Goal: Task Accomplishment & Management: Complete application form

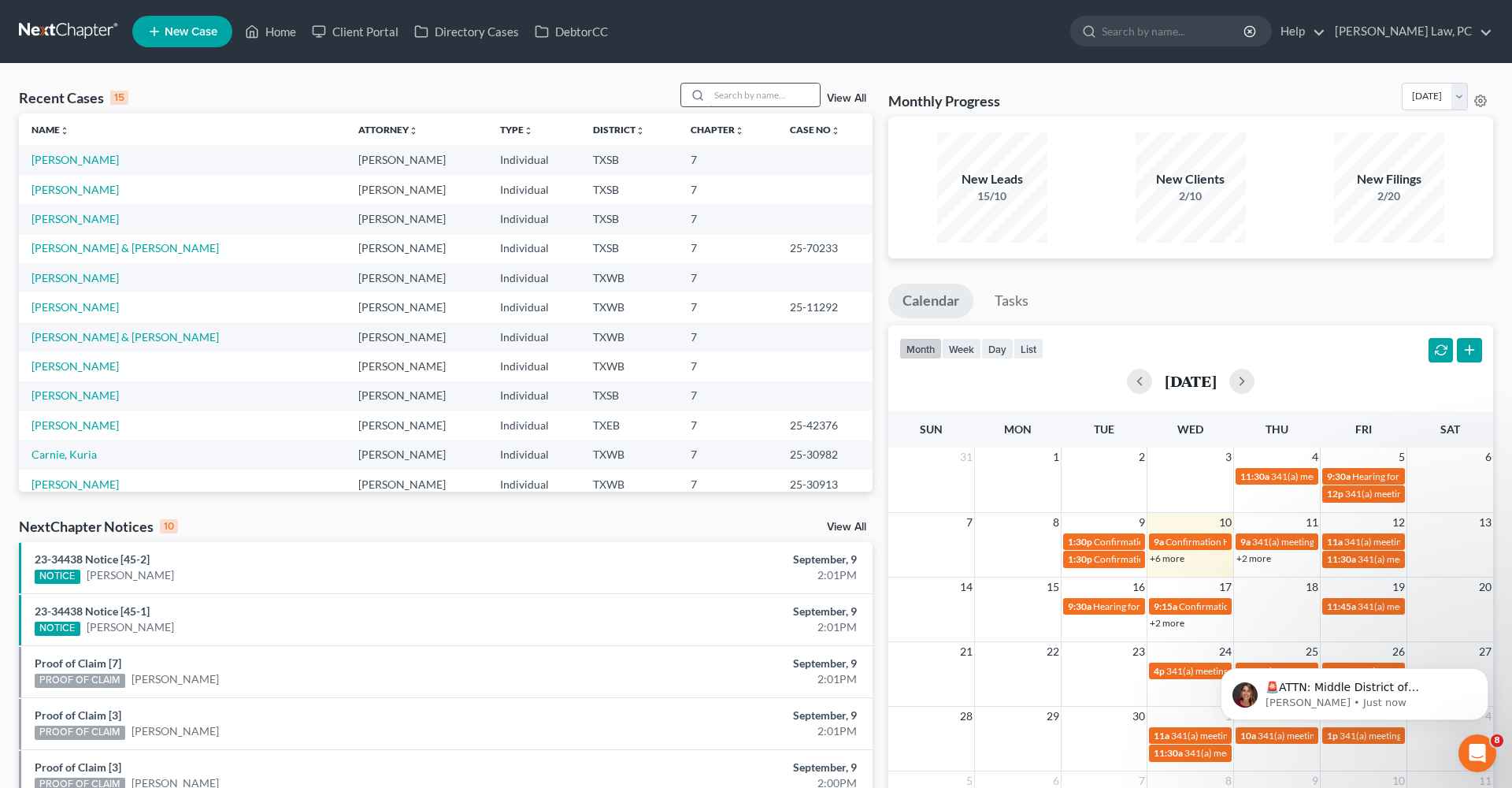
click at [736, 102] on input "search" at bounding box center [764, 95] width 110 height 23
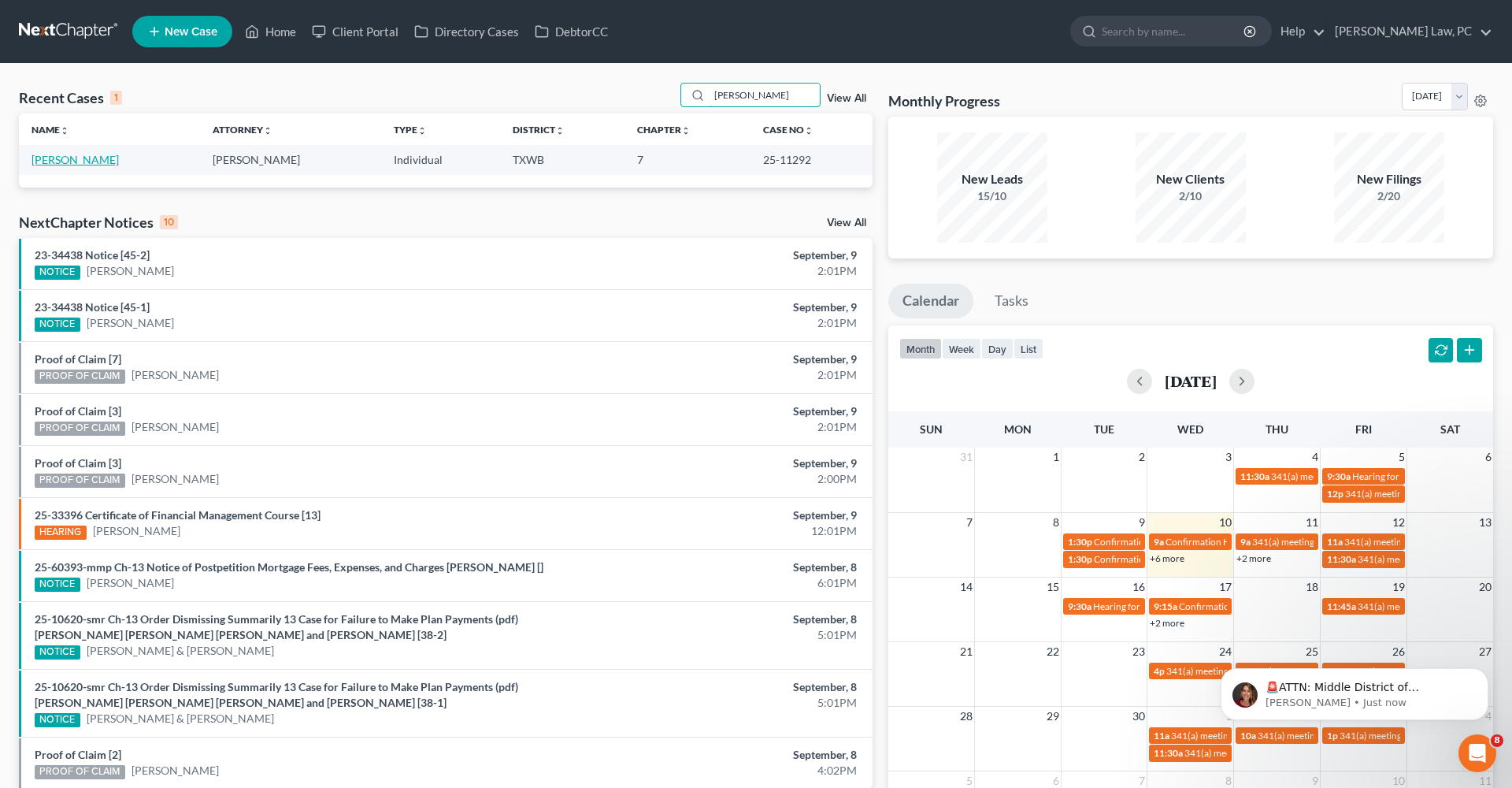
type input "[PERSON_NAME]"
click at [67, 163] on link "[PERSON_NAME]" at bounding box center [75, 159] width 88 height 13
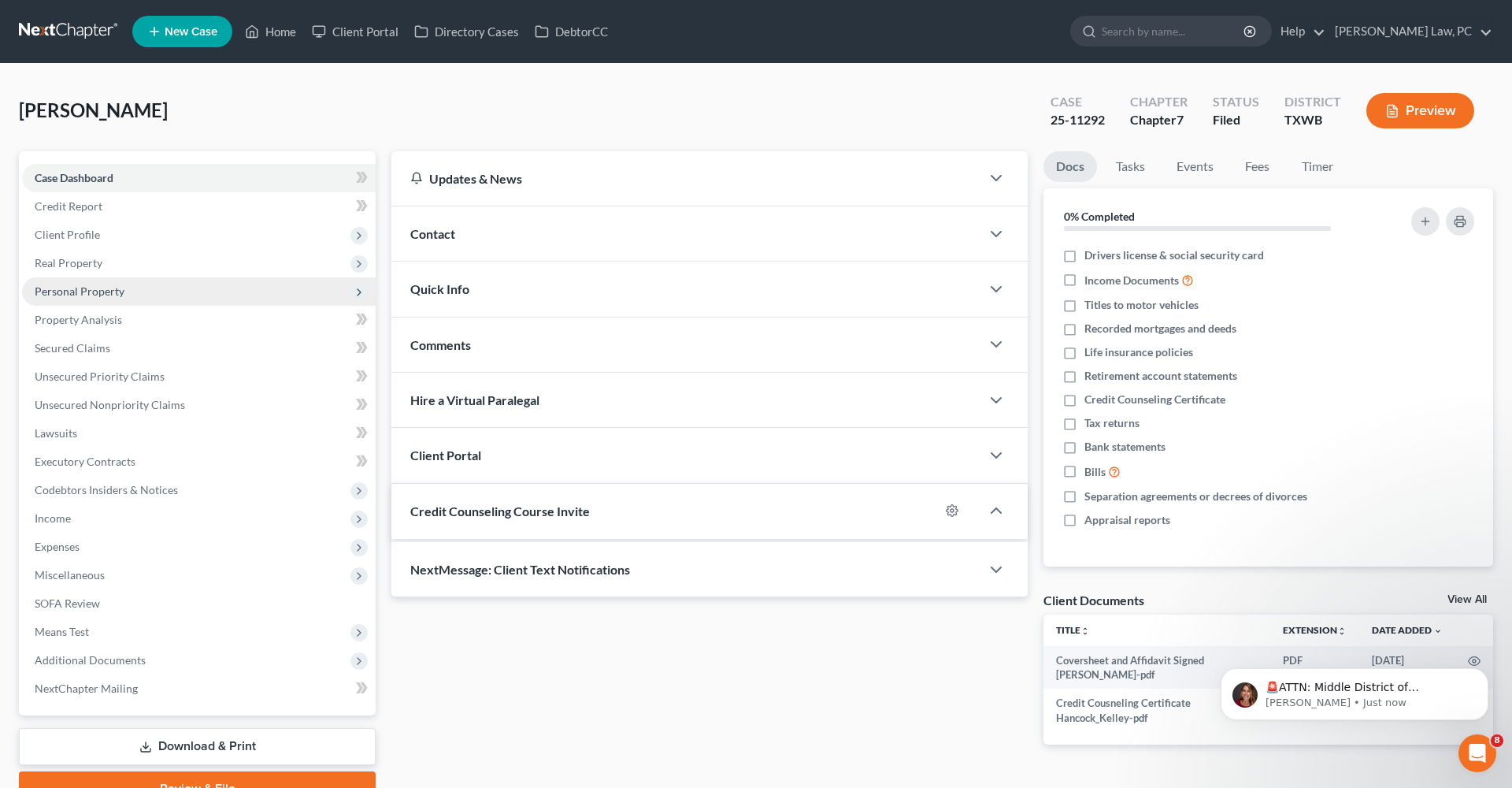
click at [76, 287] on span "Personal Property" at bounding box center [79, 290] width 89 height 13
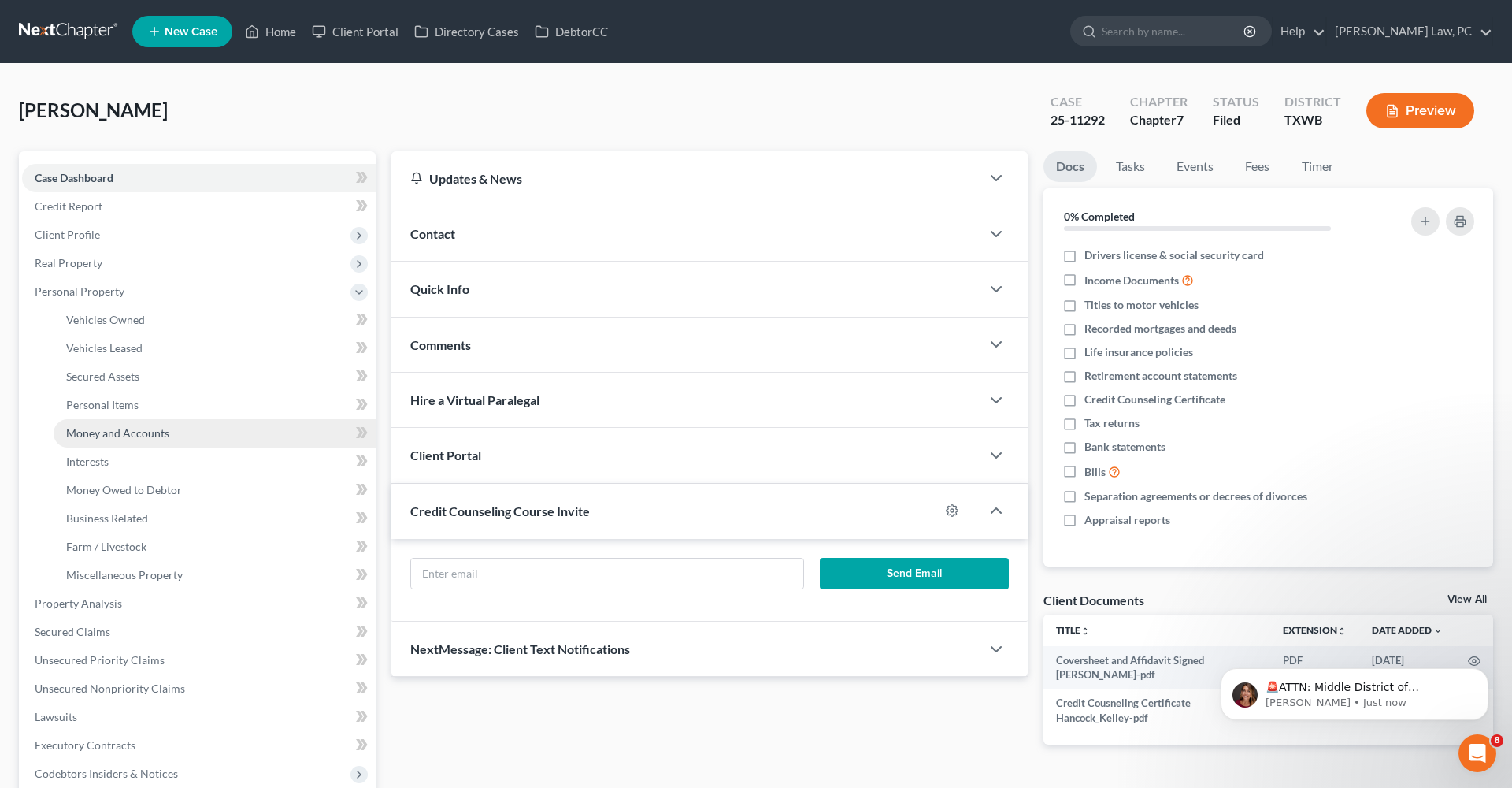
click at [120, 435] on span "Money and Accounts" at bounding box center [117, 432] width 103 height 13
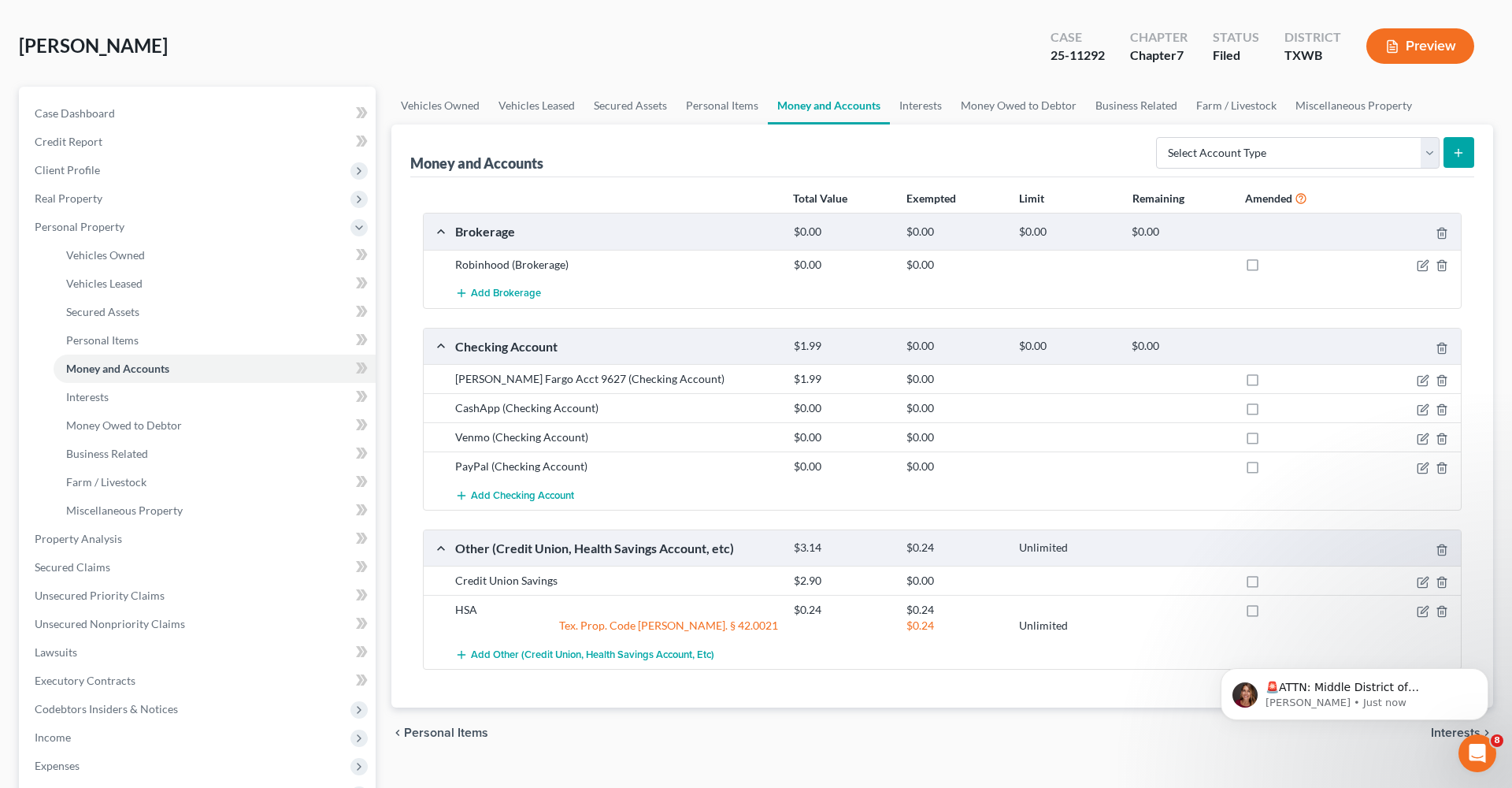
scroll to position [77, 0]
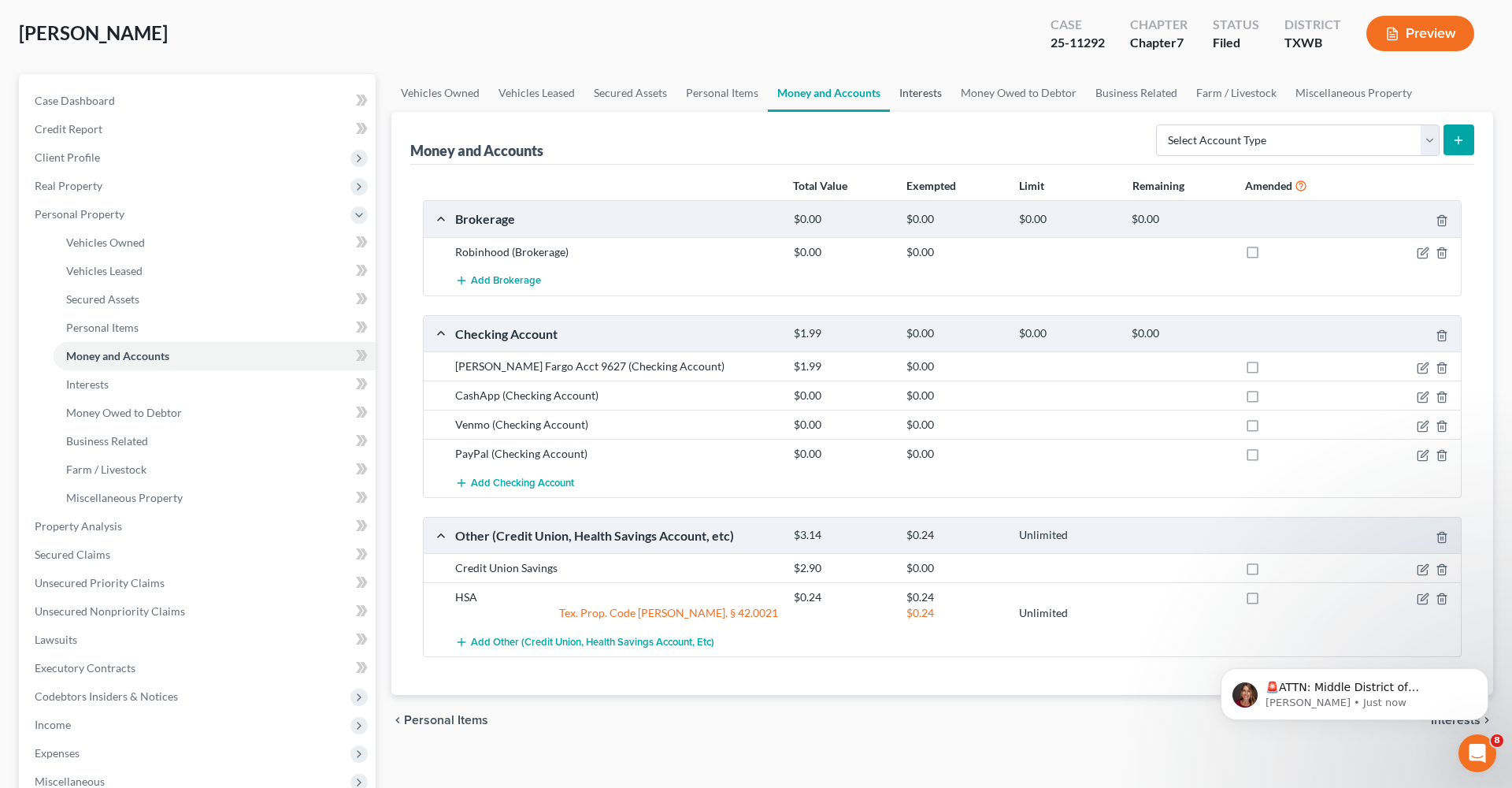
click at [906, 95] on link "Interests" at bounding box center [920, 93] width 62 height 38
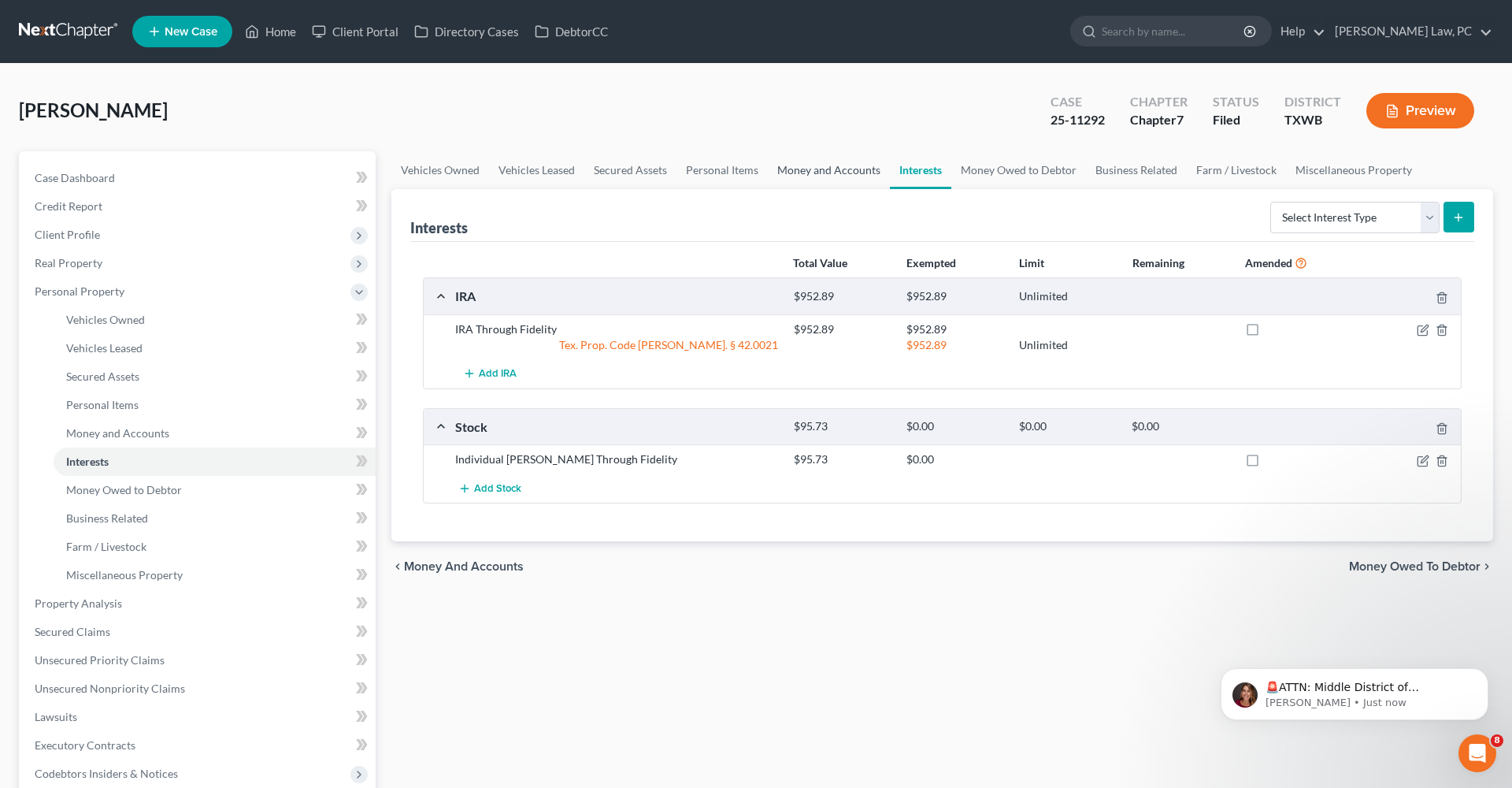
click at [837, 168] on link "Money and Accounts" at bounding box center [829, 170] width 122 height 38
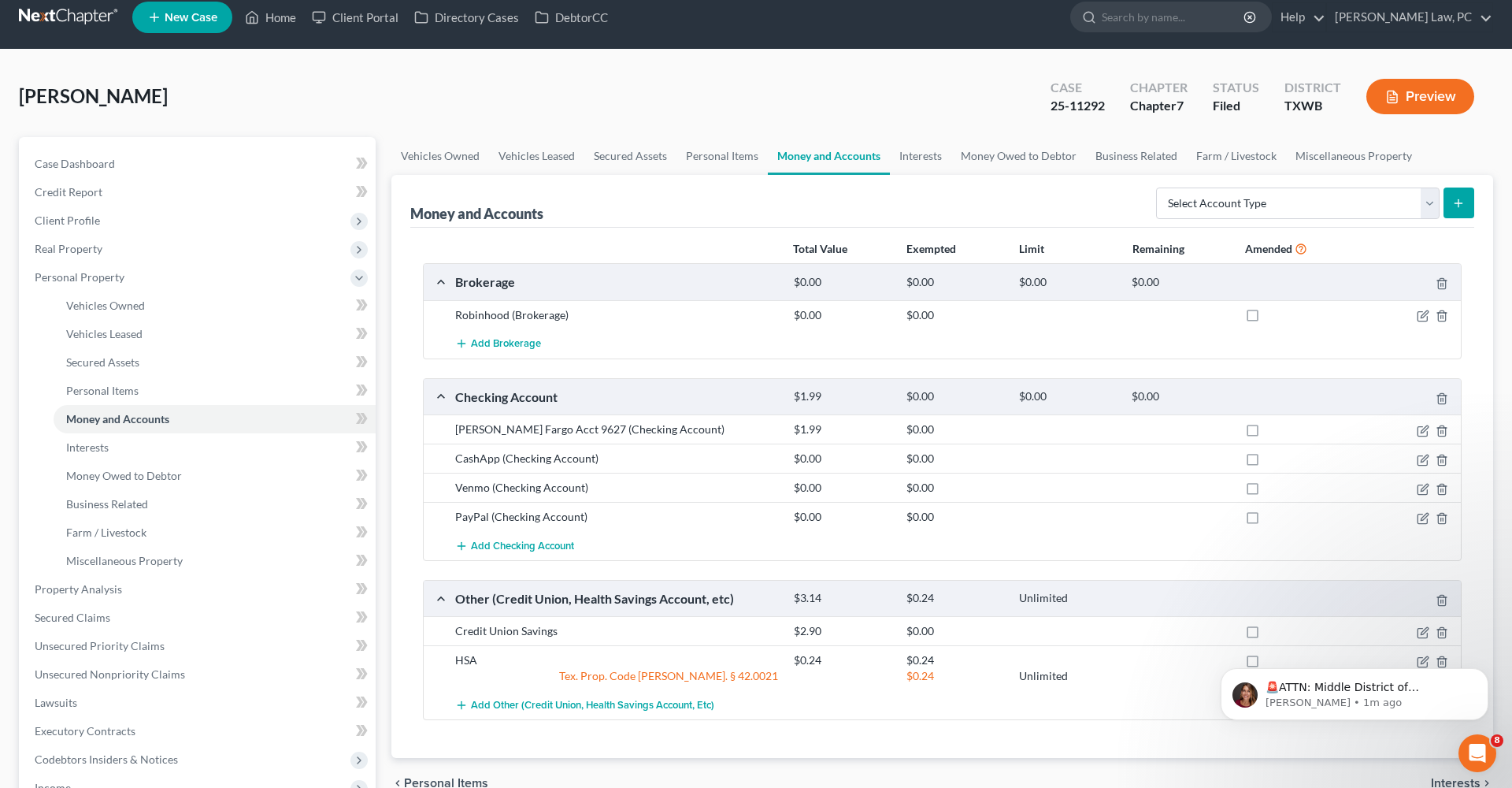
scroll to position [122, 0]
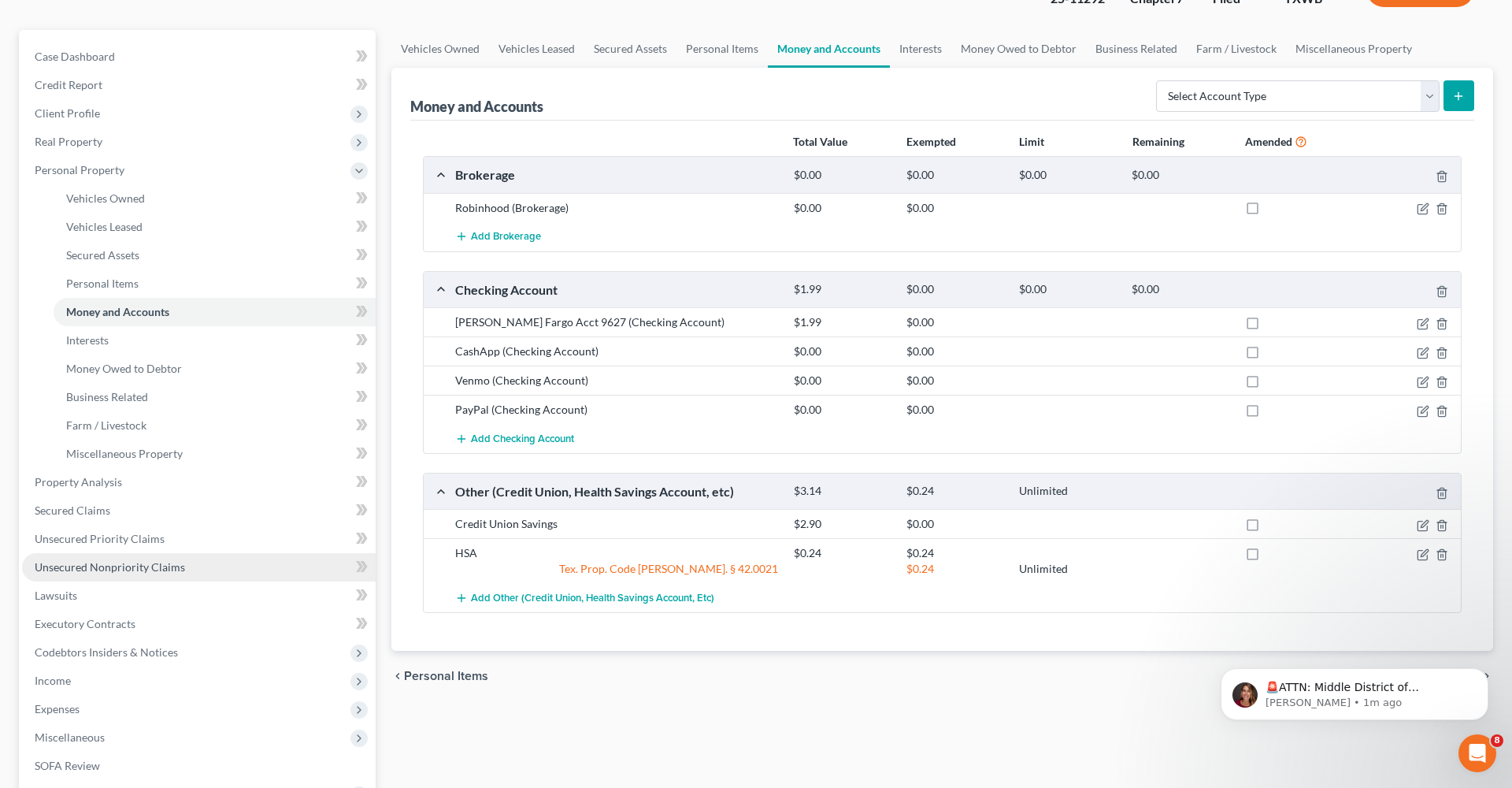
click at [99, 568] on span "Unsecured Nonpriority Claims" at bounding box center [110, 566] width 150 height 13
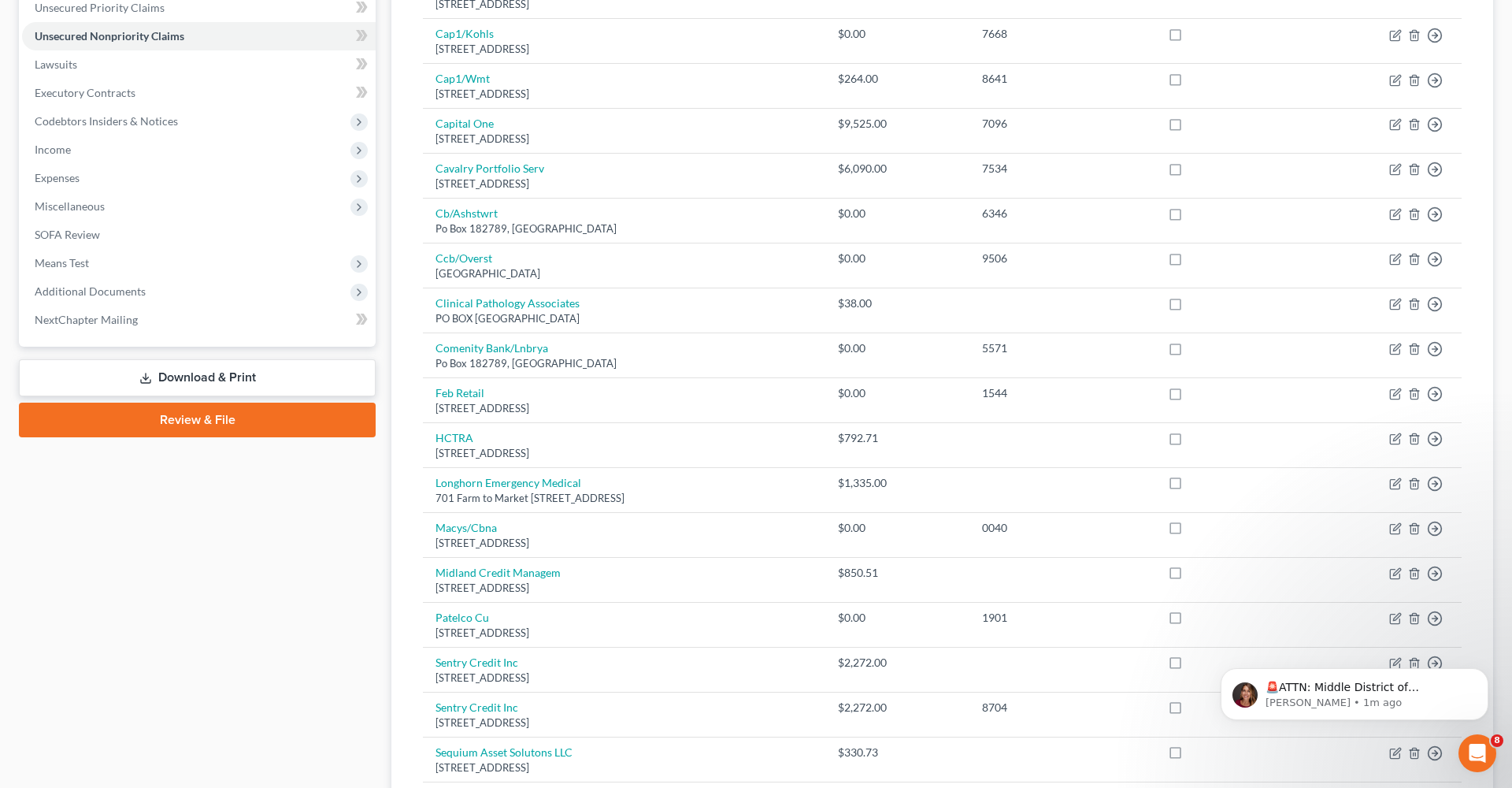
scroll to position [371, 0]
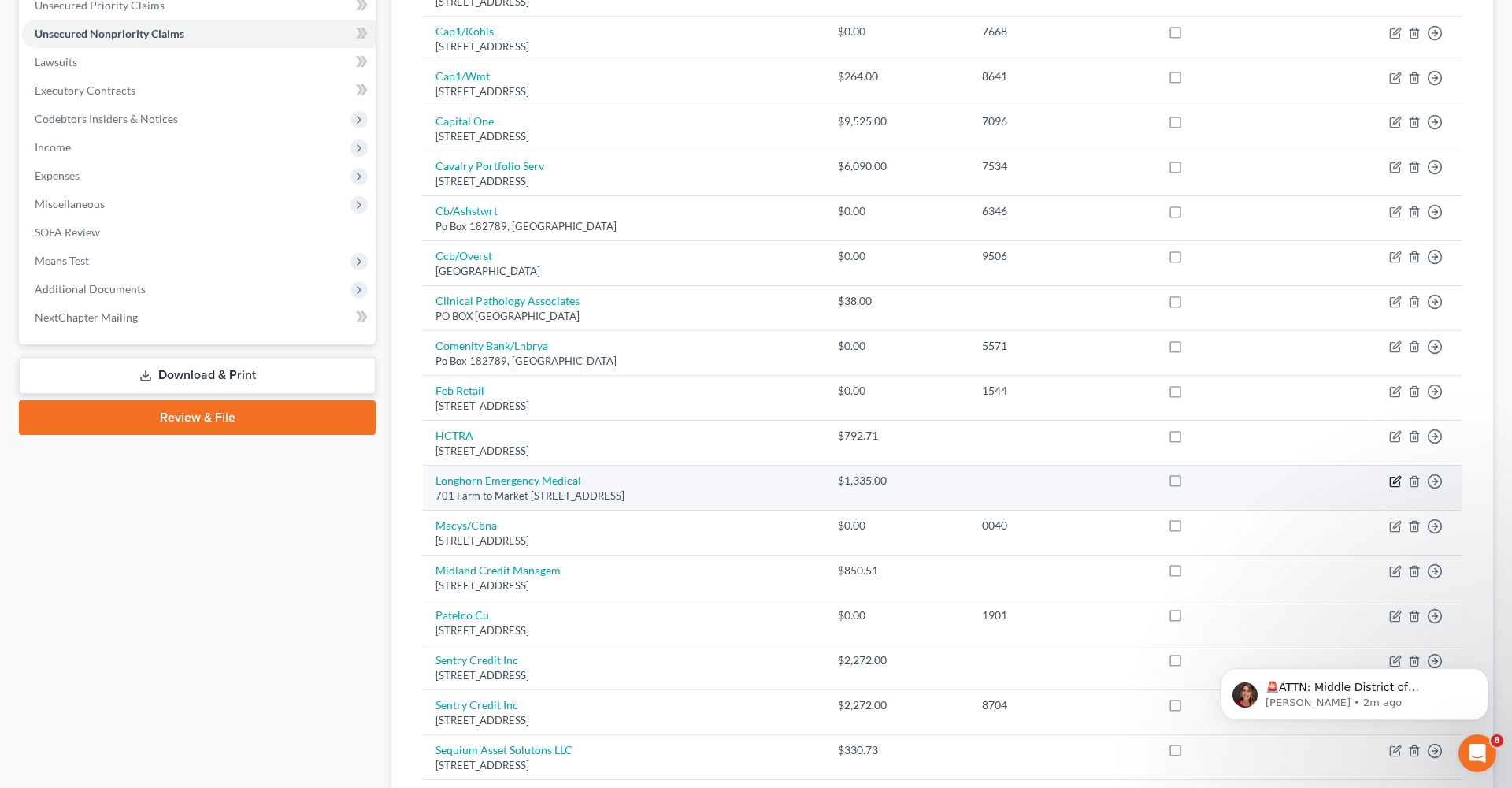
click at [1393, 480] on icon "button" at bounding box center [1394, 482] width 10 height 10
select select "45"
select select "9"
select select "0"
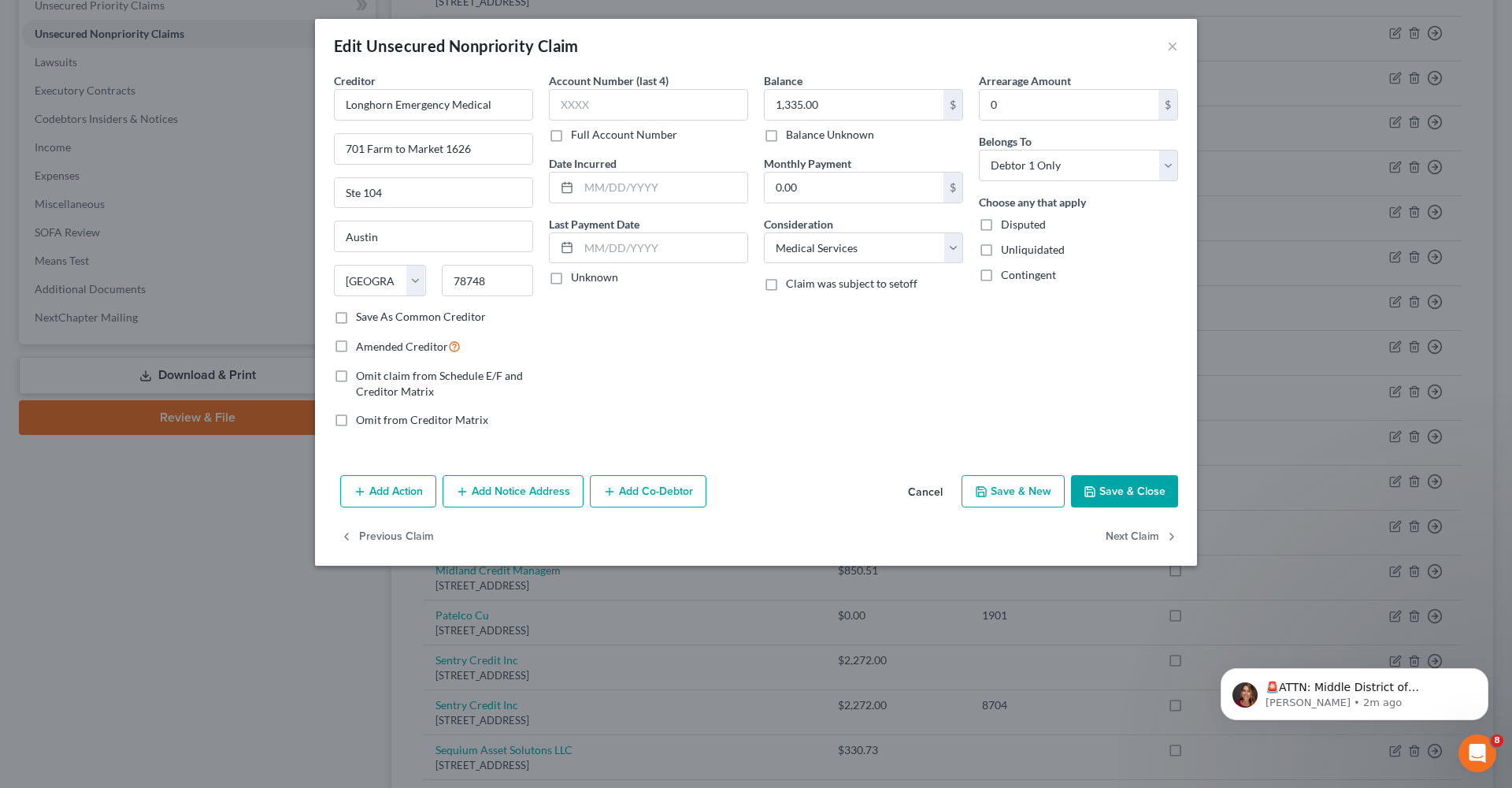
click at [538, 495] on button "Add Notice Address" at bounding box center [513, 491] width 141 height 33
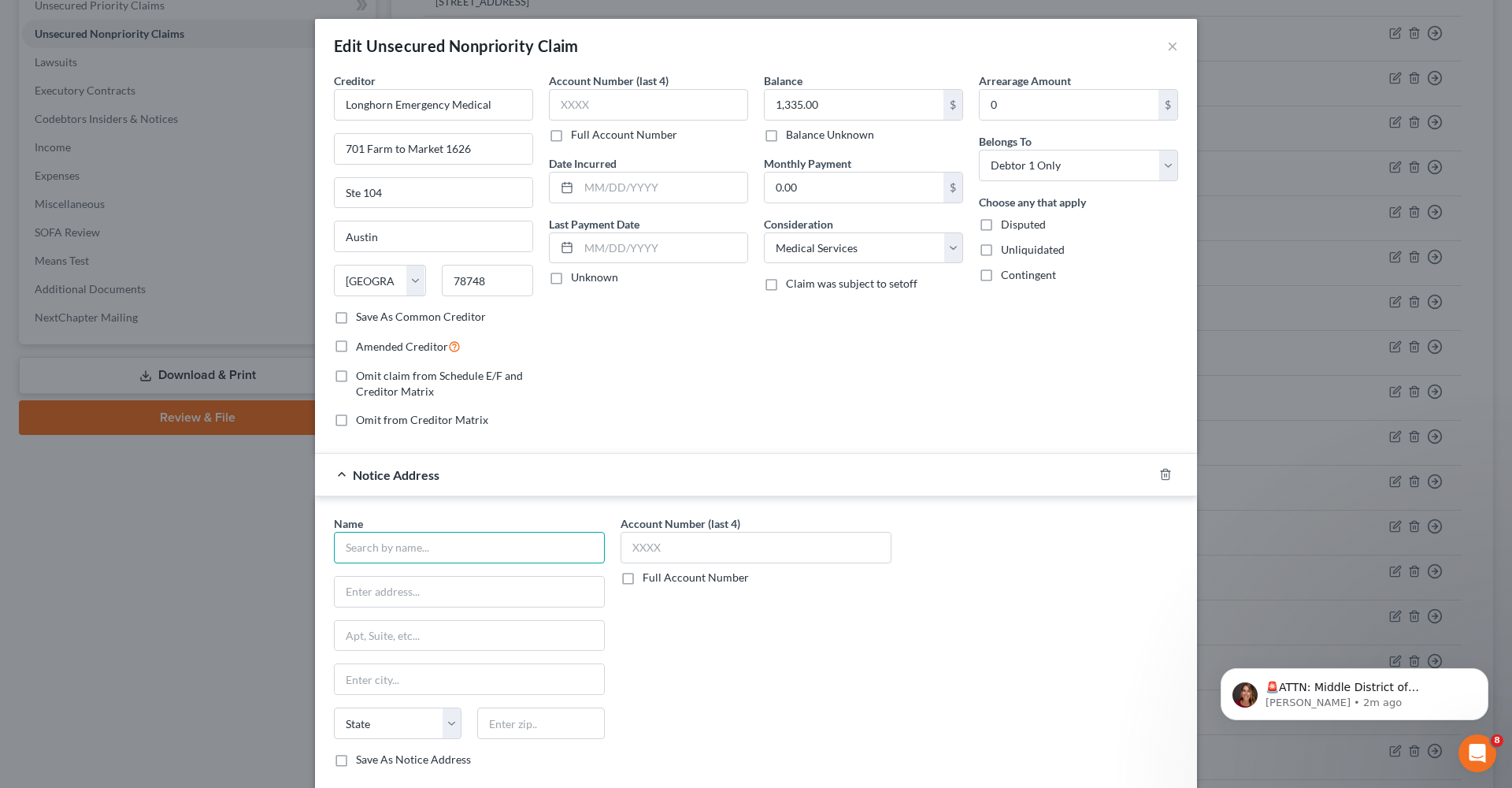
click at [420, 550] on input "text" at bounding box center [469, 547] width 271 height 31
type input "HRRG Collections"
type input "PO Box 5406"
type input "45273"
click at [739, 697] on div "Account Number (last 4) Full Account Number" at bounding box center [756, 648] width 287 height 264
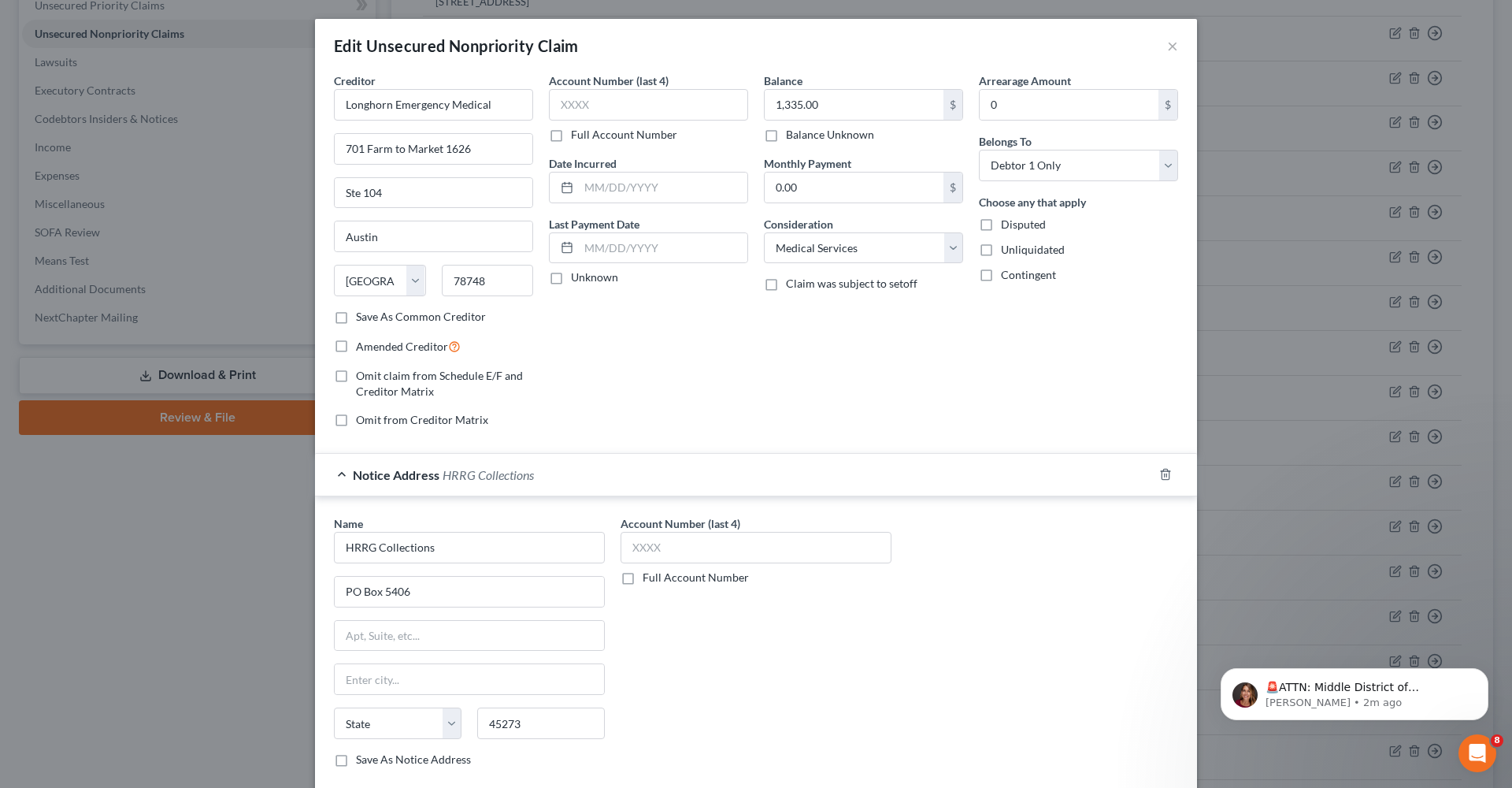
type input "[GEOGRAPHIC_DATA]"
select select "36"
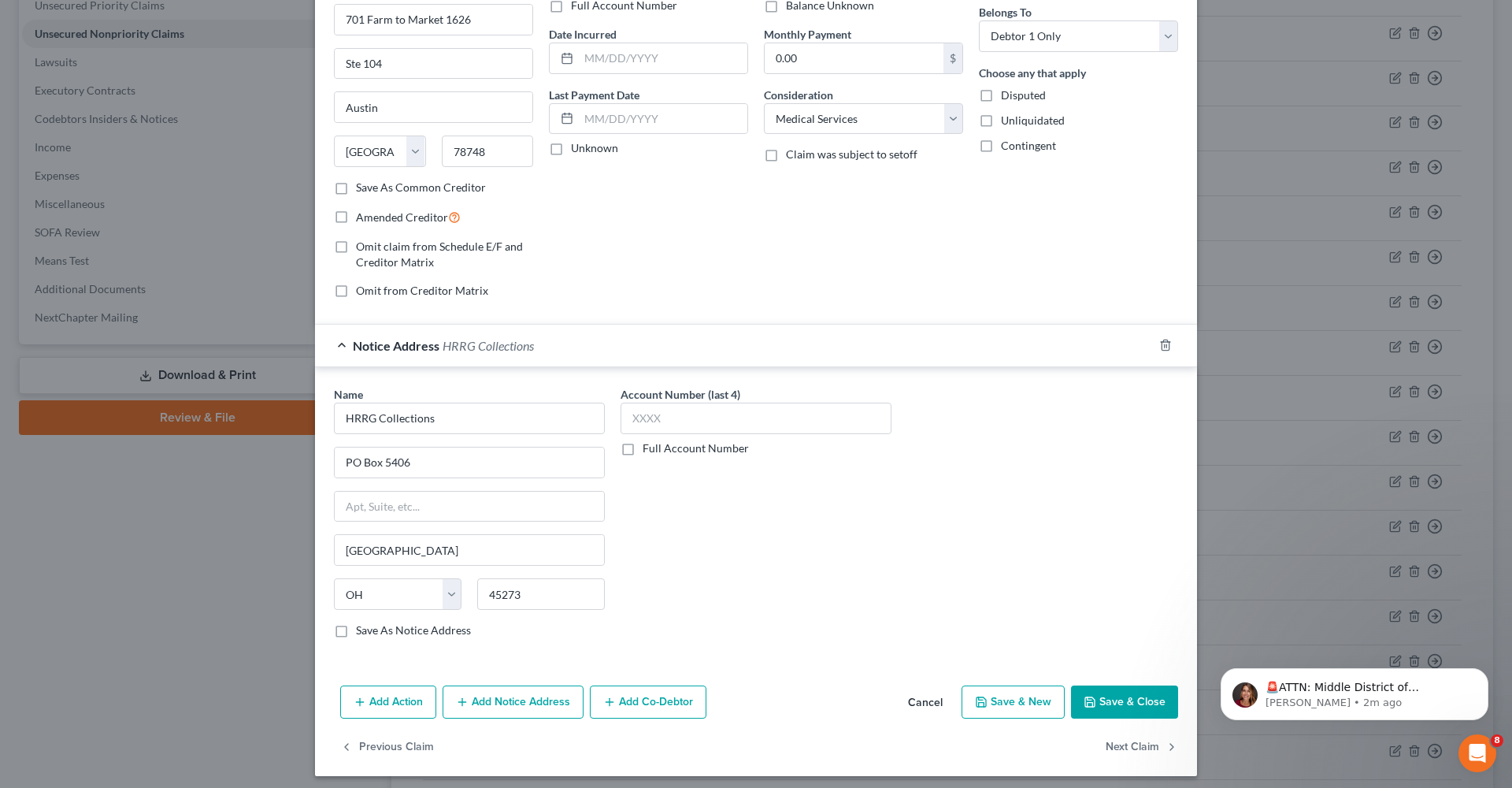
scroll to position [127, 0]
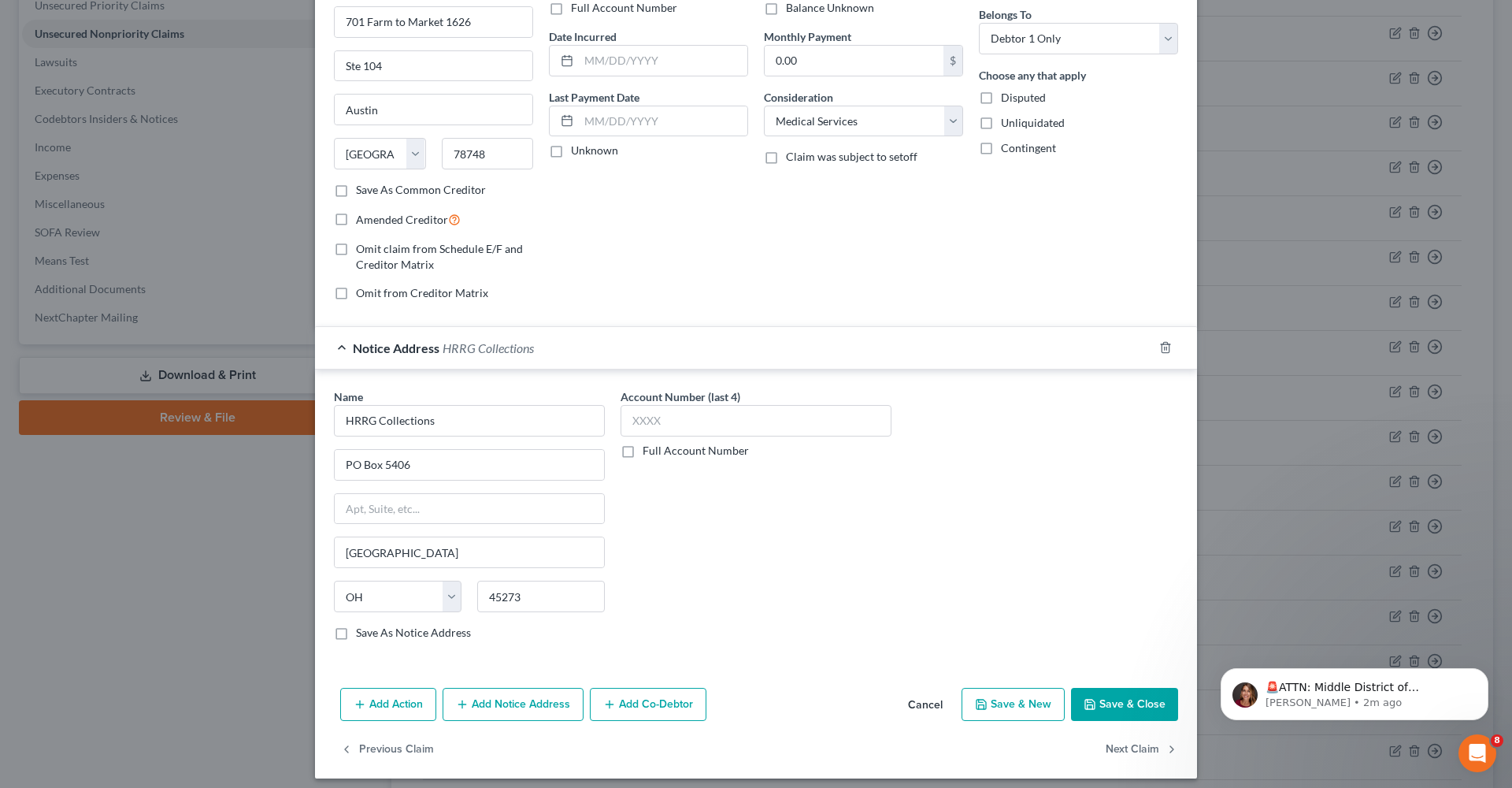
click at [689, 436] on div "Account Number (last 4) Full Account Number" at bounding box center [756, 423] width 271 height 70
type input "6890"
click at [840, 525] on div "Account Number (last 4) 6890 Full Account Number" at bounding box center [756, 521] width 287 height 264
click at [1153, 704] on button "Save & Close" at bounding box center [1124, 704] width 107 height 33
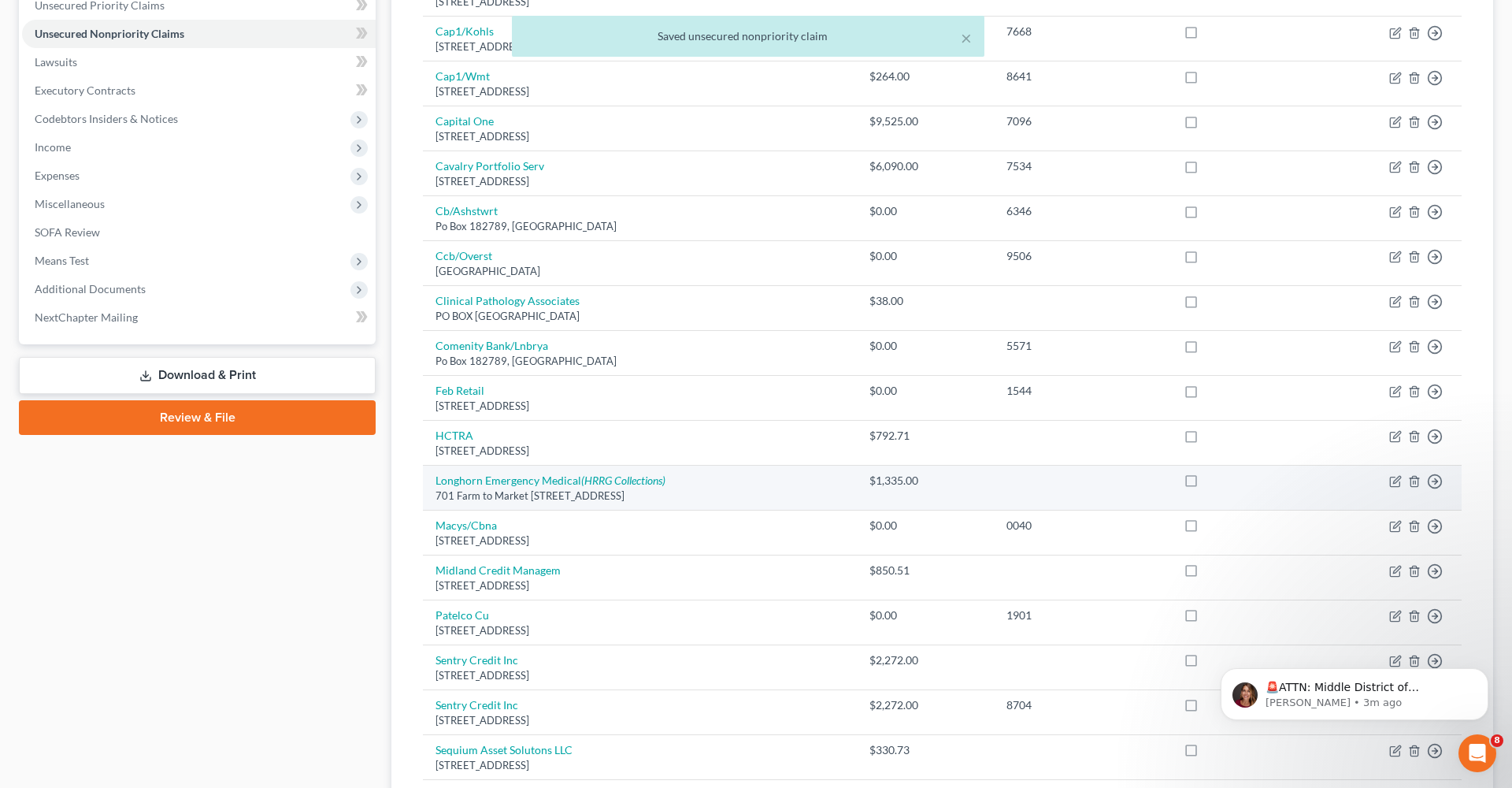
click at [1206, 484] on label at bounding box center [1206, 484] width 0 height 0
click at [1212, 475] on input "checkbox" at bounding box center [1216, 477] width 10 height 10
checkbox input "true"
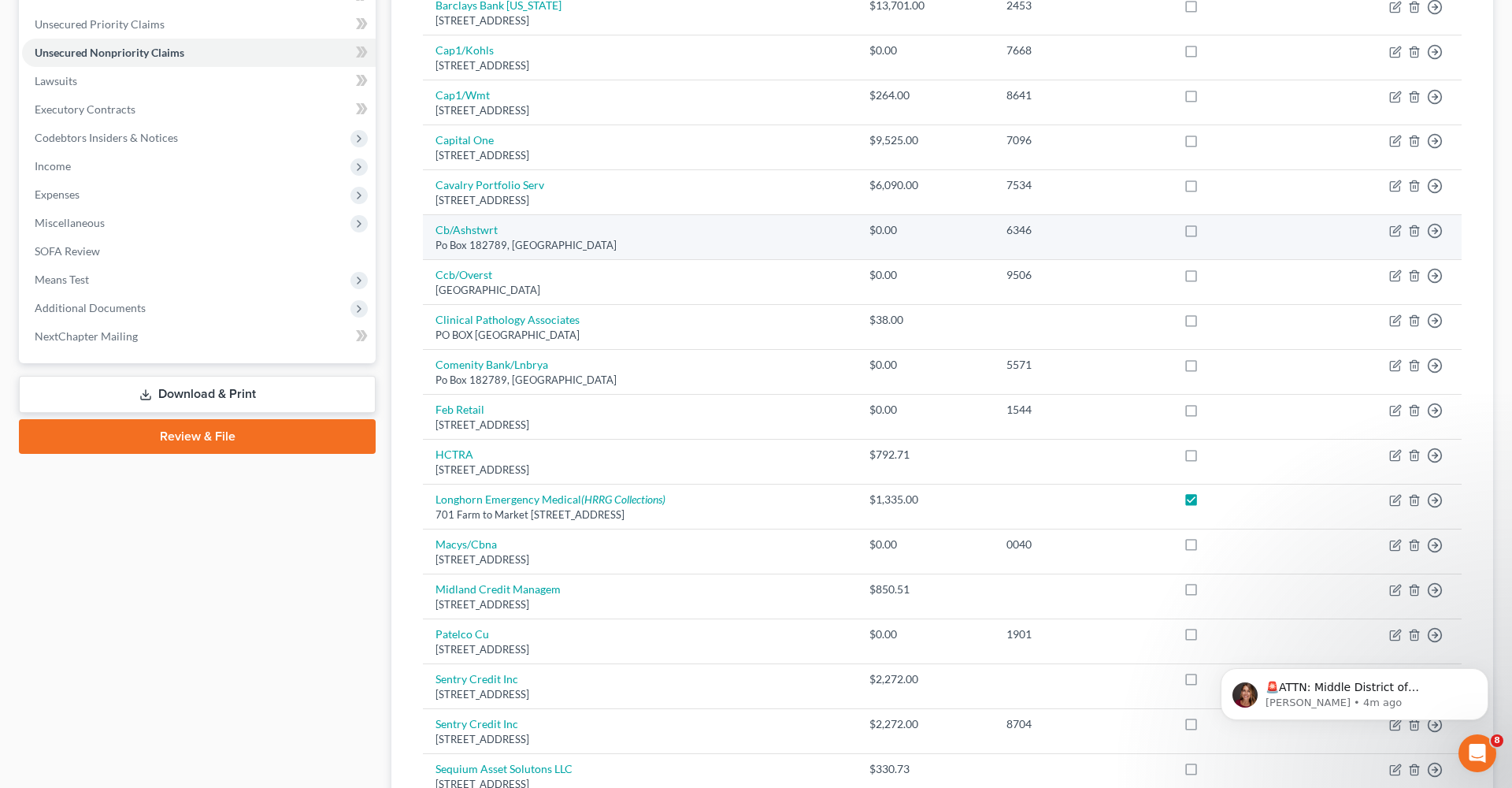
scroll to position [365, 0]
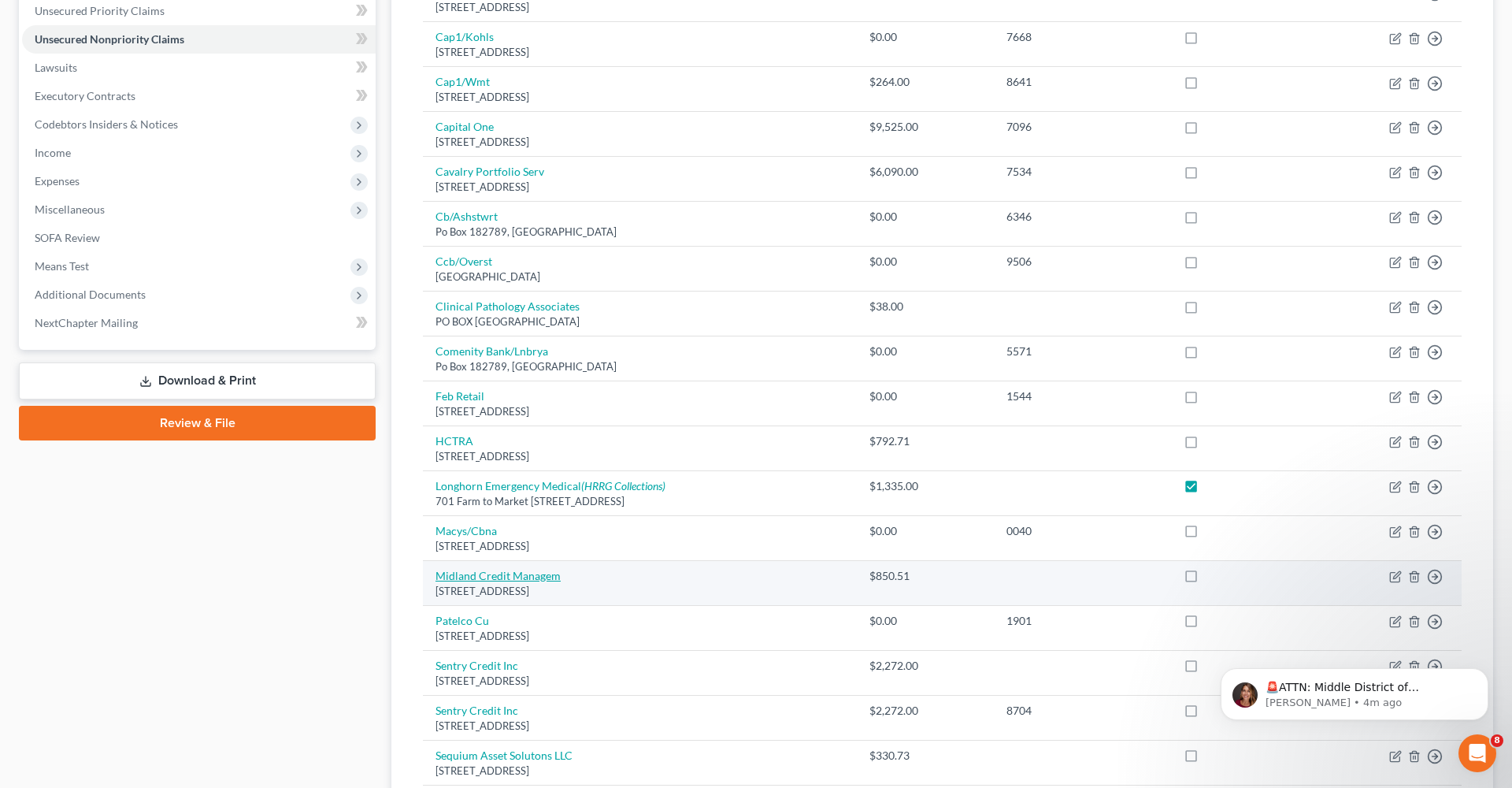
click at [475, 568] on link "Midland Credit Managem" at bounding box center [497, 574] width 125 height 13
select select "4"
select select "1"
select select "0"
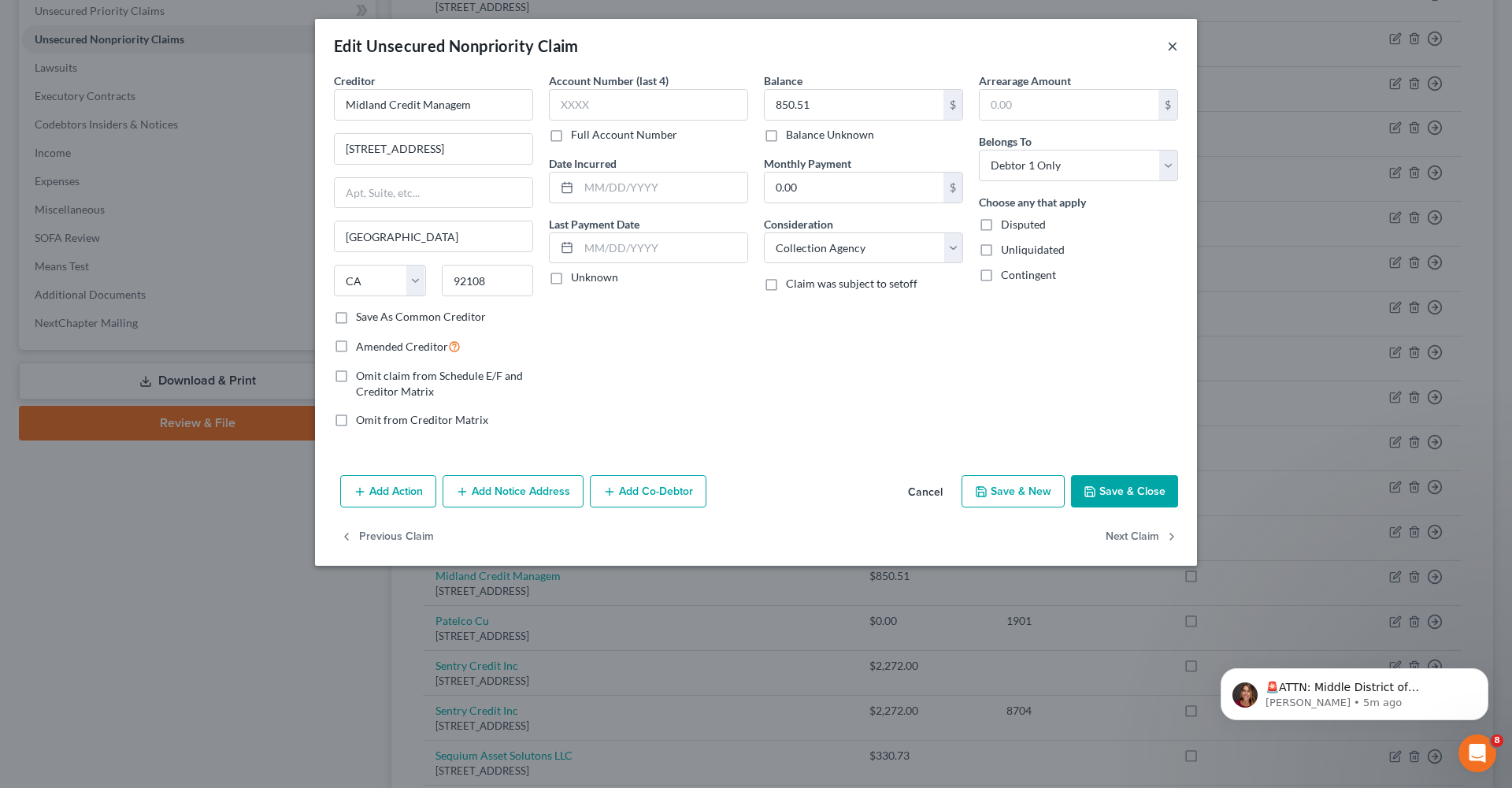
click at [1174, 46] on button "×" at bounding box center [1172, 46] width 11 height 19
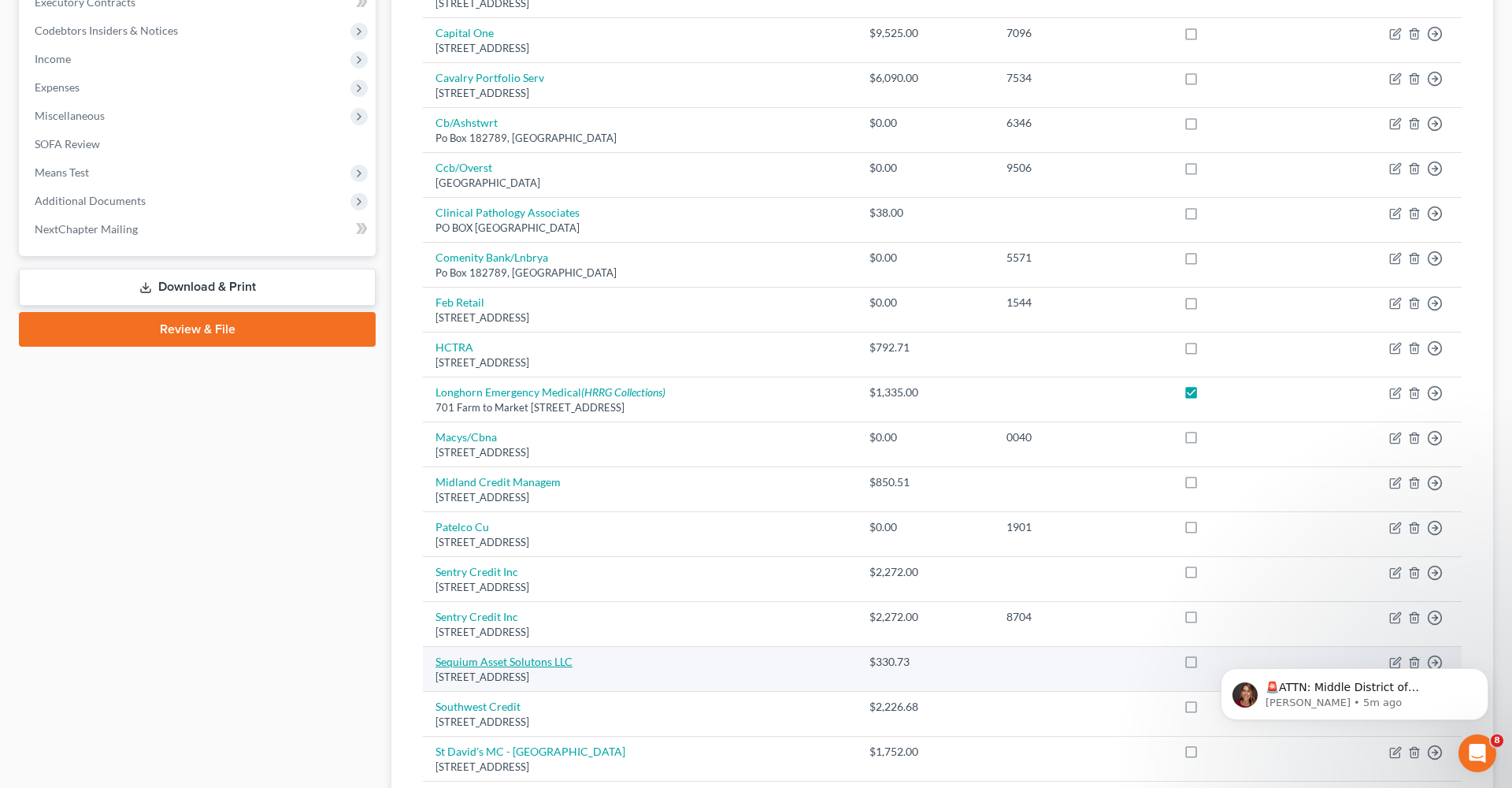
scroll to position [462, 0]
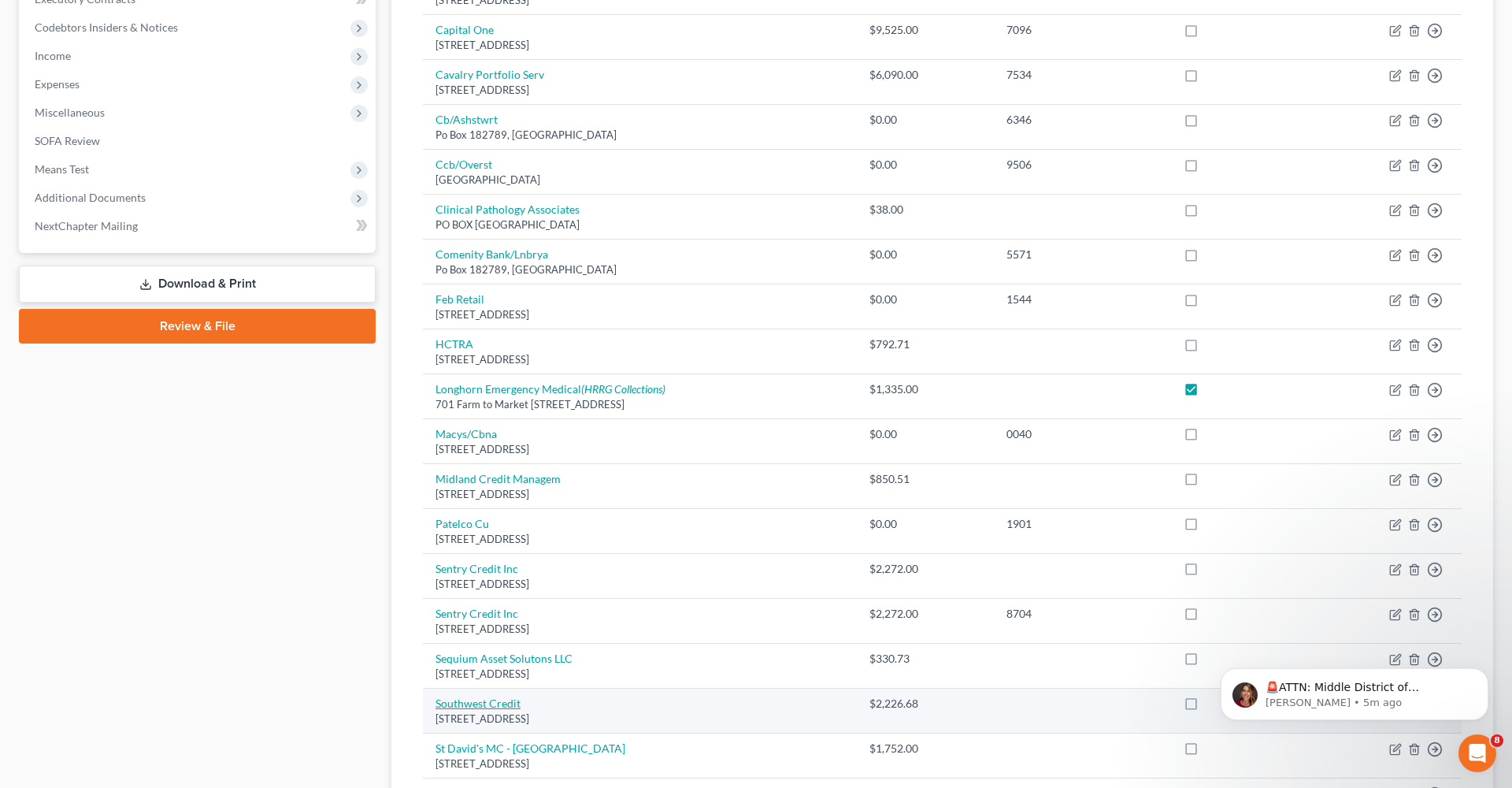
click at [492, 696] on link "Southwest Credit" at bounding box center [477, 702] width 85 height 13
select select "45"
select select "1"
select select "0"
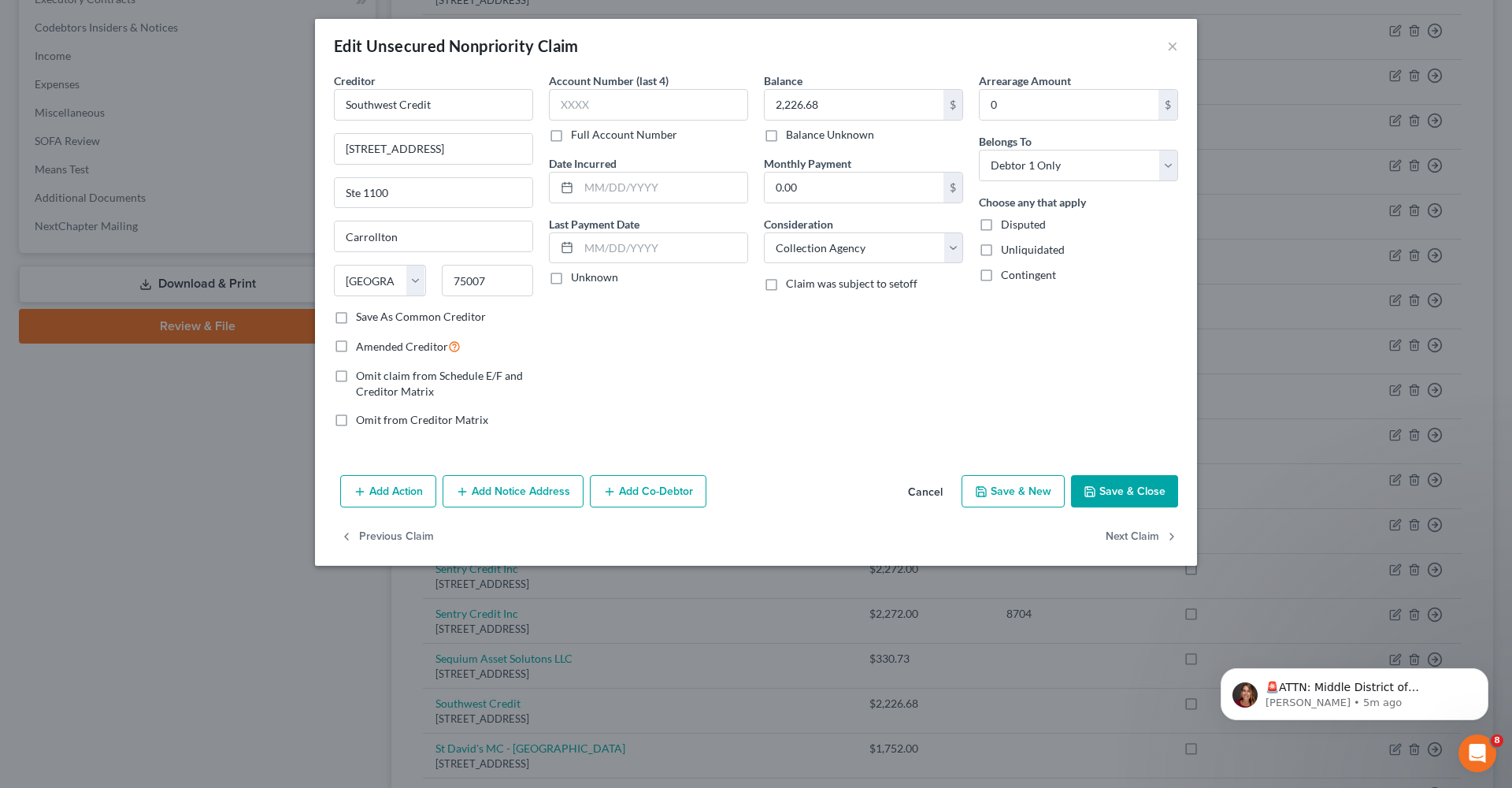
click at [1129, 493] on button "Save & Close" at bounding box center [1124, 491] width 107 height 33
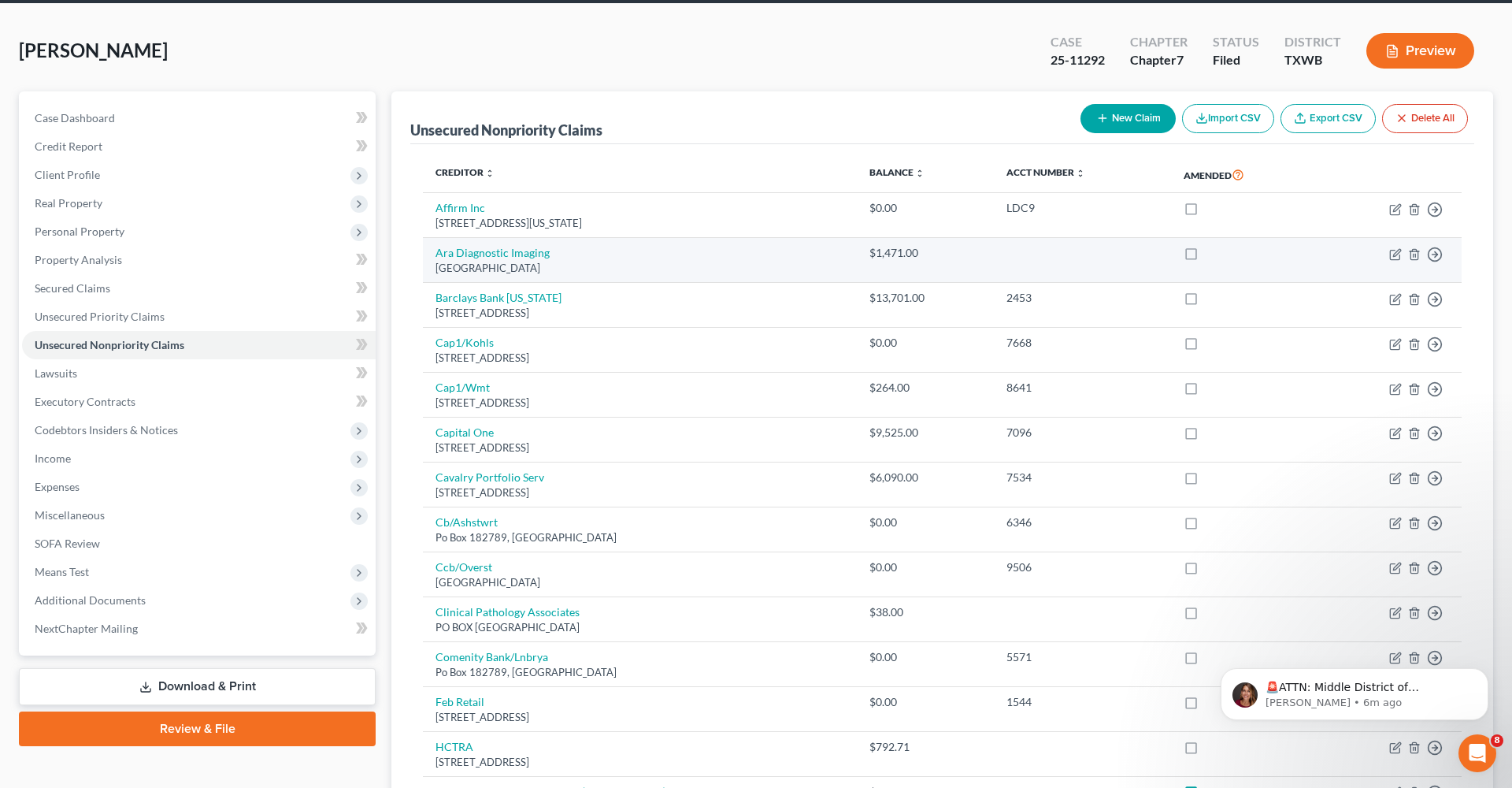
scroll to position [58, 0]
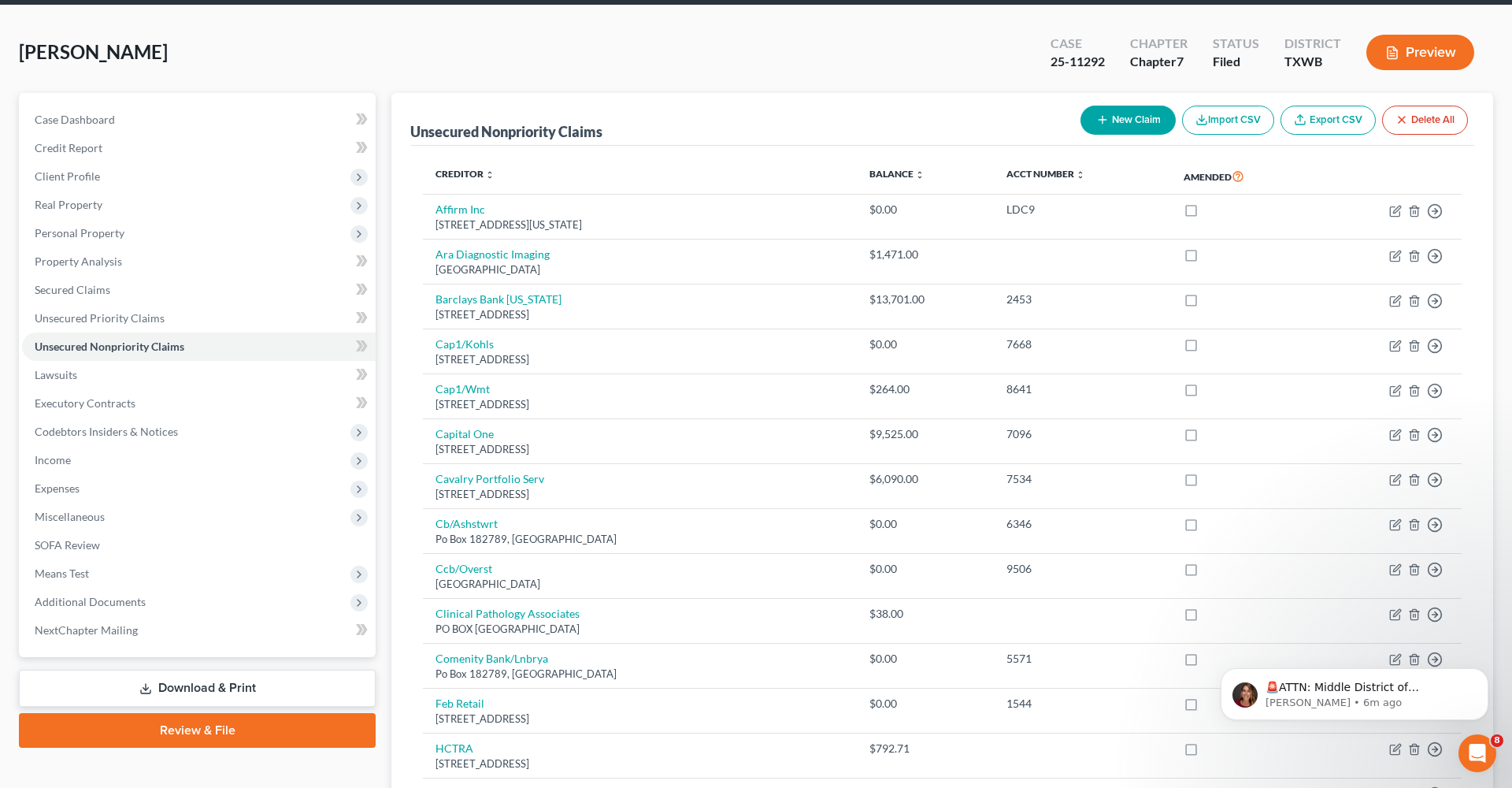
click at [1125, 124] on button "New Claim" at bounding box center [1127, 120] width 96 height 29
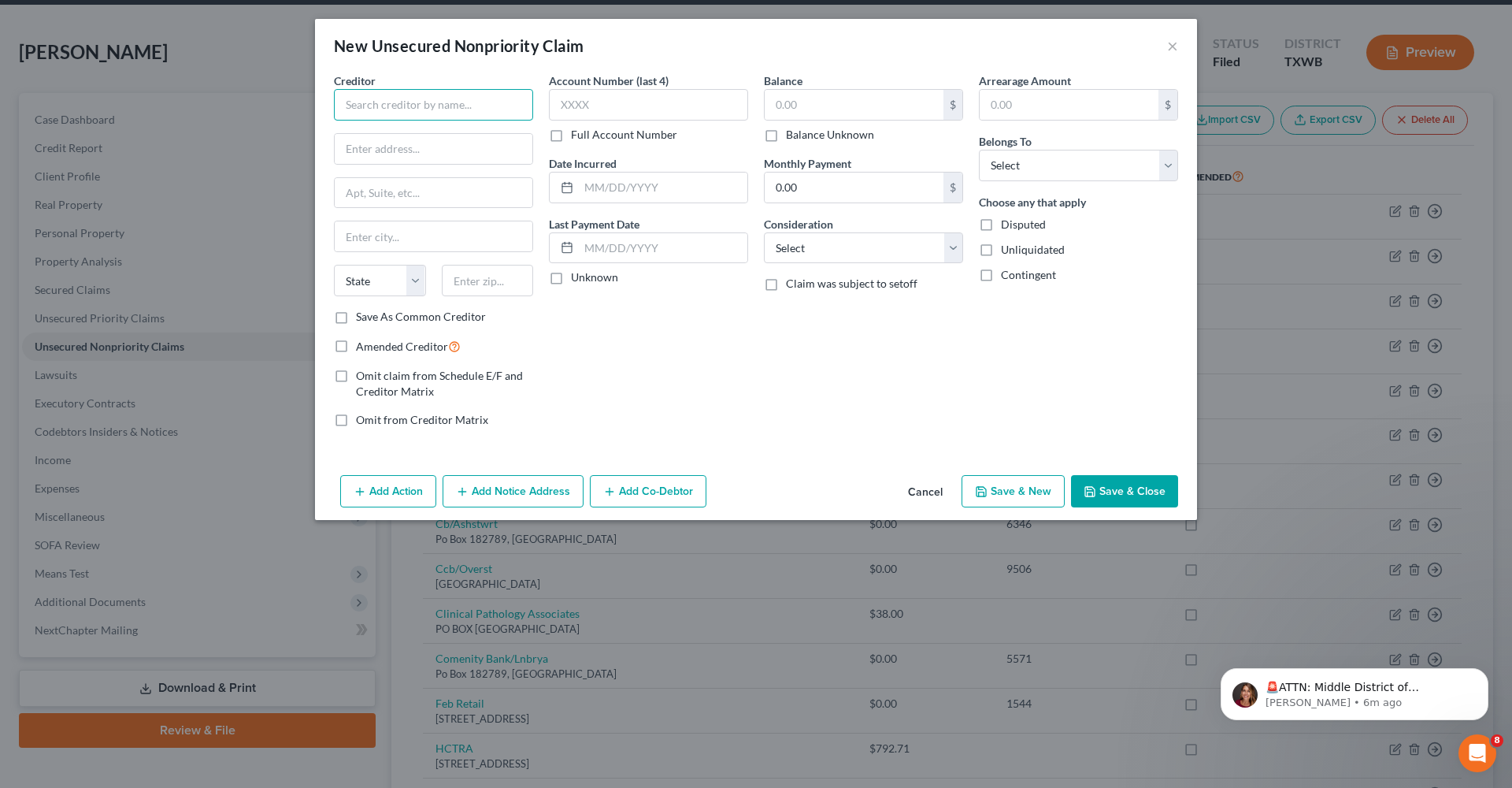
click at [400, 117] on input "text" at bounding box center [433, 105] width 199 height 31
type input "Central TX Regional Mobility Authority"
type input "5642"
click at [798, 112] on input "text" at bounding box center [854, 104] width 179 height 29
type input "1,076.72"
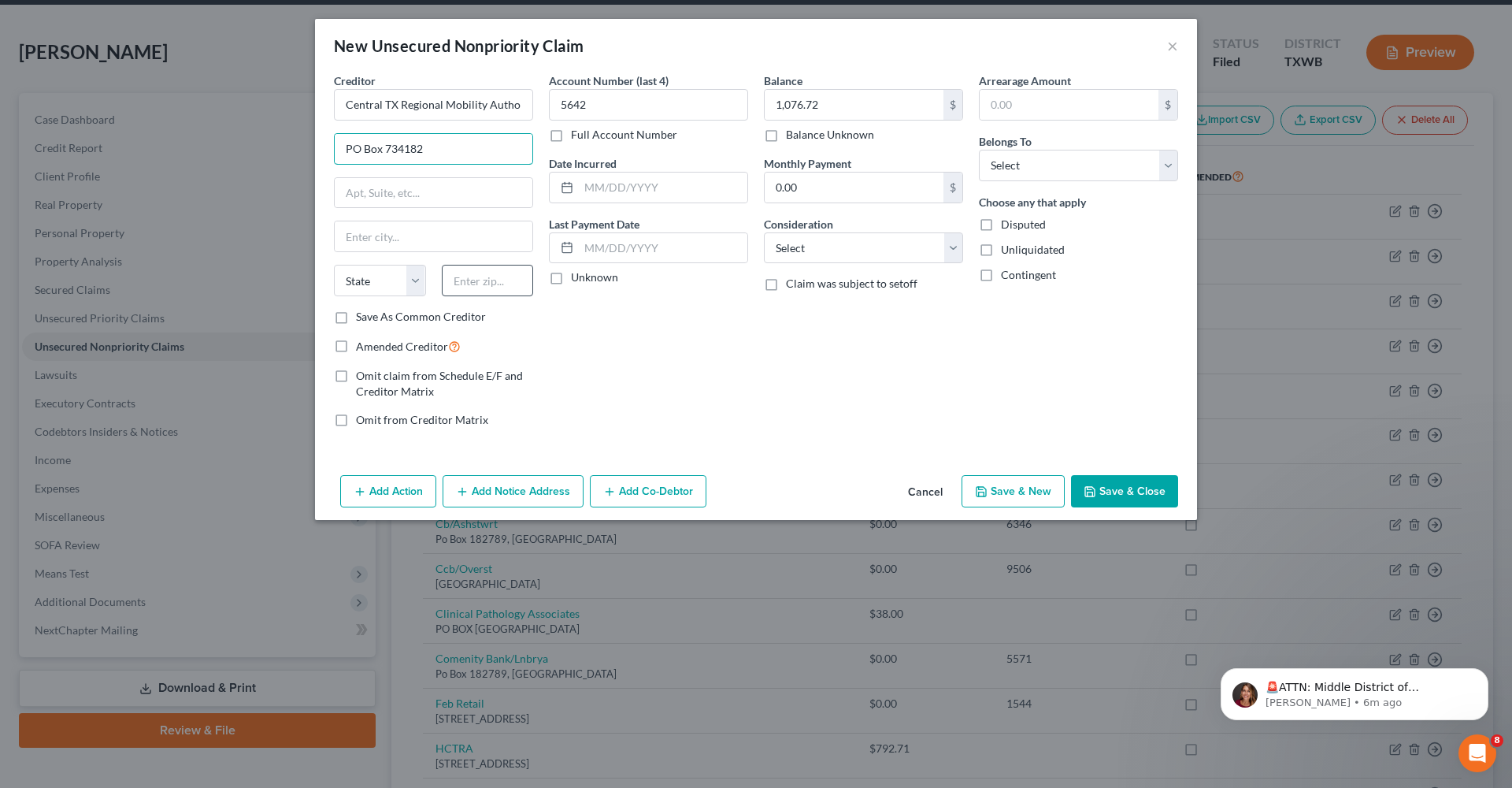
type input "PO Box 734182"
type input "75373"
click at [562, 325] on div "Account Number (last 4) 5642 Full Account Number Date Incurred Last Payment Dat…" at bounding box center [648, 256] width 215 height 368
type input "[GEOGRAPHIC_DATA]"
select select "45"
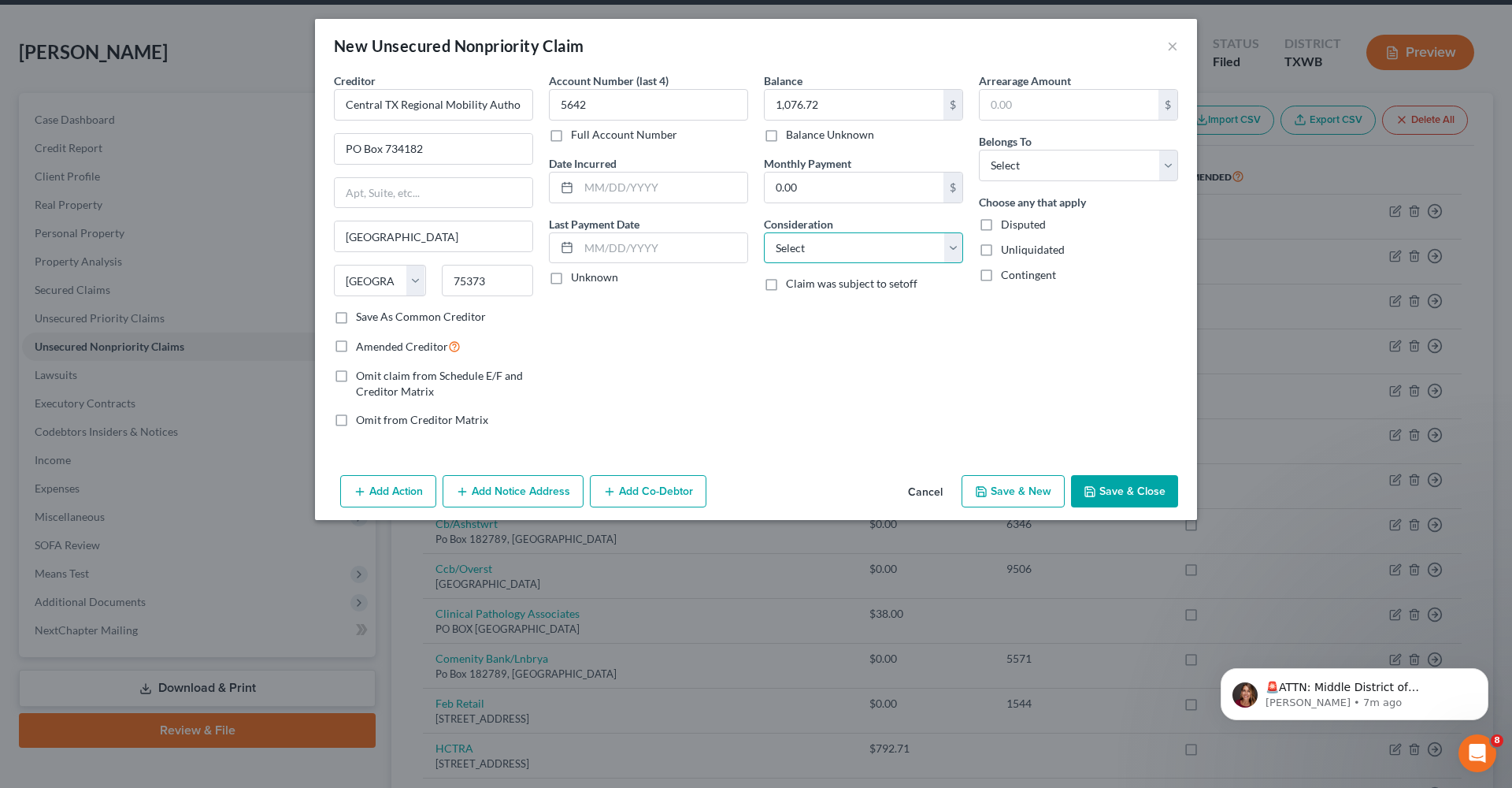
select select "14"
type input "unpaid tolls"
click at [1047, 310] on div "Arrearage Amount $ Belongs To * Select Debtor 1 Only Debtor 2 Only Debtor 1 And…" at bounding box center [1078, 256] width 215 height 368
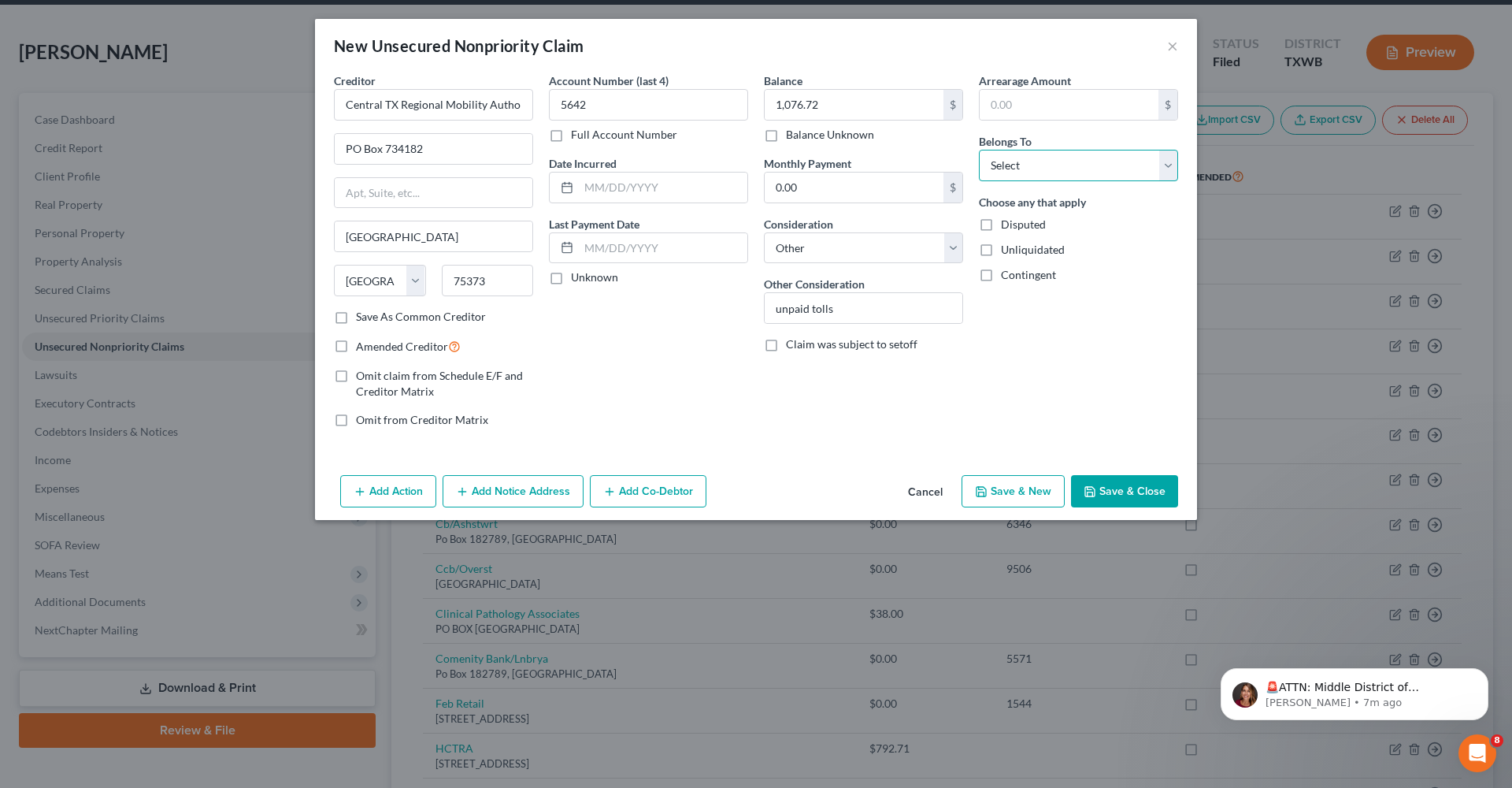
select select "0"
click at [409, 323] on label "Save As Common Creditor" at bounding box center [420, 317] width 129 height 16
click at [372, 319] on input "Save As Common Creditor" at bounding box center [367, 314] width 10 height 10
checkbox input "true"
click at [411, 351] on span "Amended Creditor" at bounding box center [401, 346] width 92 height 13
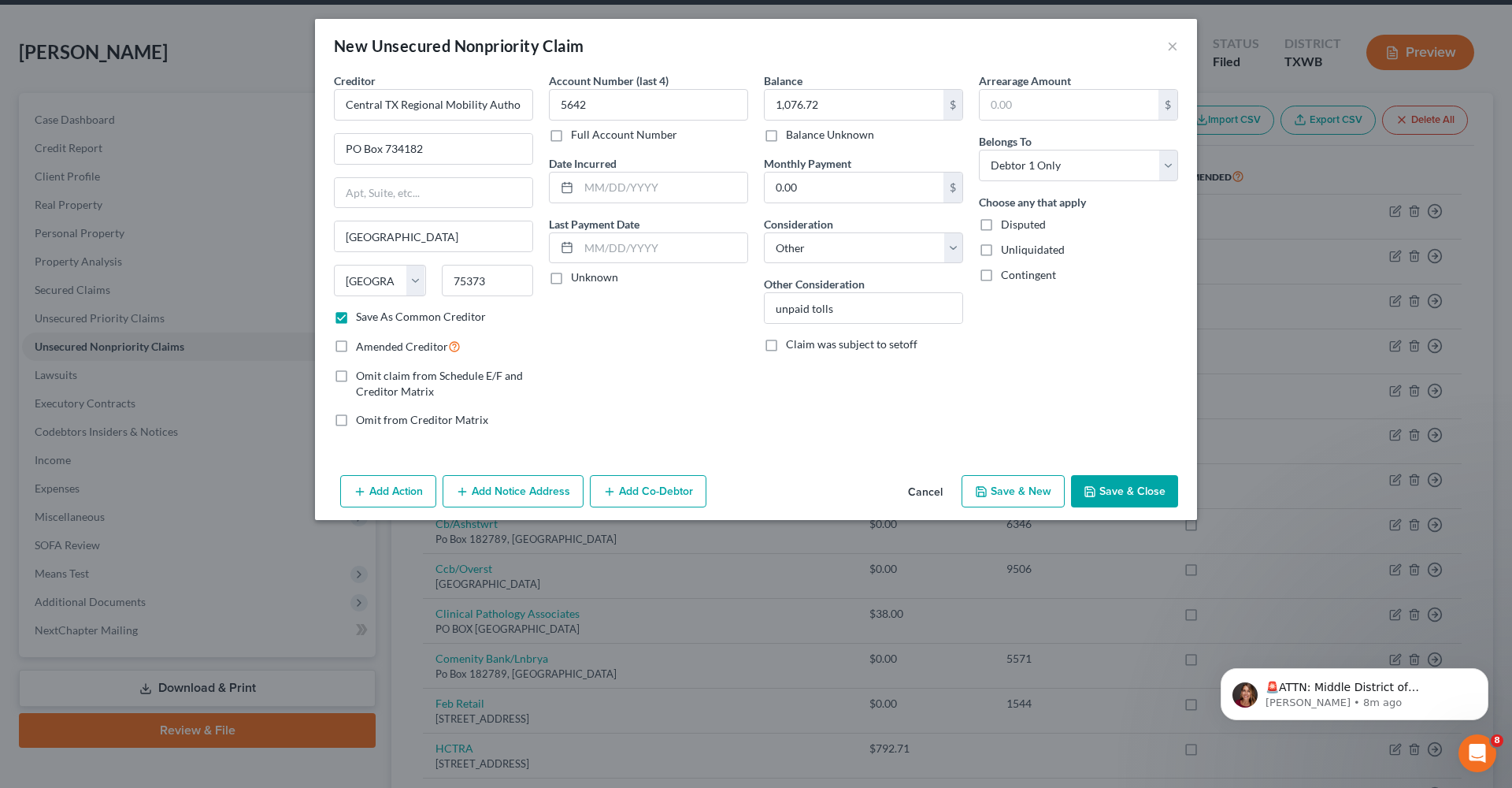
click at [372, 348] on input "Amended Creditor" at bounding box center [367, 341] width 10 height 10
checkbox input "true"
click at [1127, 489] on button "Save & Close" at bounding box center [1124, 491] width 107 height 33
checkbox input "false"
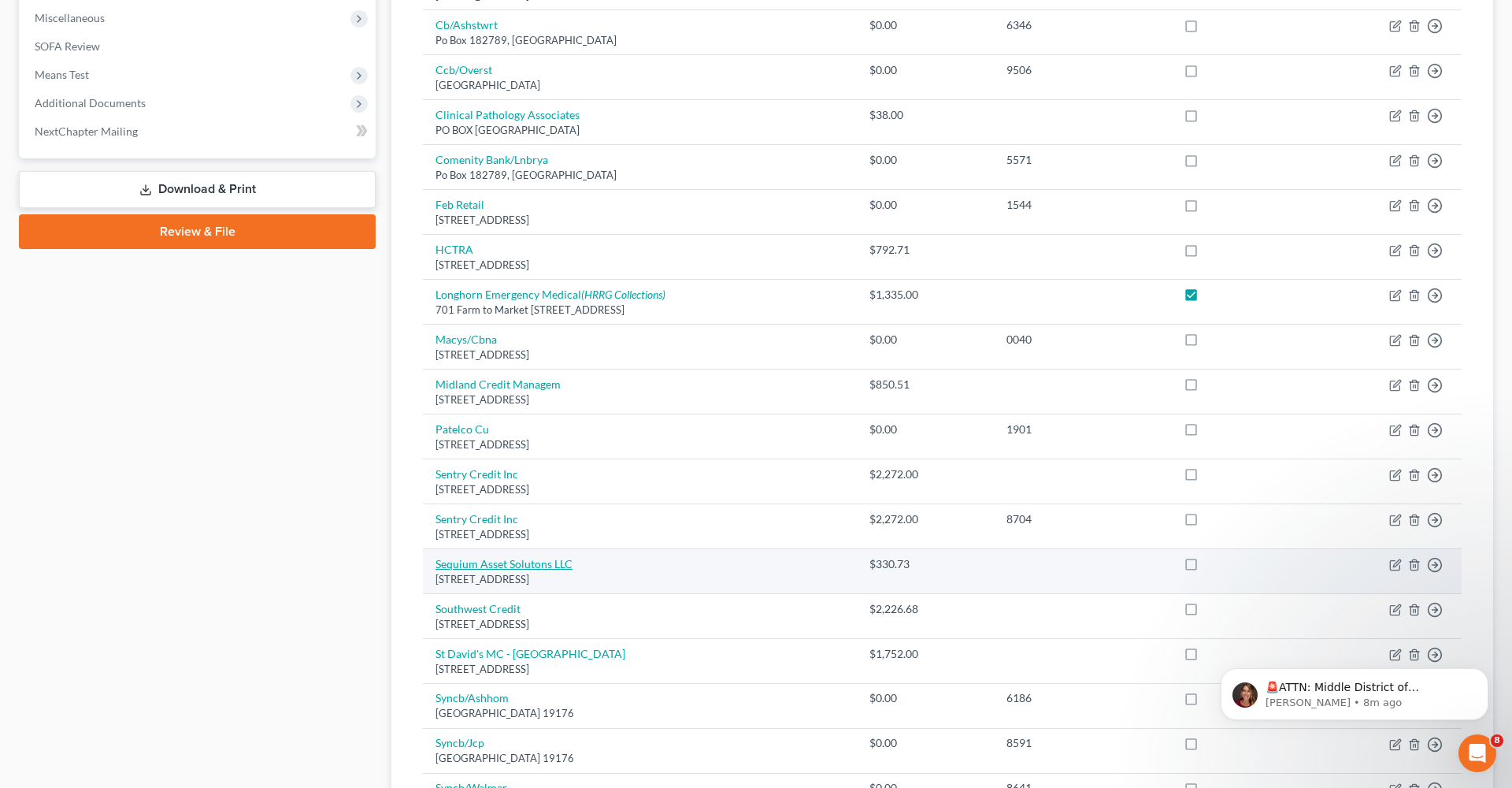
scroll to position [556, 0]
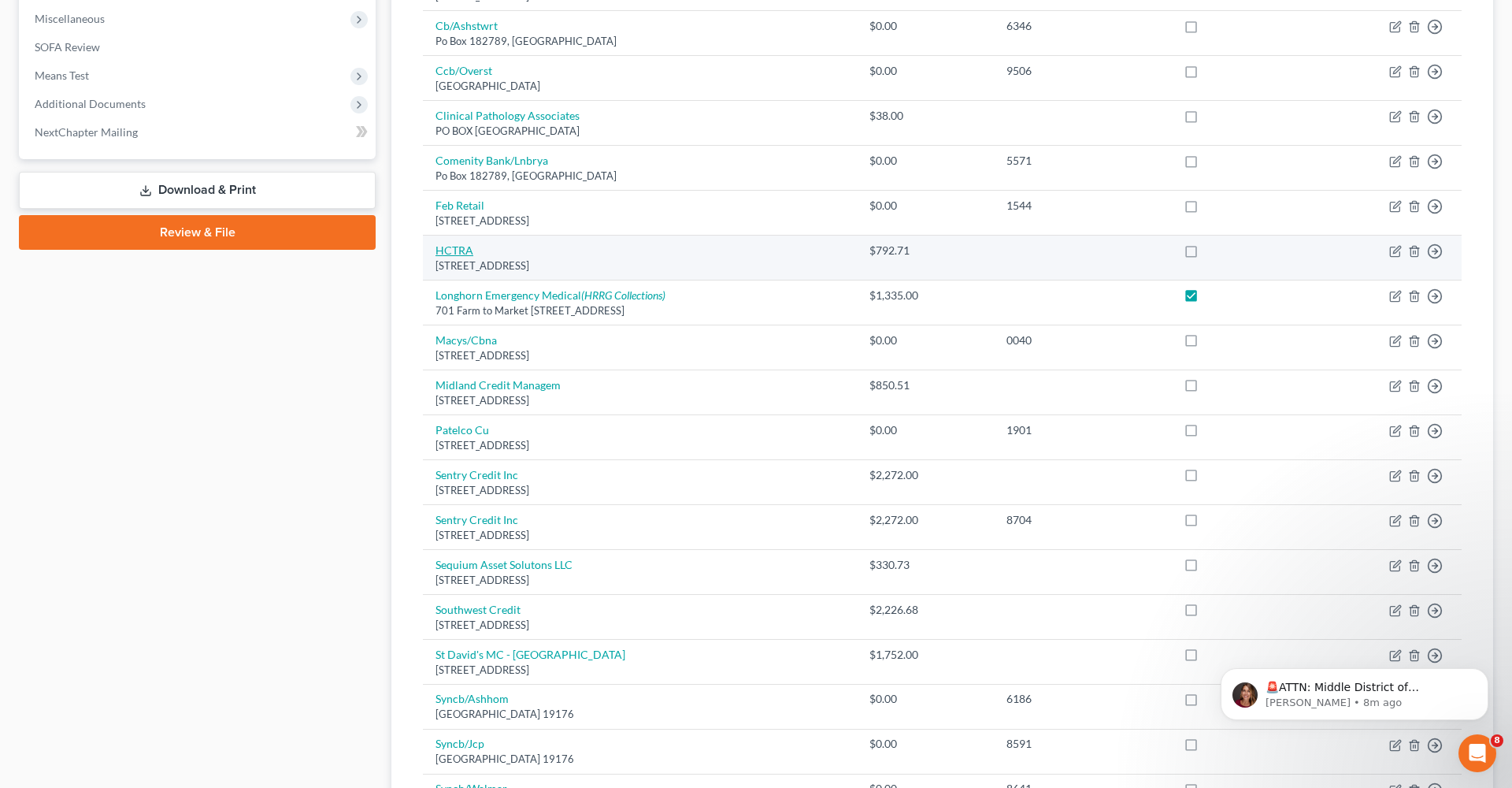
click at [450, 246] on link "HCTRA" at bounding box center [454, 249] width 38 height 13
select select "45"
select select "14"
select select "0"
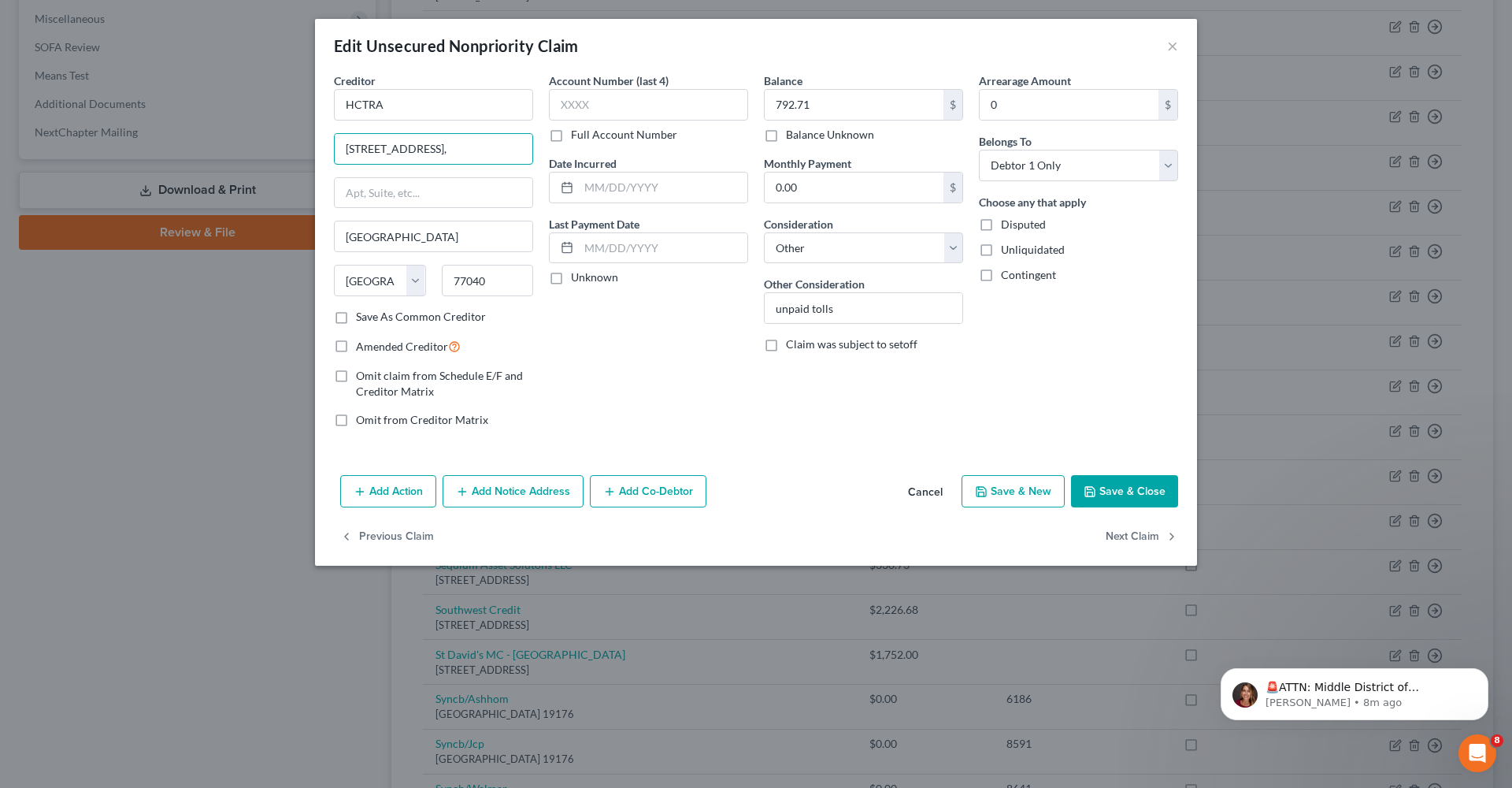
drag, startPoint x: 498, startPoint y: 146, endPoint x: 331, endPoint y: 149, distance: 167.0
type input "PO Box 4440"
type input "77210"
click at [608, 336] on div "Account Number (last 4) Full Account Number Date Incurred Last Payment Date Unk…" at bounding box center [648, 256] width 215 height 368
click at [343, 150] on input "PO Box 4440" at bounding box center [433, 148] width 197 height 29
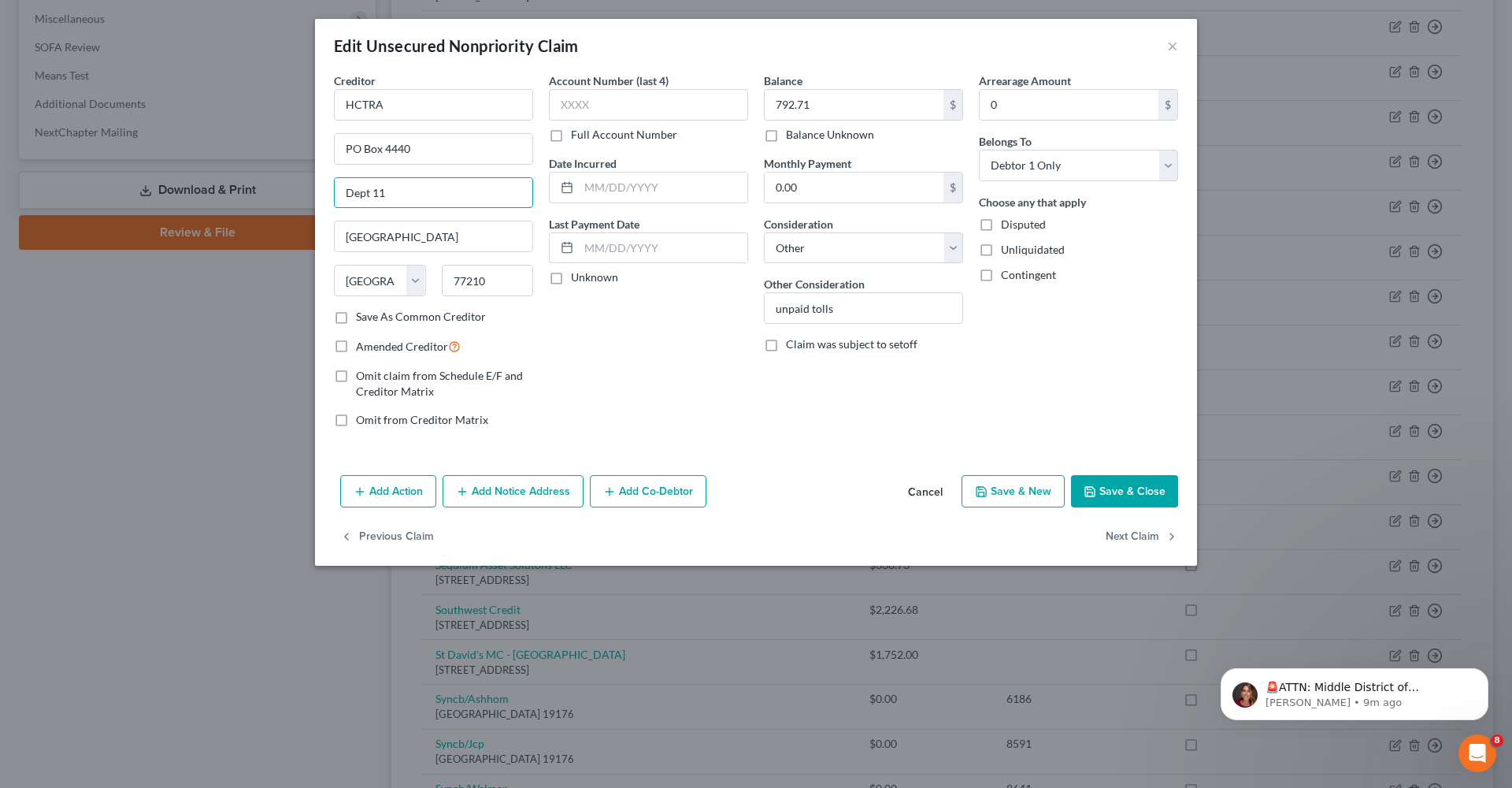
type input "Dept 11"
click at [628, 344] on div "Account Number (last 4) Full Account Number Date Incurred Last Payment Date Unk…" at bounding box center [648, 256] width 215 height 368
click at [355, 348] on label "Amended Creditor" at bounding box center [407, 346] width 104 height 18
click at [363, 348] on input "Amended Creditor" at bounding box center [367, 341] width 10 height 10
checkbox input "true"
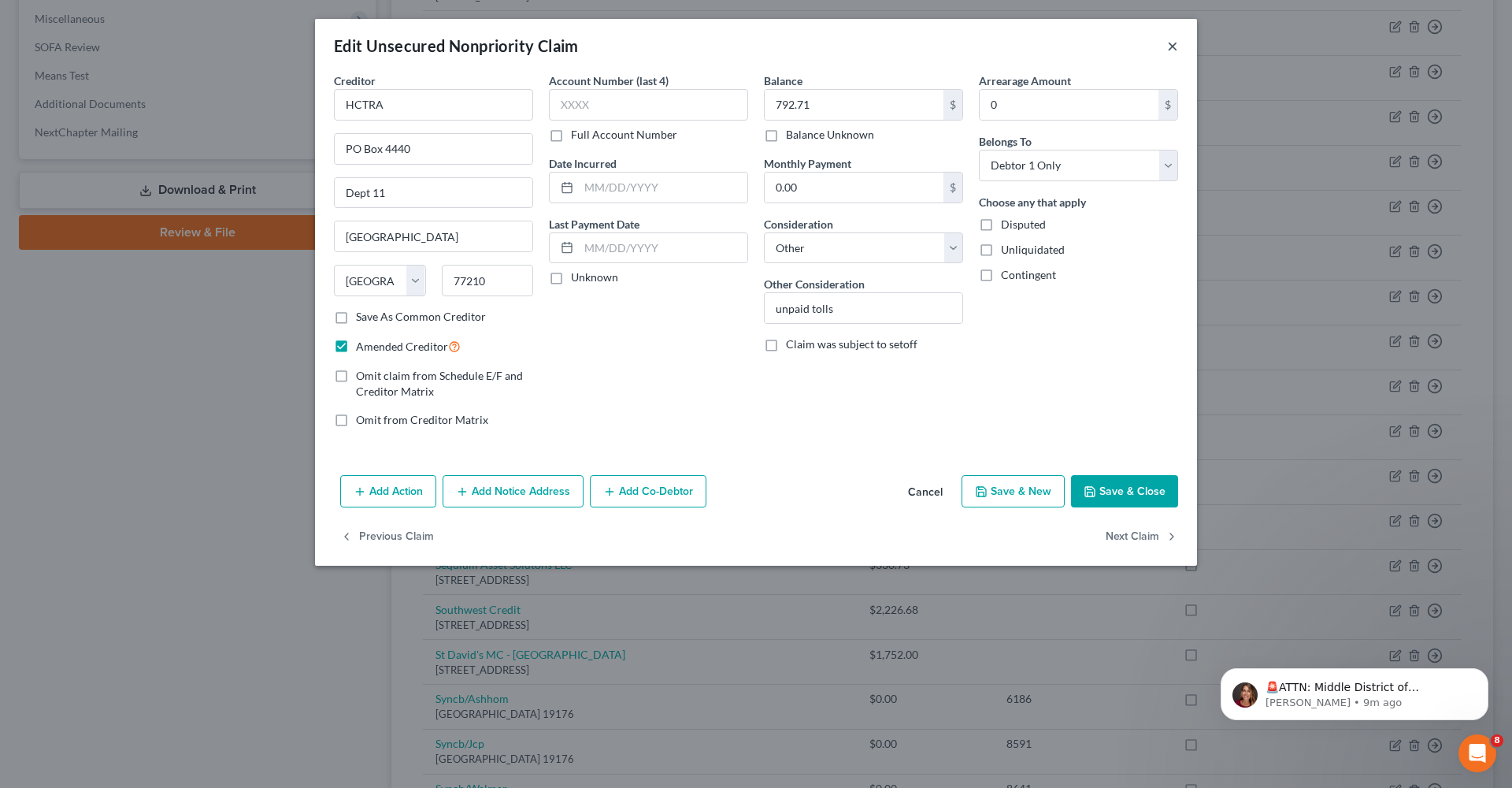
click at [1176, 46] on button "×" at bounding box center [1172, 46] width 11 height 19
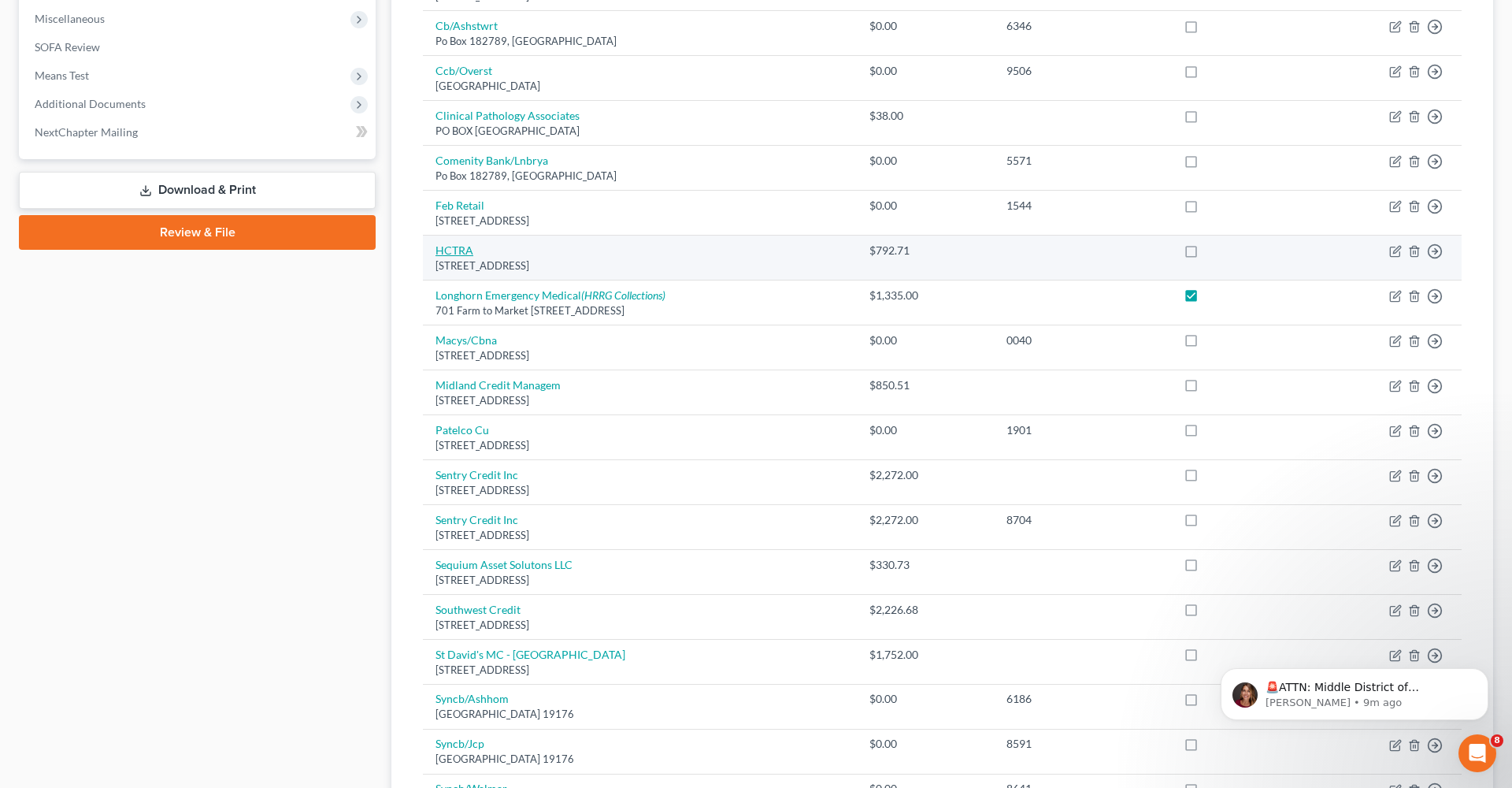
click at [445, 243] on link "HCTRA" at bounding box center [454, 249] width 38 height 13
select select "45"
select select "14"
select select "0"
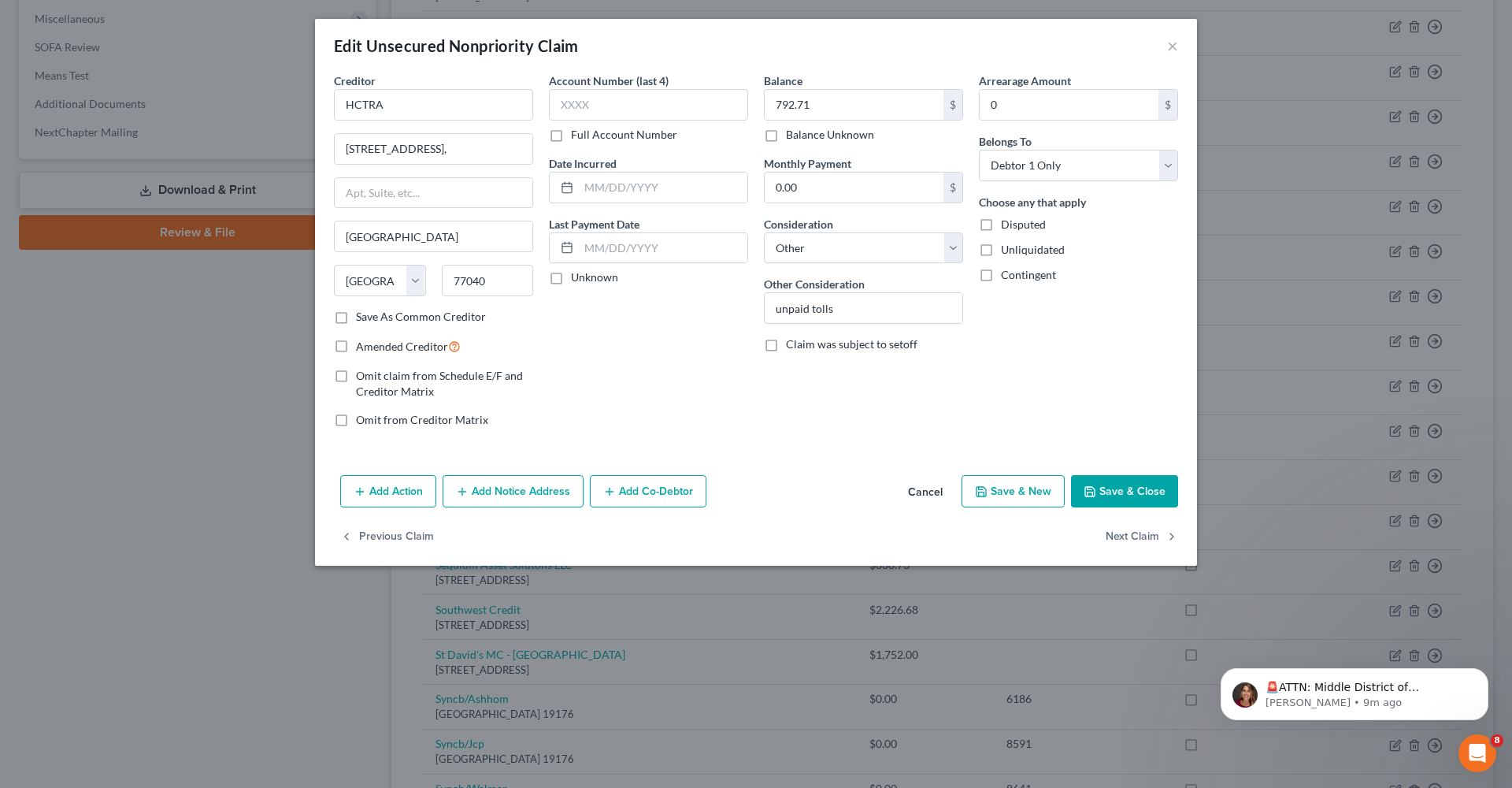
click at [485, 490] on button "Add Notice Address" at bounding box center [513, 491] width 141 height 33
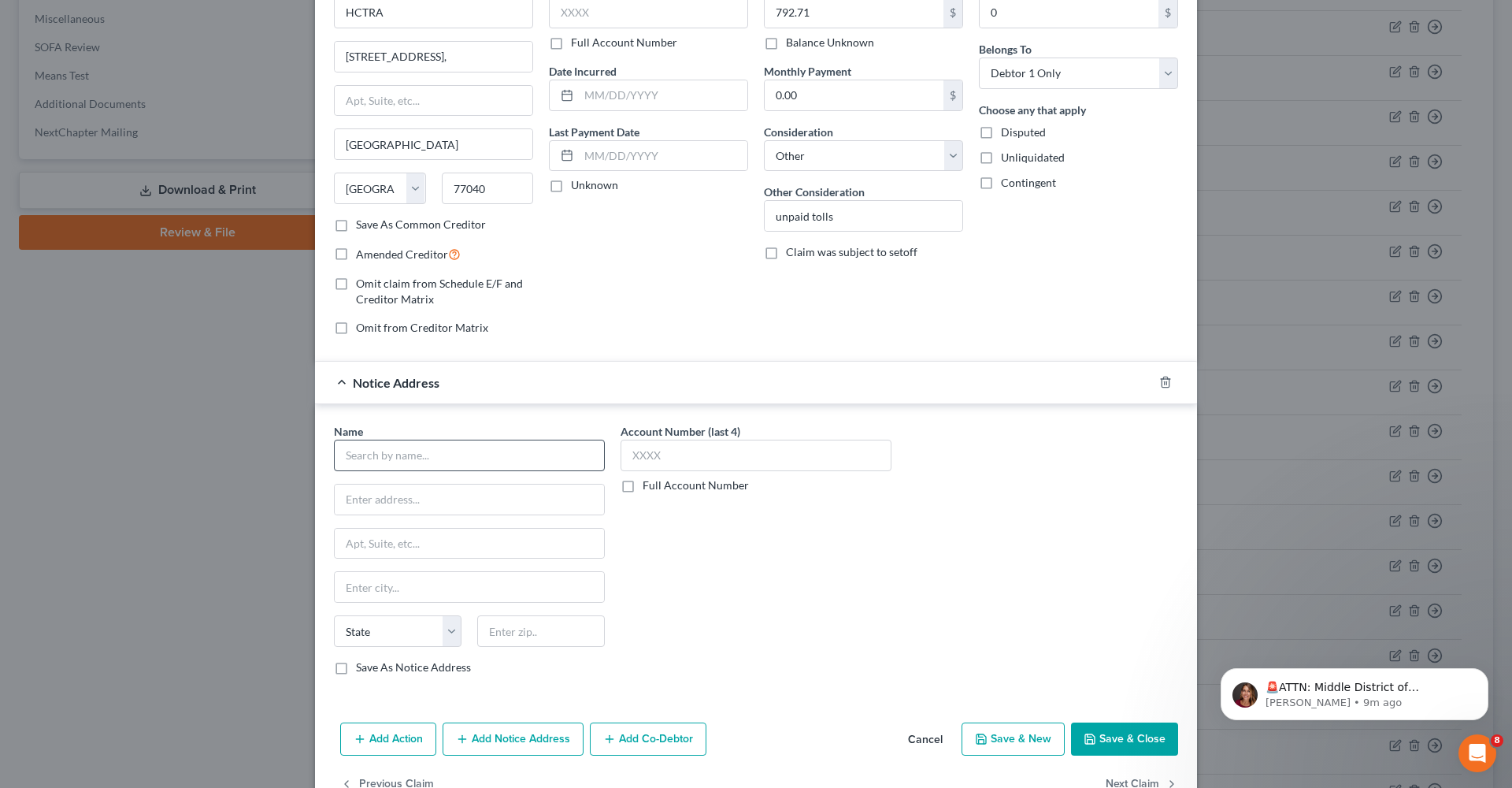
scroll to position [122, 0]
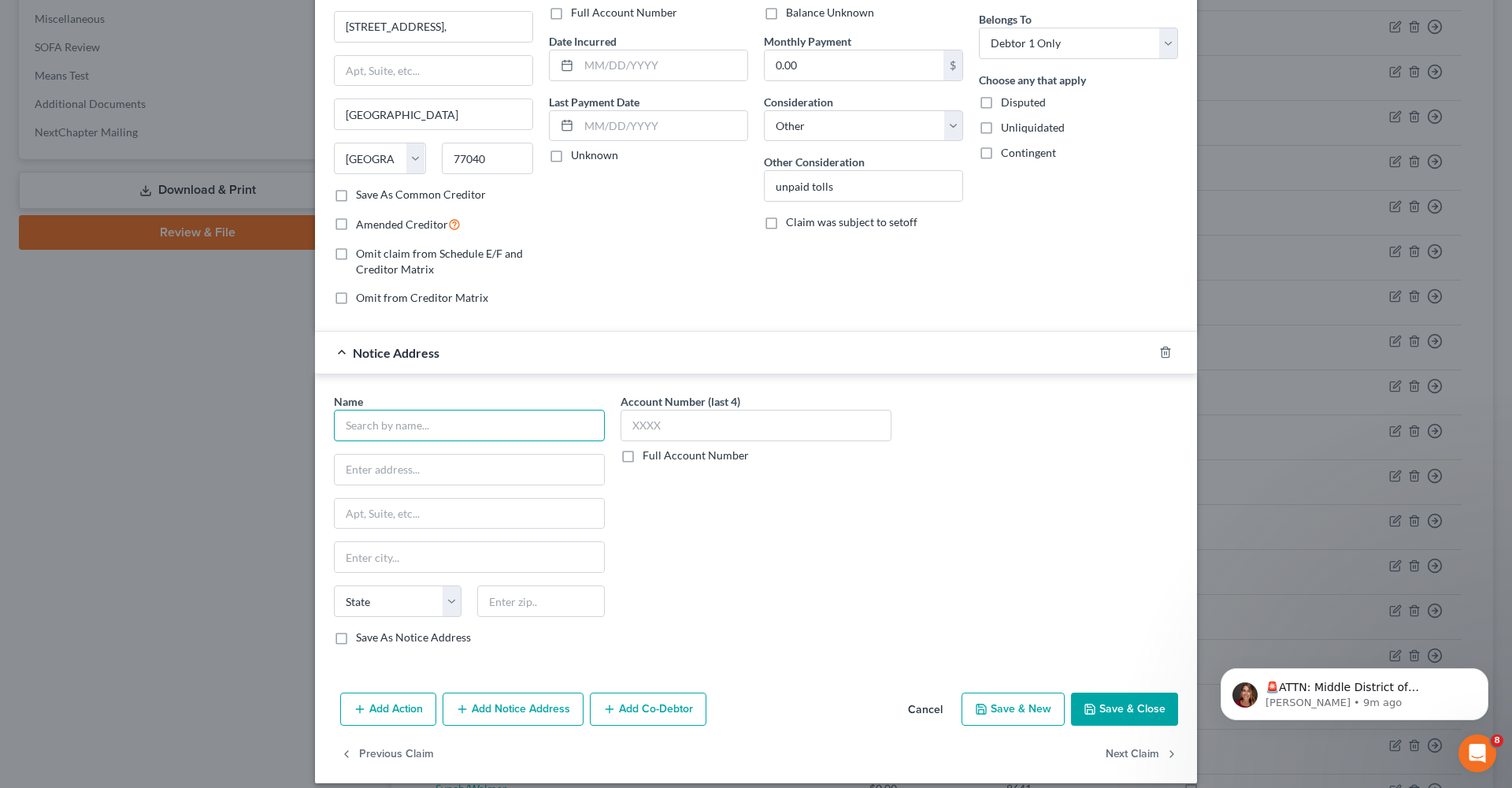
click at [422, 430] on input "text" at bounding box center [469, 424] width 271 height 31
type input "HCTRA-Violations"
type input "PO Box 4440"
type input "77210"
click at [718, 539] on div "Account Number (last 4) Full Account Number" at bounding box center [756, 525] width 287 height 264
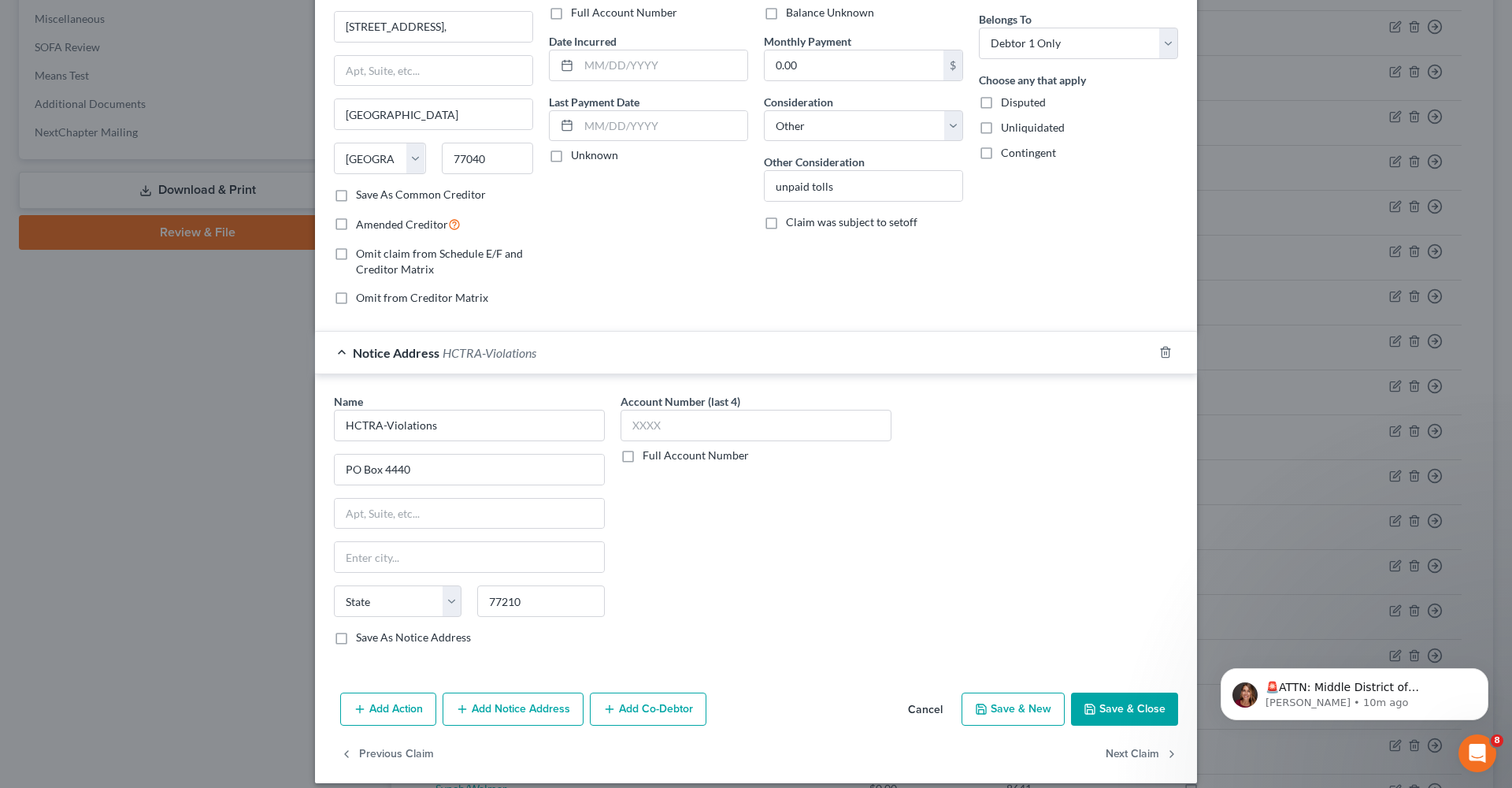
type input "[GEOGRAPHIC_DATA]"
select select "45"
type input "8642"
click at [391, 226] on span "Amended Creditor" at bounding box center [401, 223] width 92 height 13
click at [372, 225] on input "Amended Creditor" at bounding box center [367, 220] width 10 height 10
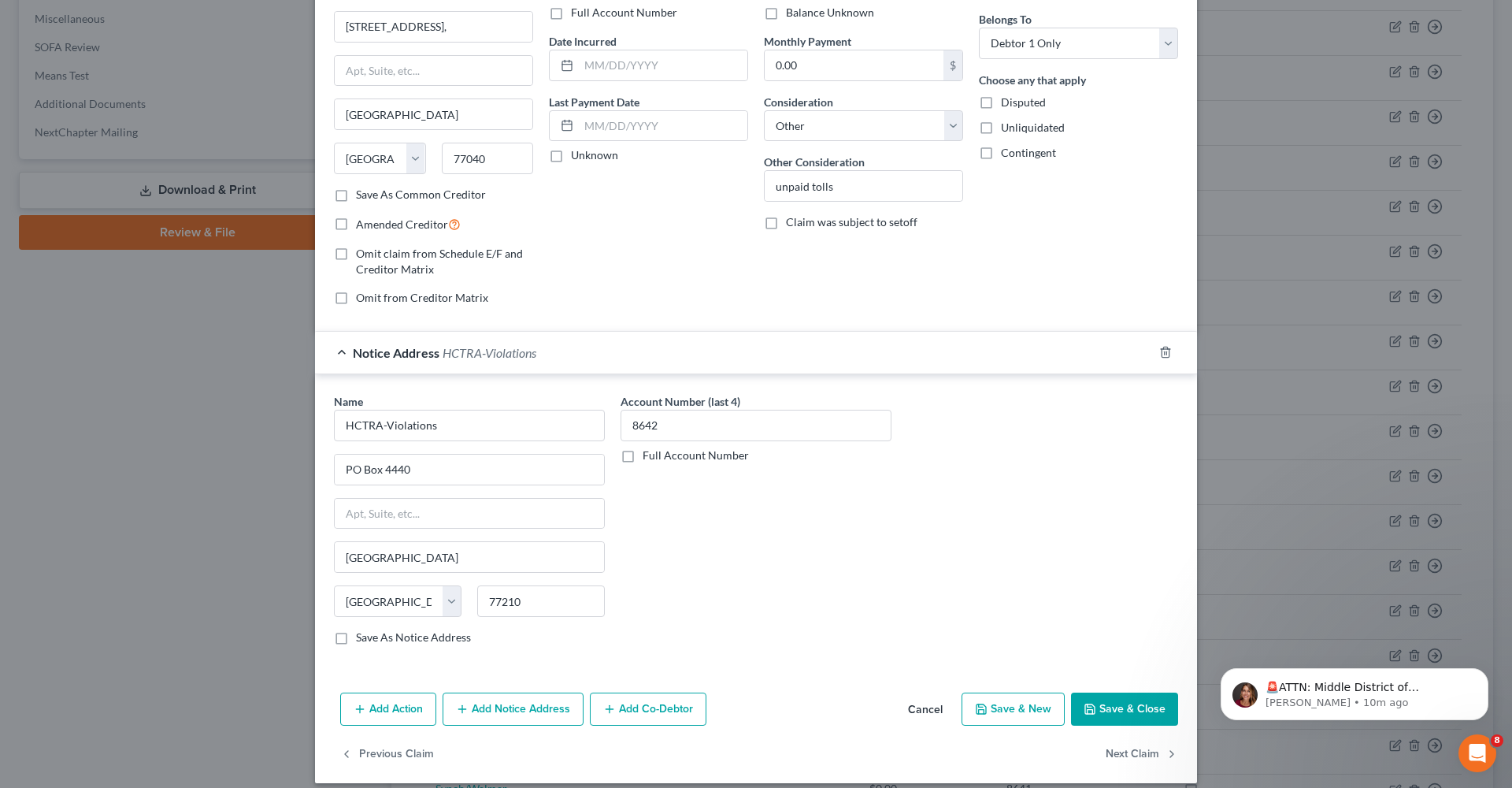
checkbox input "true"
click at [1111, 696] on button "Save & Close" at bounding box center [1124, 708] width 107 height 33
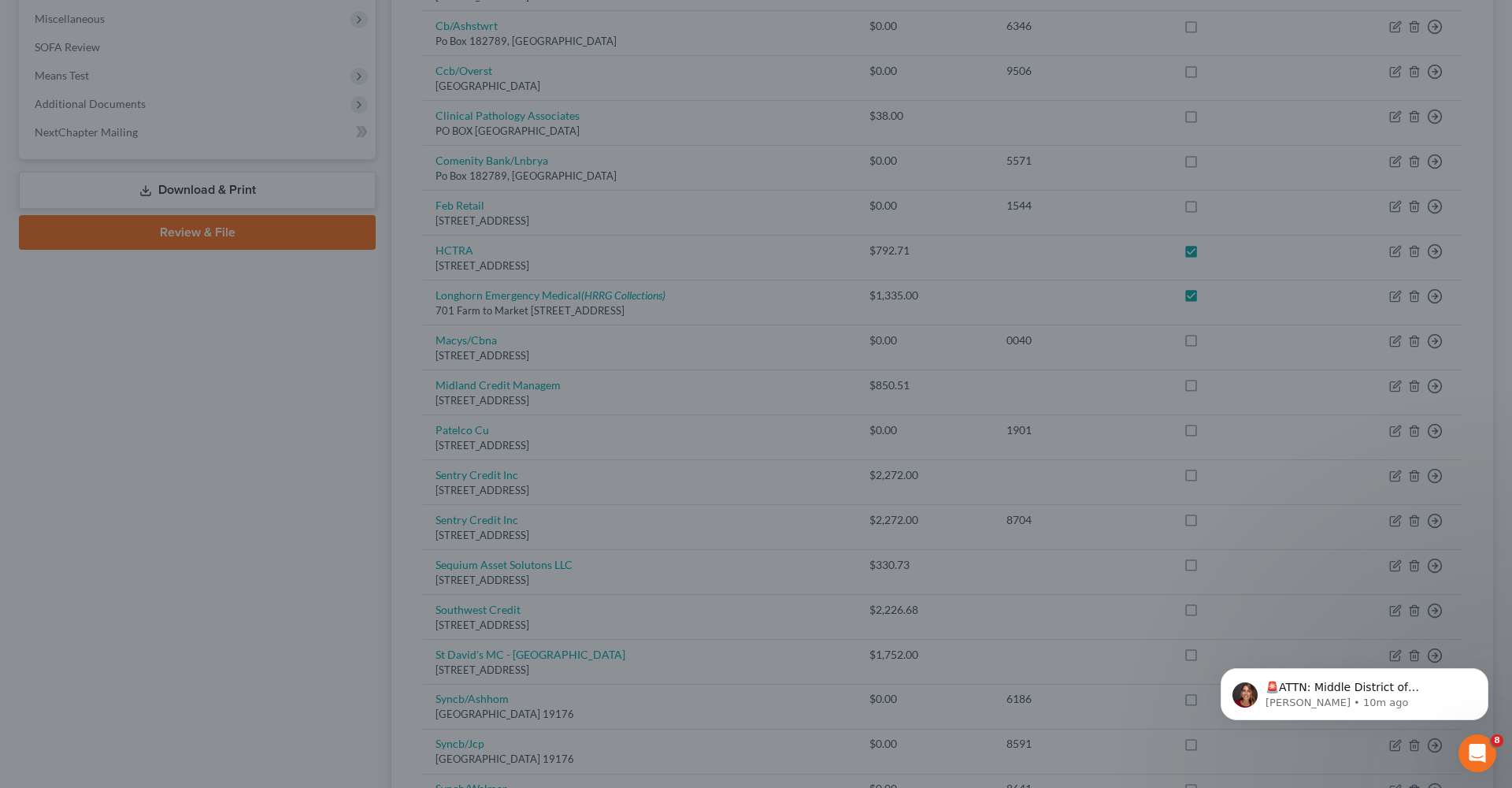
checkbox input "true"
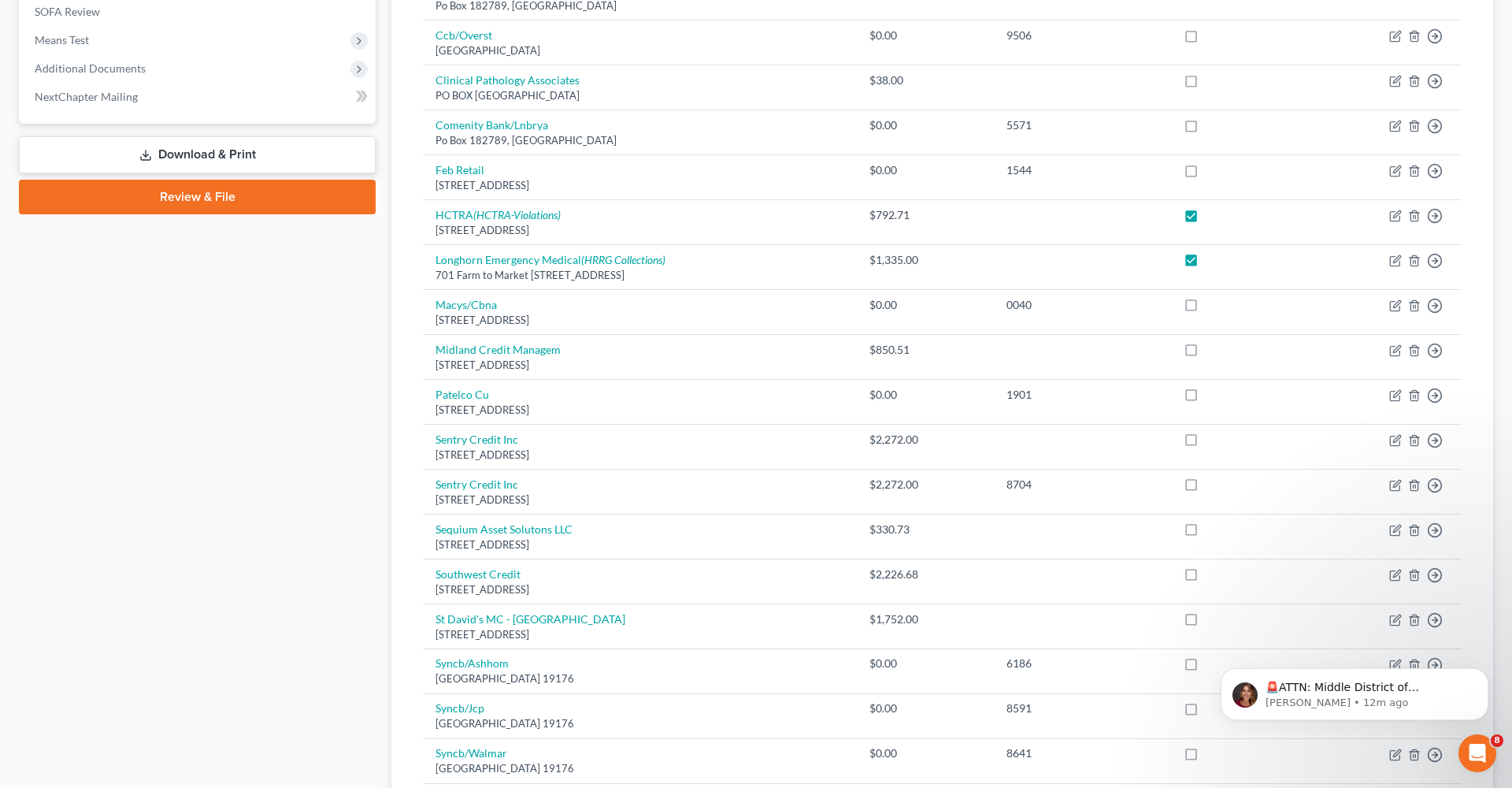
scroll to position [323, 0]
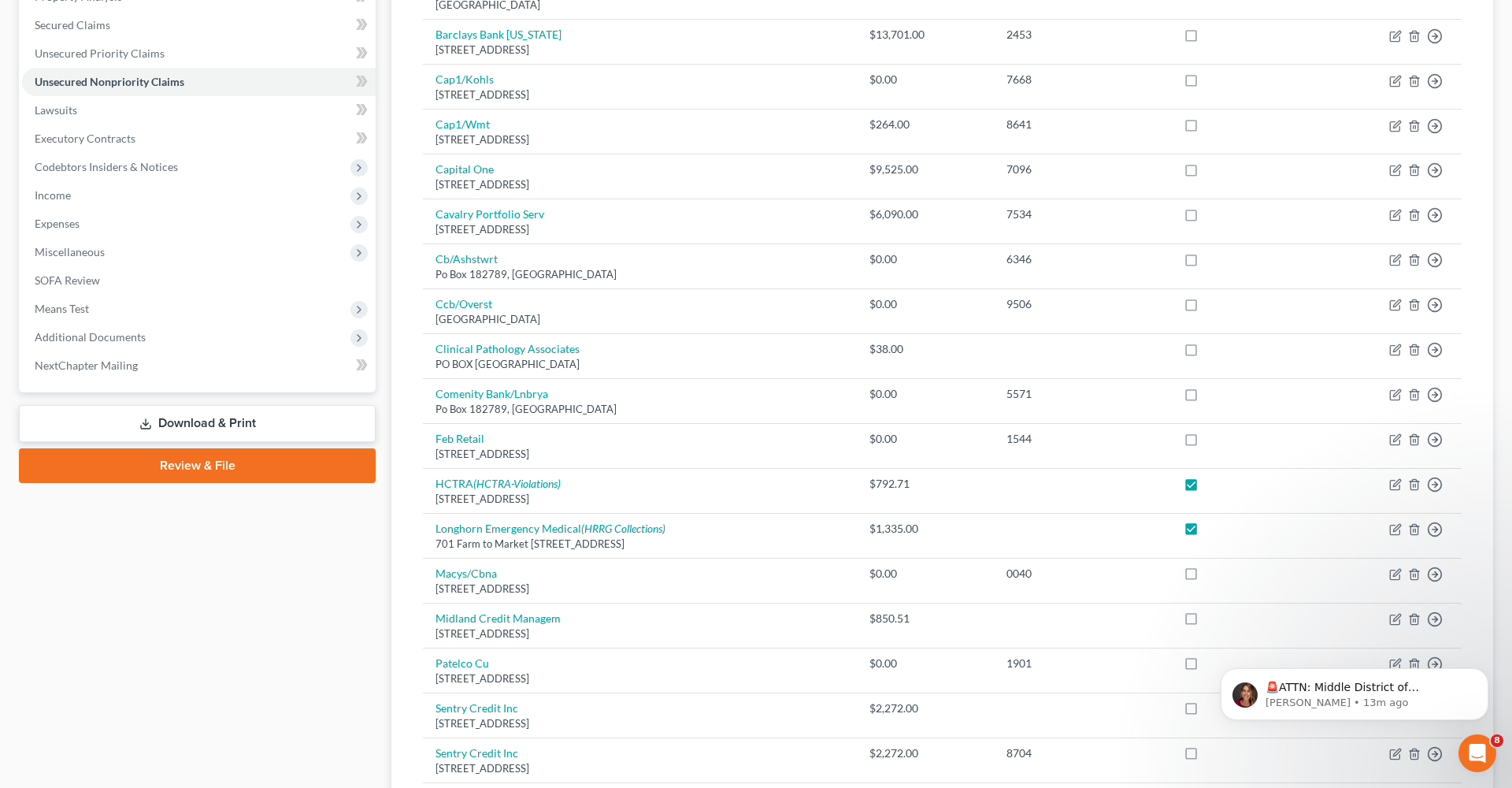
click at [146, 423] on line at bounding box center [146, 422] width 0 height 6
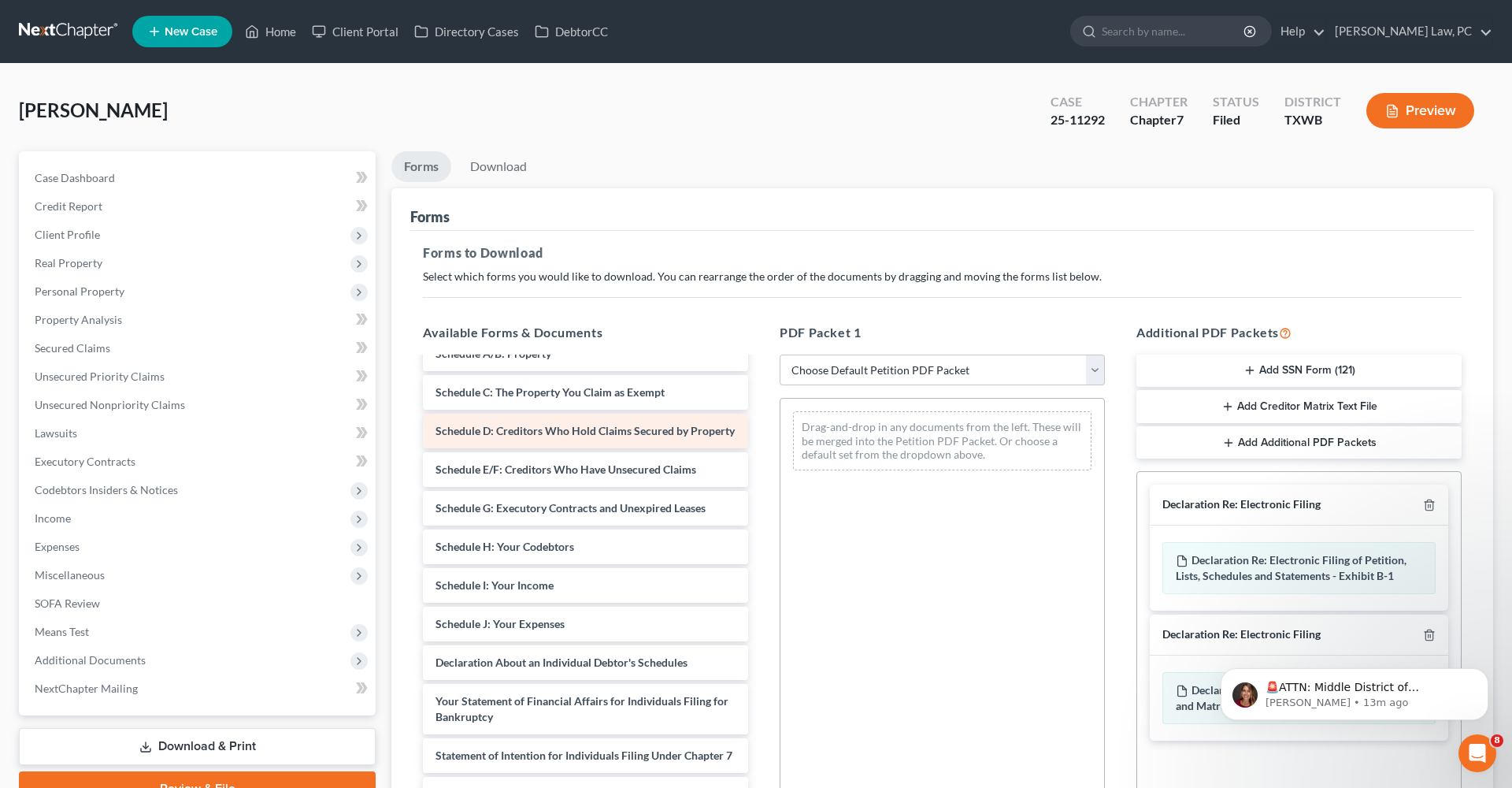
scroll to position [102, 0]
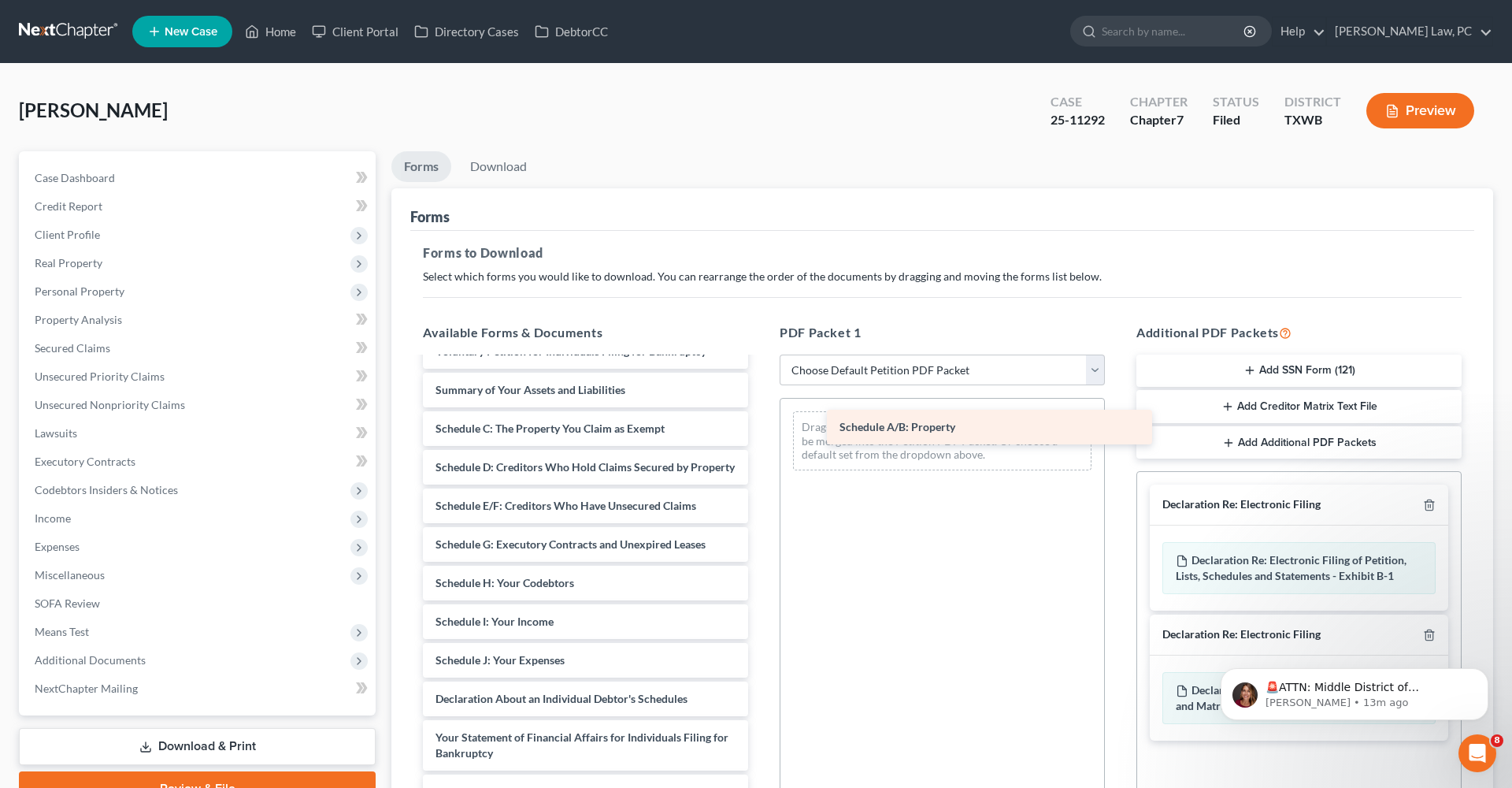
drag, startPoint x: 516, startPoint y: 425, endPoint x: 918, endPoint y: 421, distance: 402.0
click at [761, 423] on div "Schedule A/B: Property Coversheet and Affidavit Signed [PERSON_NAME]-pdf Credit…" at bounding box center [585, 644] width 350 height 776
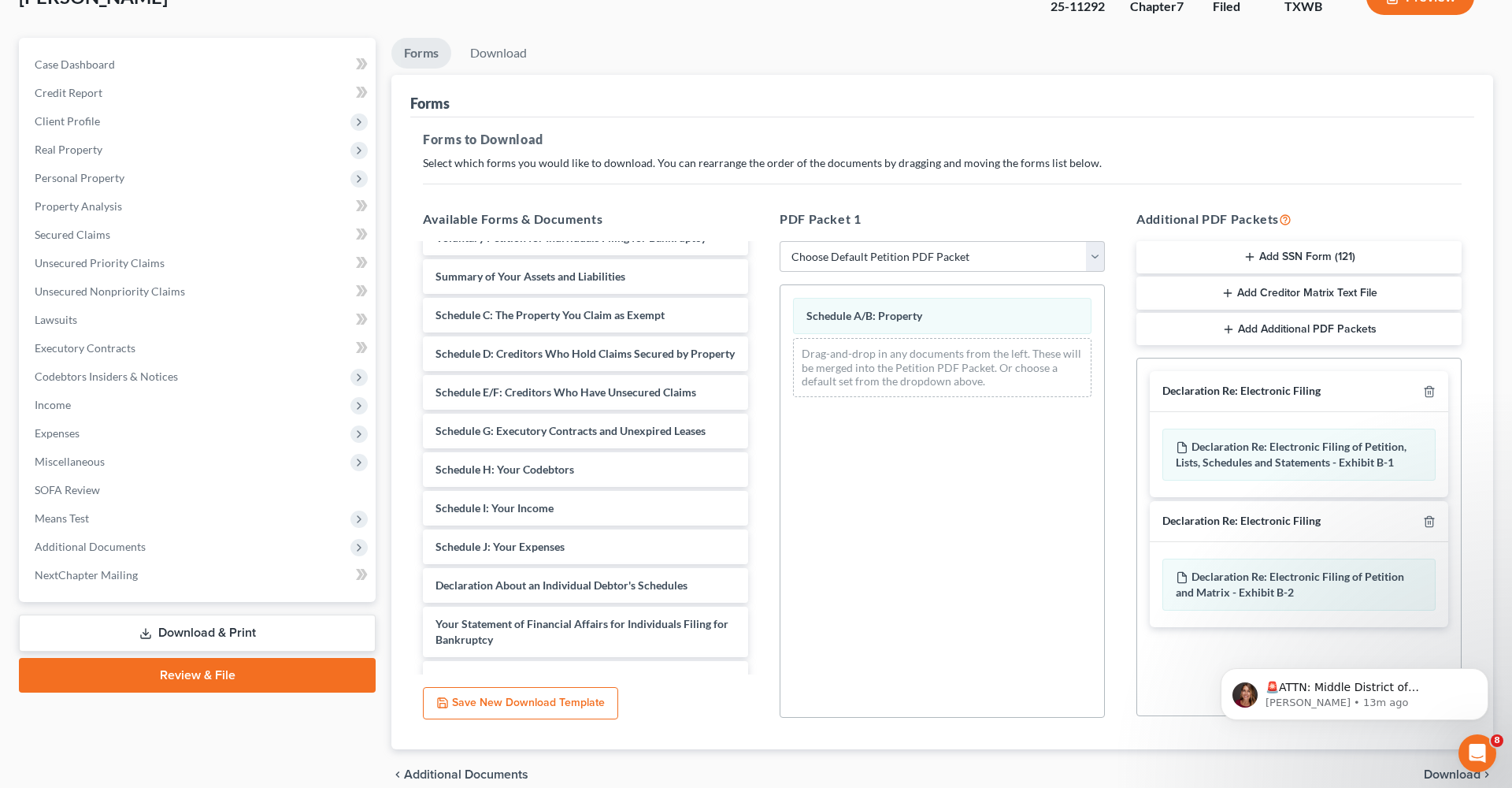
scroll to position [179, 0]
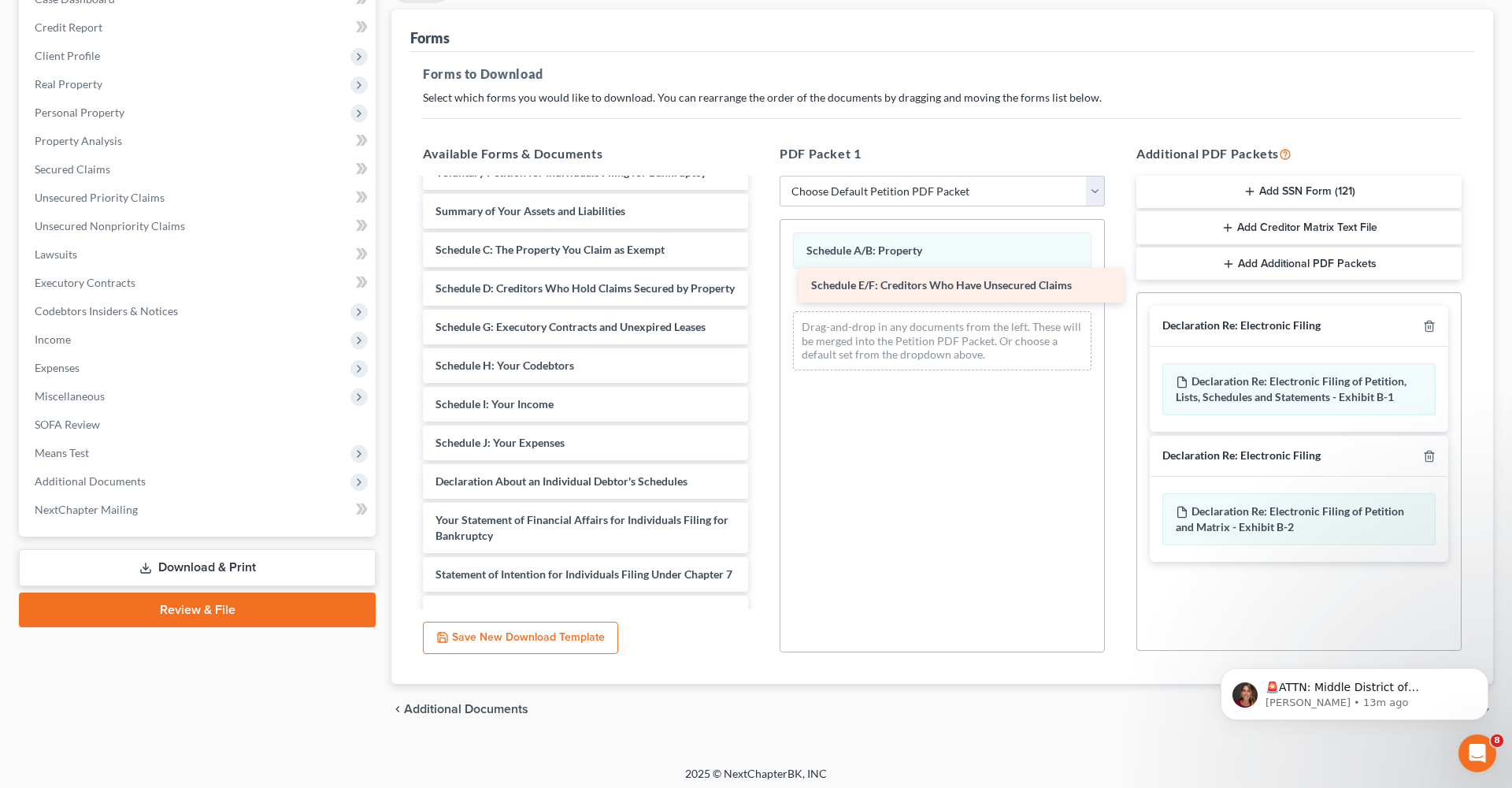
drag, startPoint x: 555, startPoint y: 326, endPoint x: 931, endPoint y: 284, distance: 378.3
click at [761, 284] on div "Schedule E/F: Creditors Who Have Unsecured Claims Coversheet and Affidavit Sign…" at bounding box center [585, 447] width 350 height 738
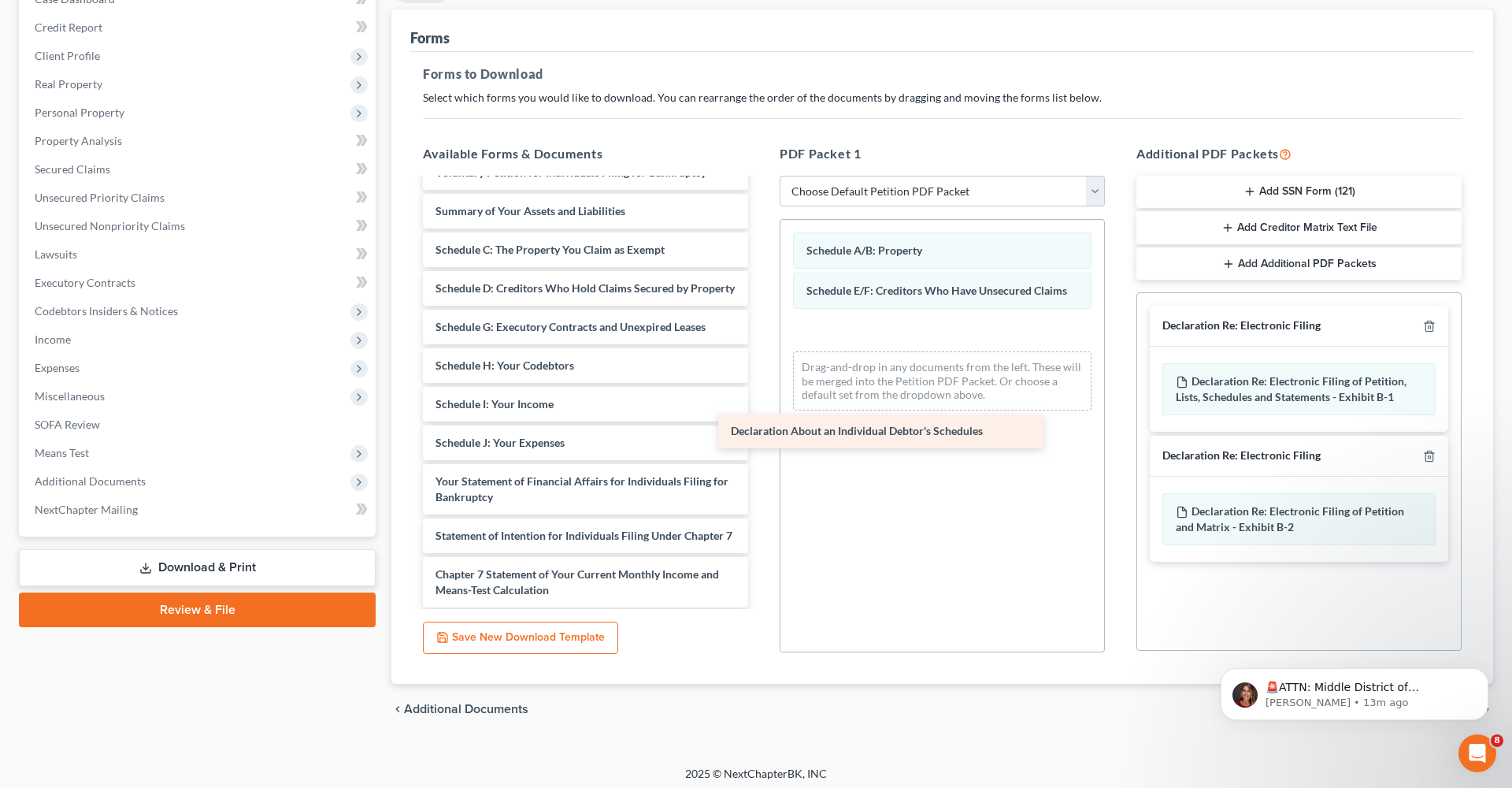
drag, startPoint x: 535, startPoint y: 480, endPoint x: 830, endPoint y: 430, distance: 299.2
click at [761, 430] on div "Declaration About an Individual Debtor's Schedules Coversheet and Affidavit Sig…" at bounding box center [585, 427] width 350 height 700
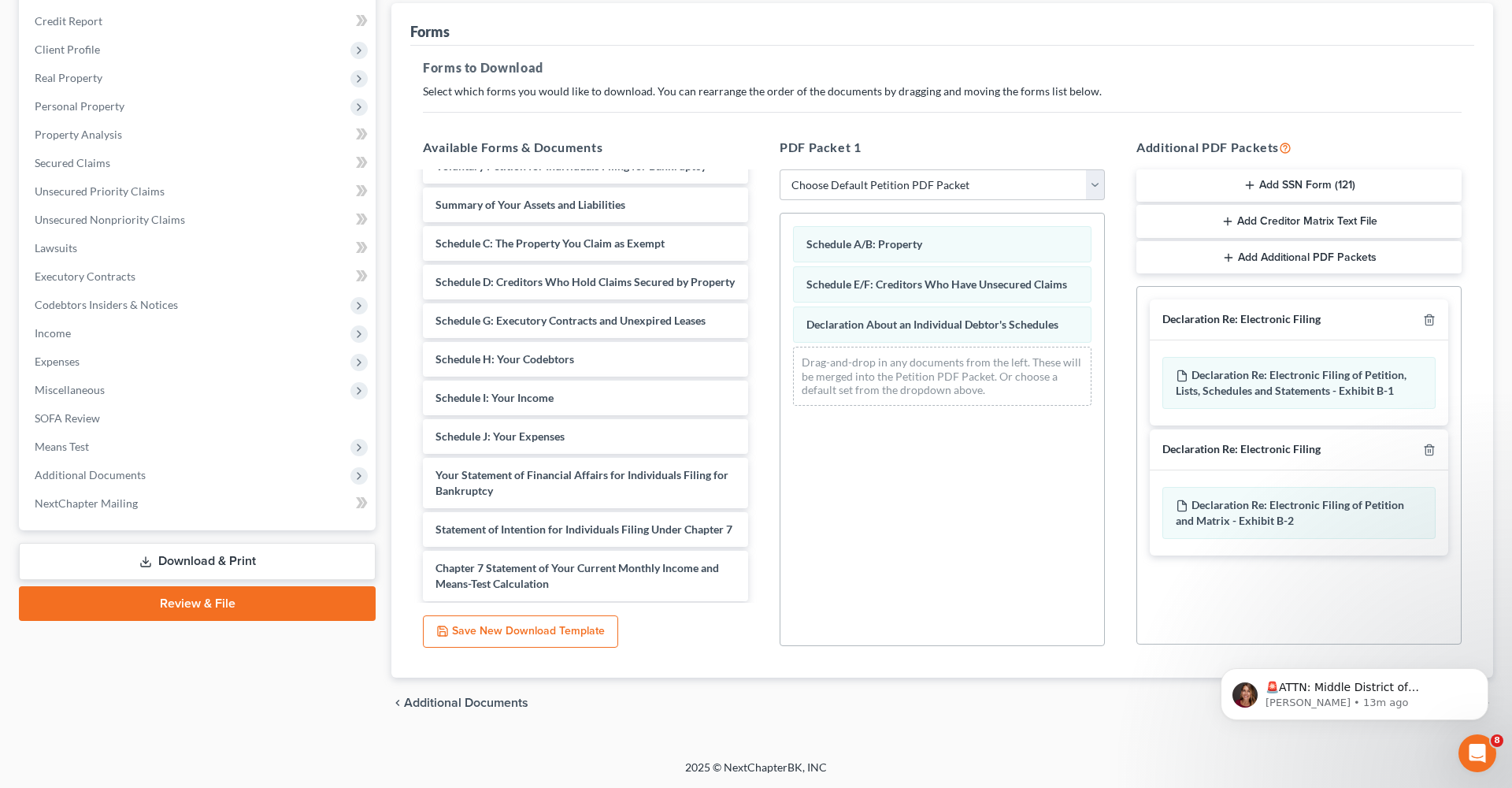
scroll to position [185, 0]
click at [1483, 675] on icon "Dismiss notification" at bounding box center [1483, 673] width 9 height 9
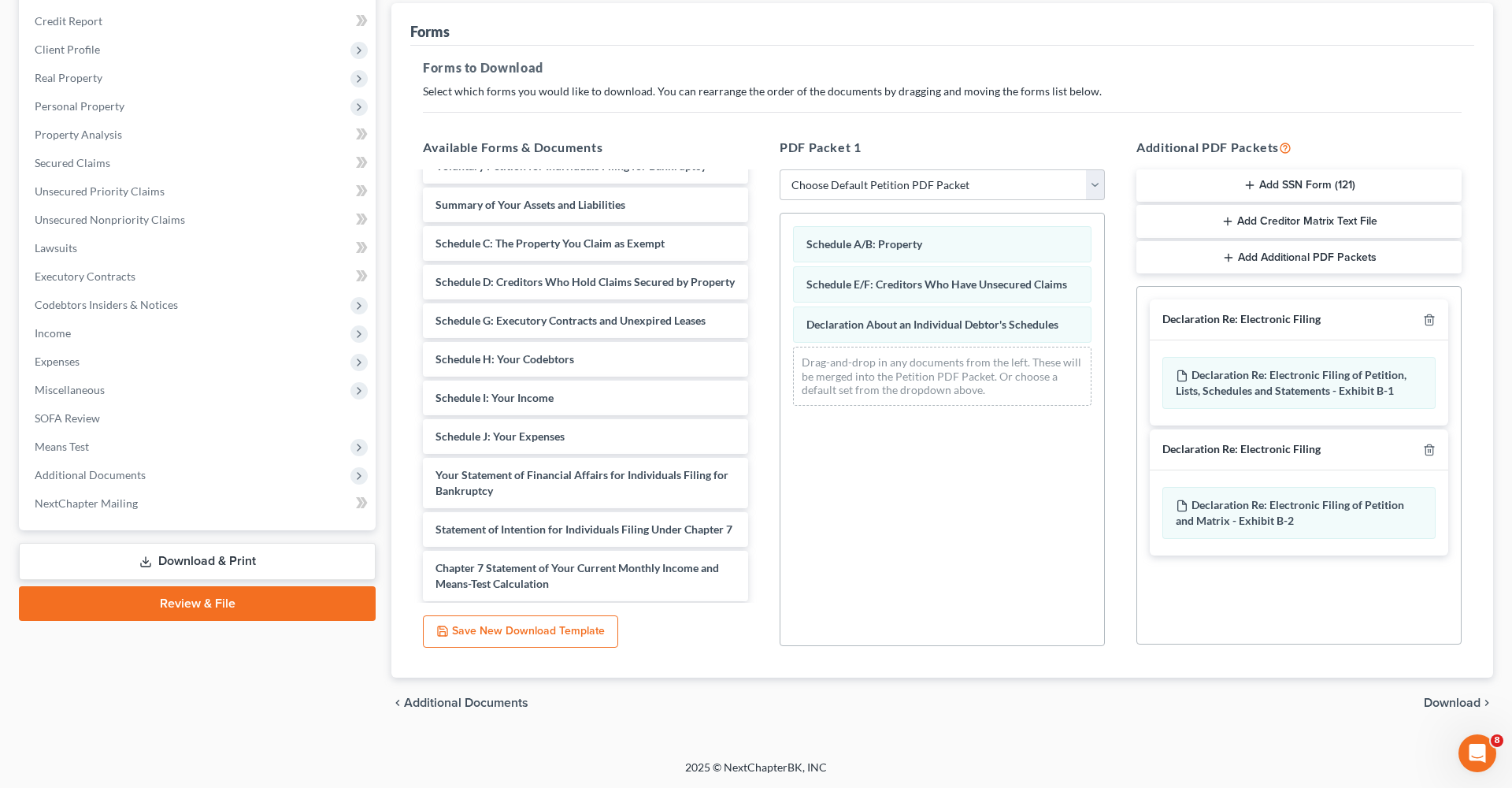
click at [1446, 708] on span "Download" at bounding box center [1451, 702] width 56 height 13
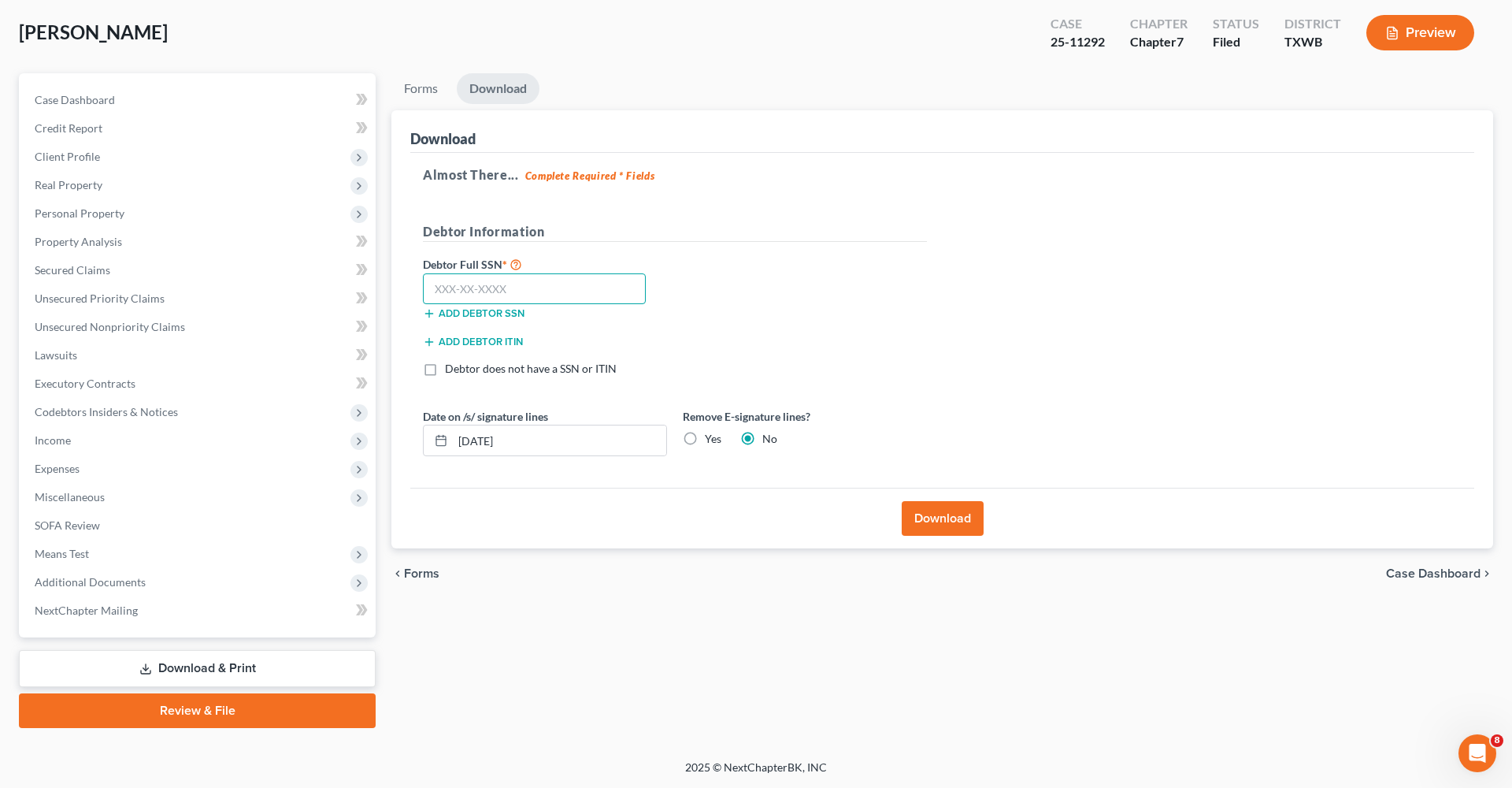
click at [473, 290] on input "text" at bounding box center [533, 289] width 222 height 31
drag, startPoint x: 507, startPoint y: 292, endPoint x: 405, endPoint y: 282, distance: 102.5
click at [405, 282] on div "Download Almost There... Complete Required * Fields Debtor Information Debtor F…" at bounding box center [941, 329] width 1101 height 439
type input "650-13-9758"
click at [73, 210] on span "Personal Property" at bounding box center [79, 213] width 89 height 13
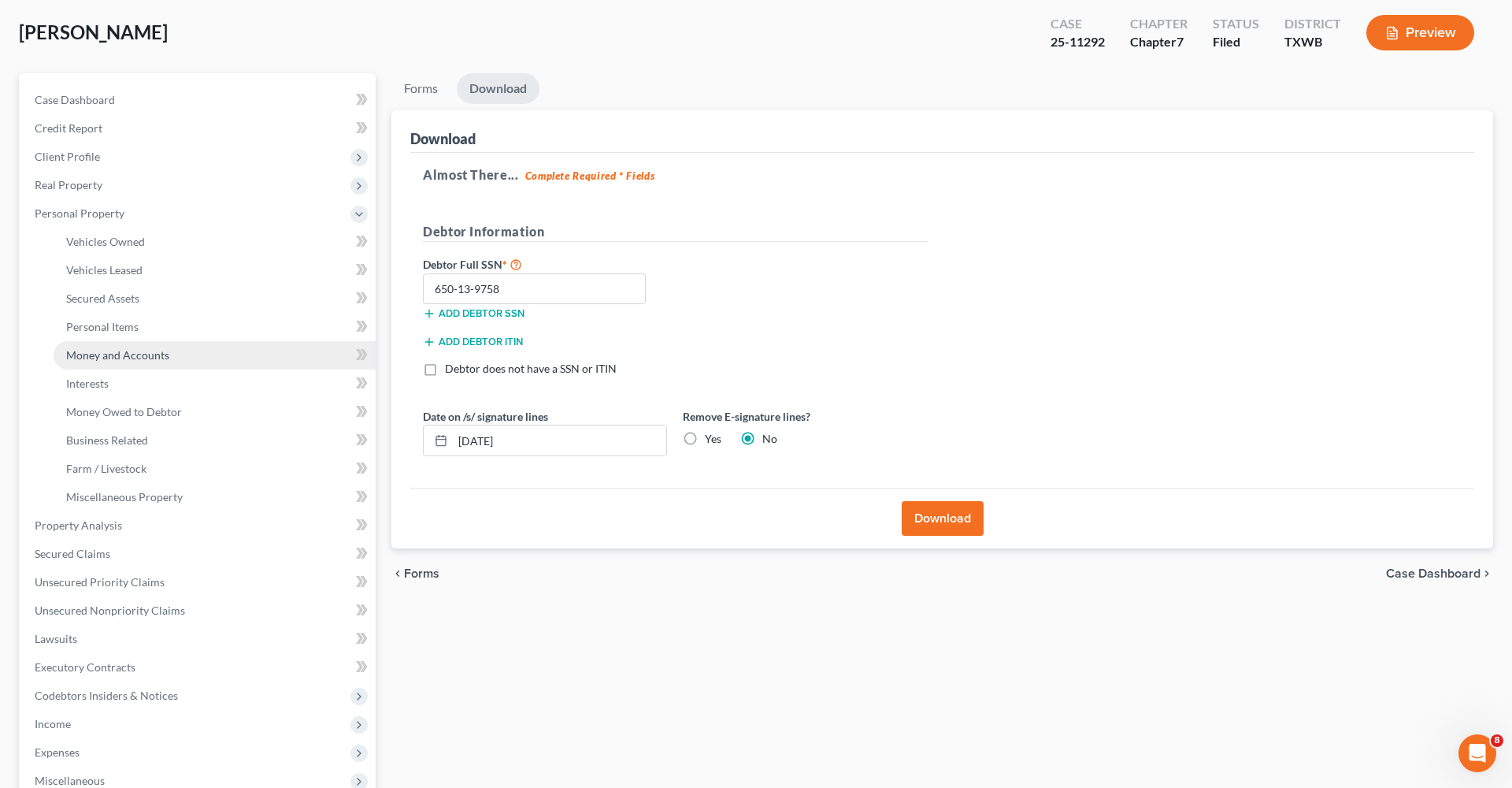
click at [138, 352] on span "Money and Accounts" at bounding box center [117, 355] width 103 height 13
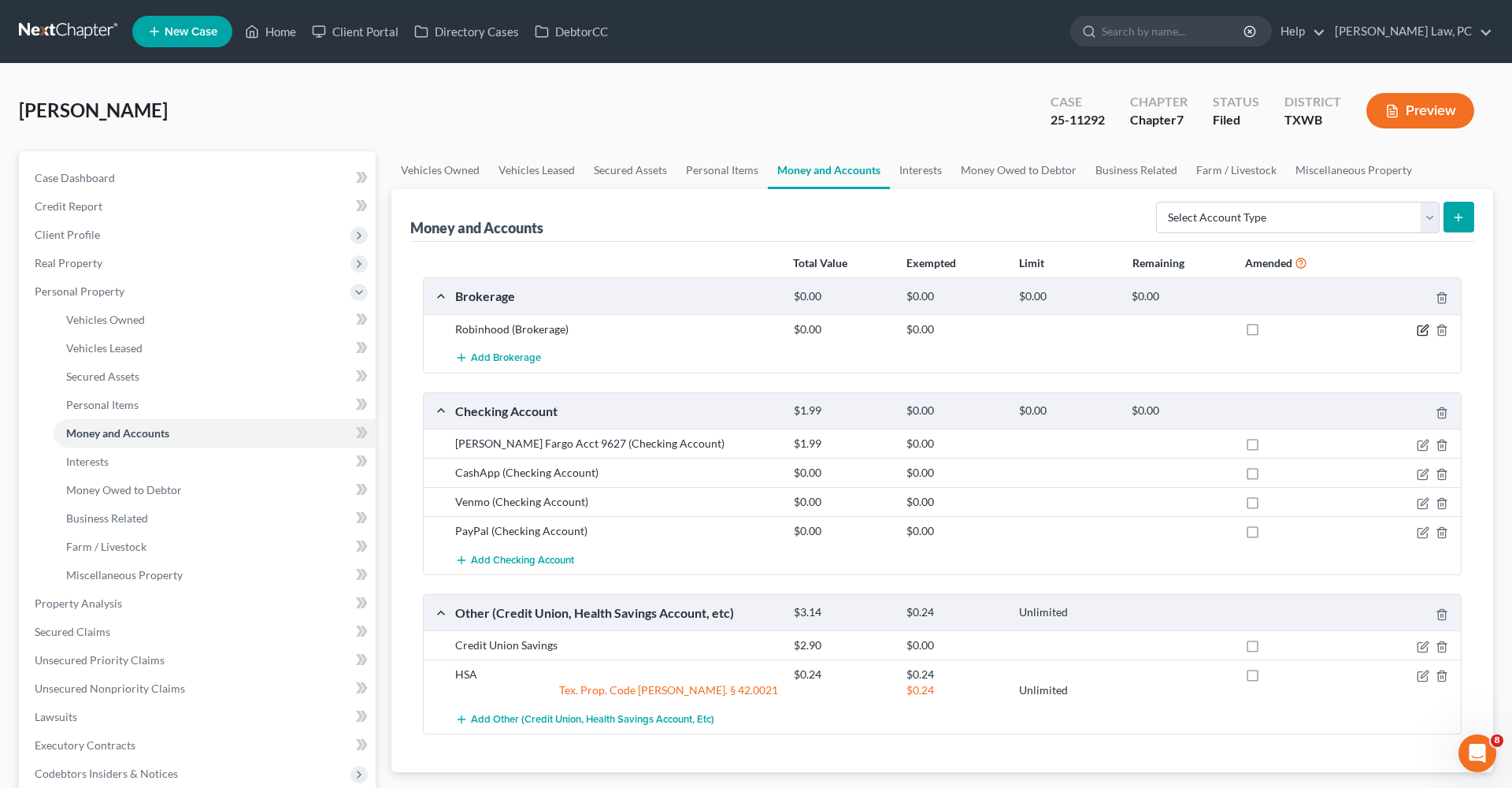
click at [1424, 329] on icon "button" at bounding box center [1424, 328] width 7 height 7
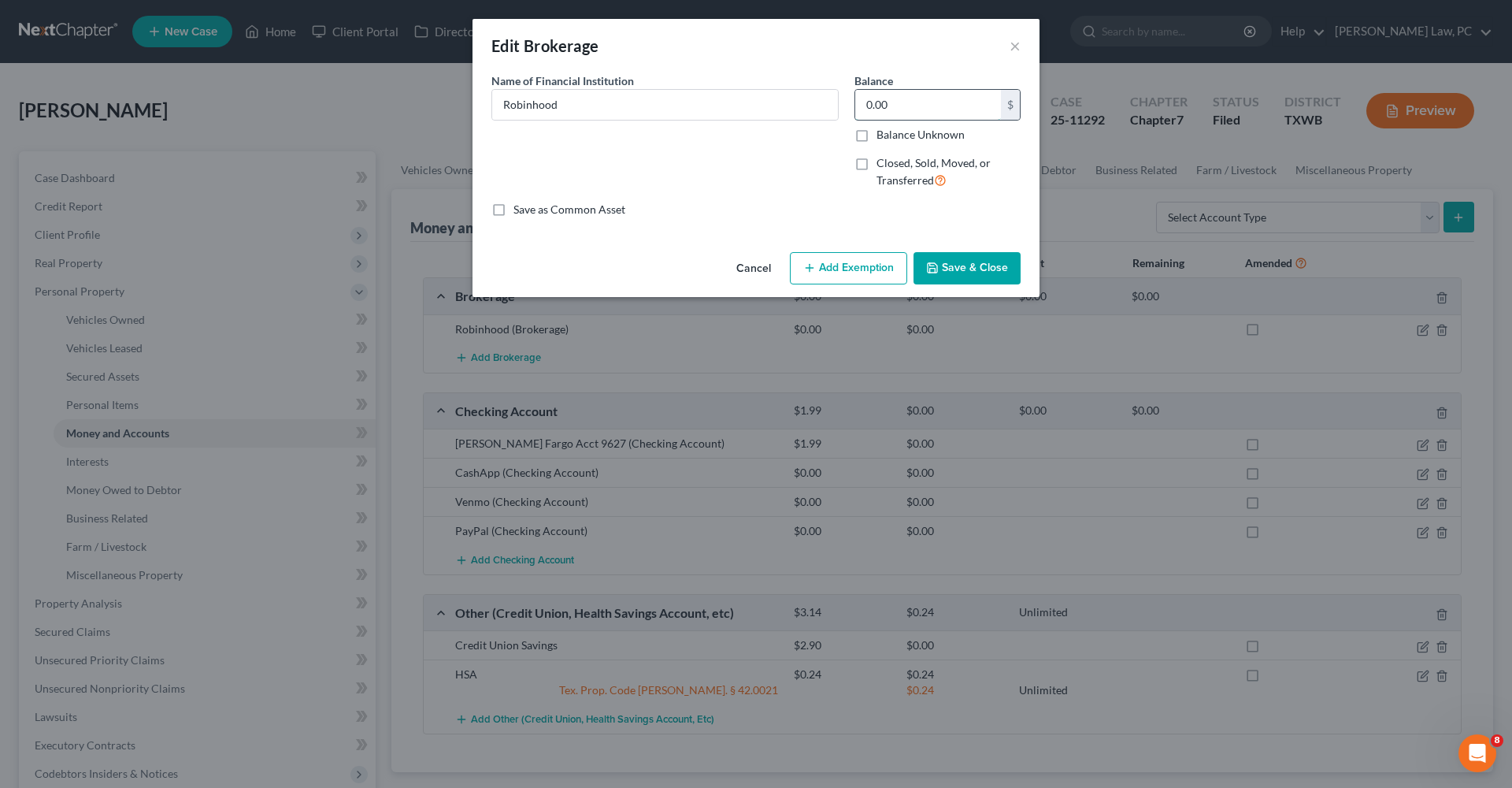
drag, startPoint x: 897, startPoint y: 94, endPoint x: 915, endPoint y: 106, distance: 21.6
click at [915, 106] on input "0.00" at bounding box center [927, 104] width 146 height 29
type input "12.76"
click at [847, 258] on button "Add Exemption" at bounding box center [848, 268] width 117 height 33
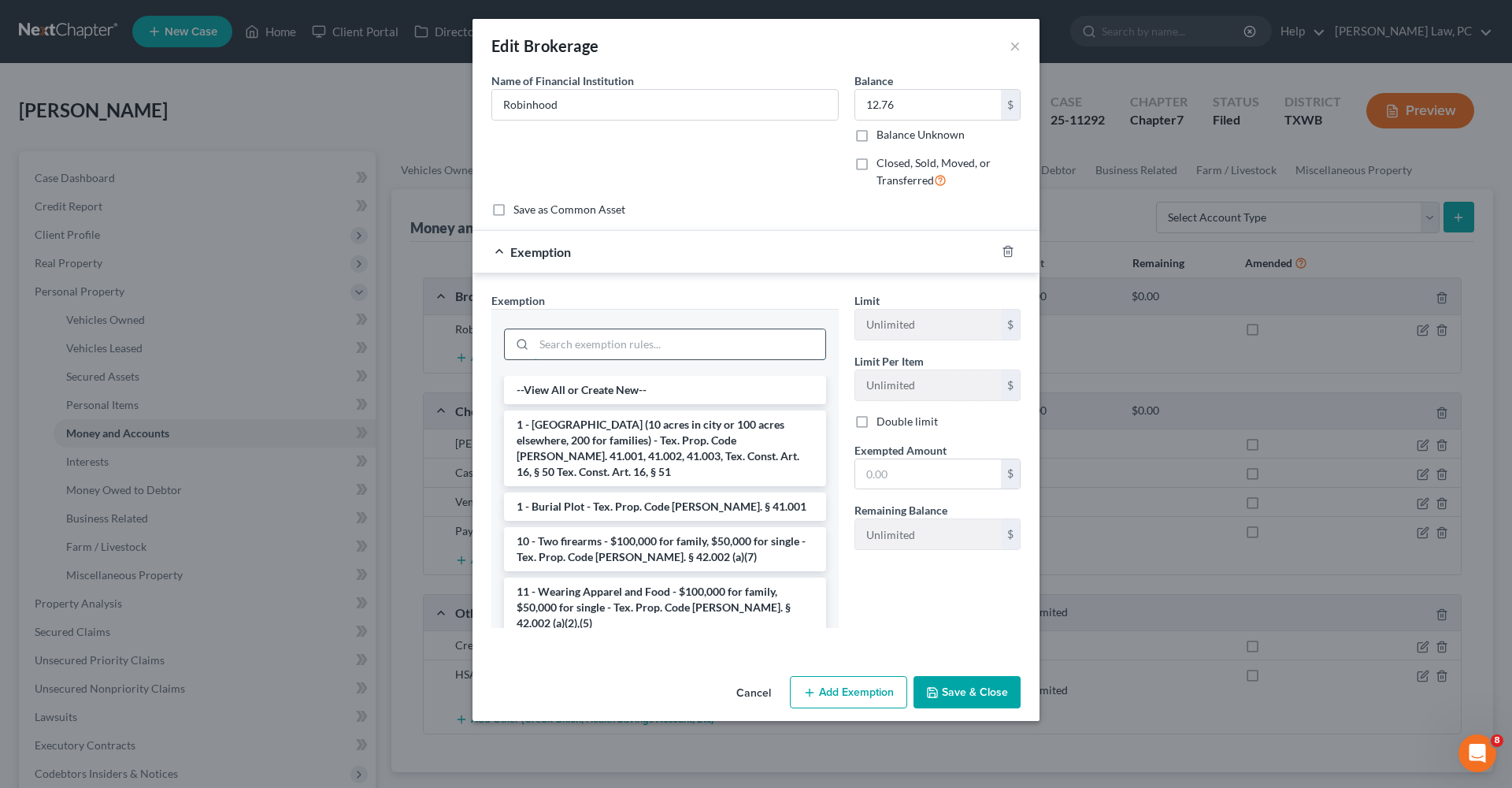
click at [698, 340] on input "search" at bounding box center [680, 343] width 291 height 29
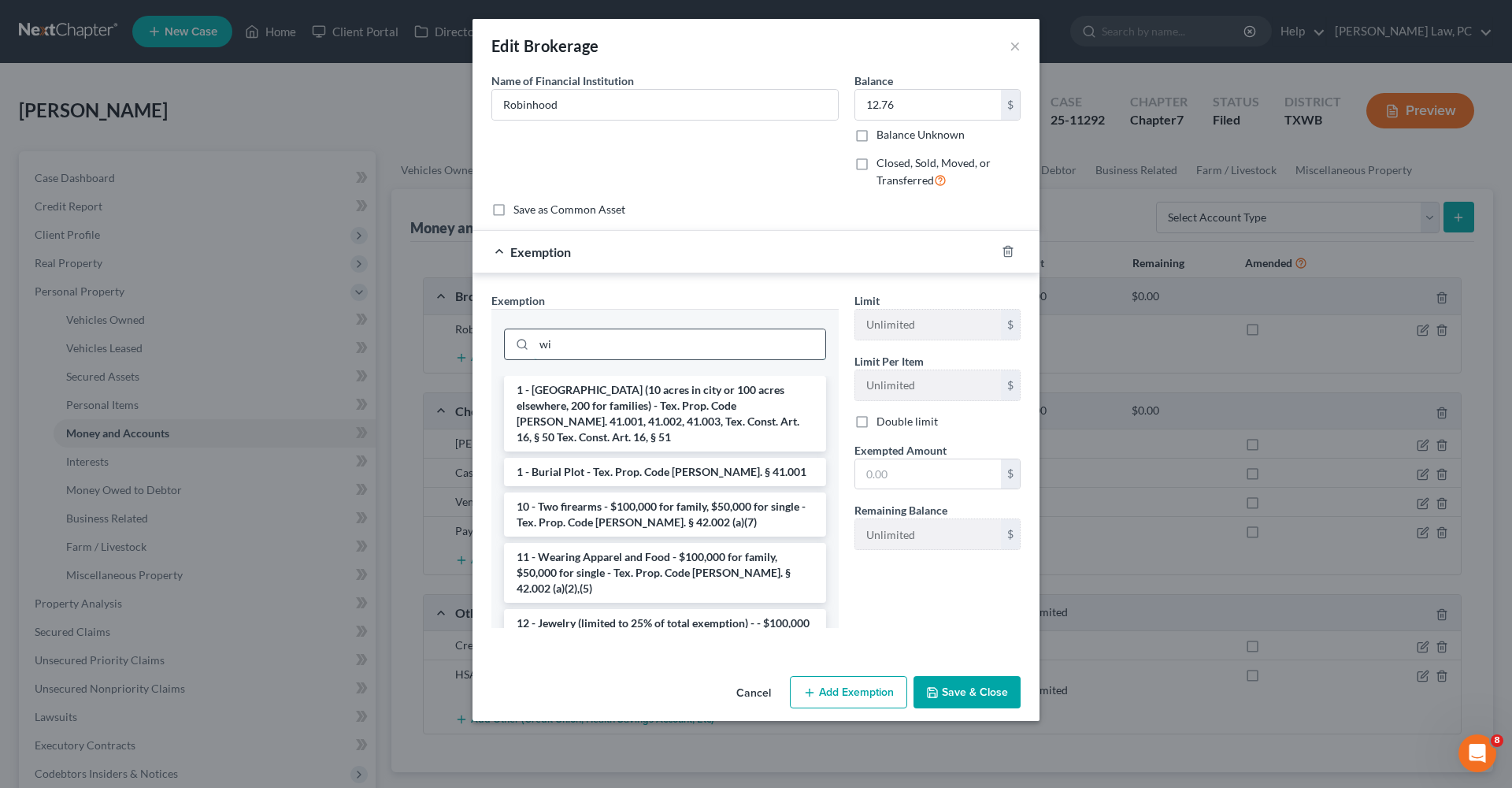
type input "w"
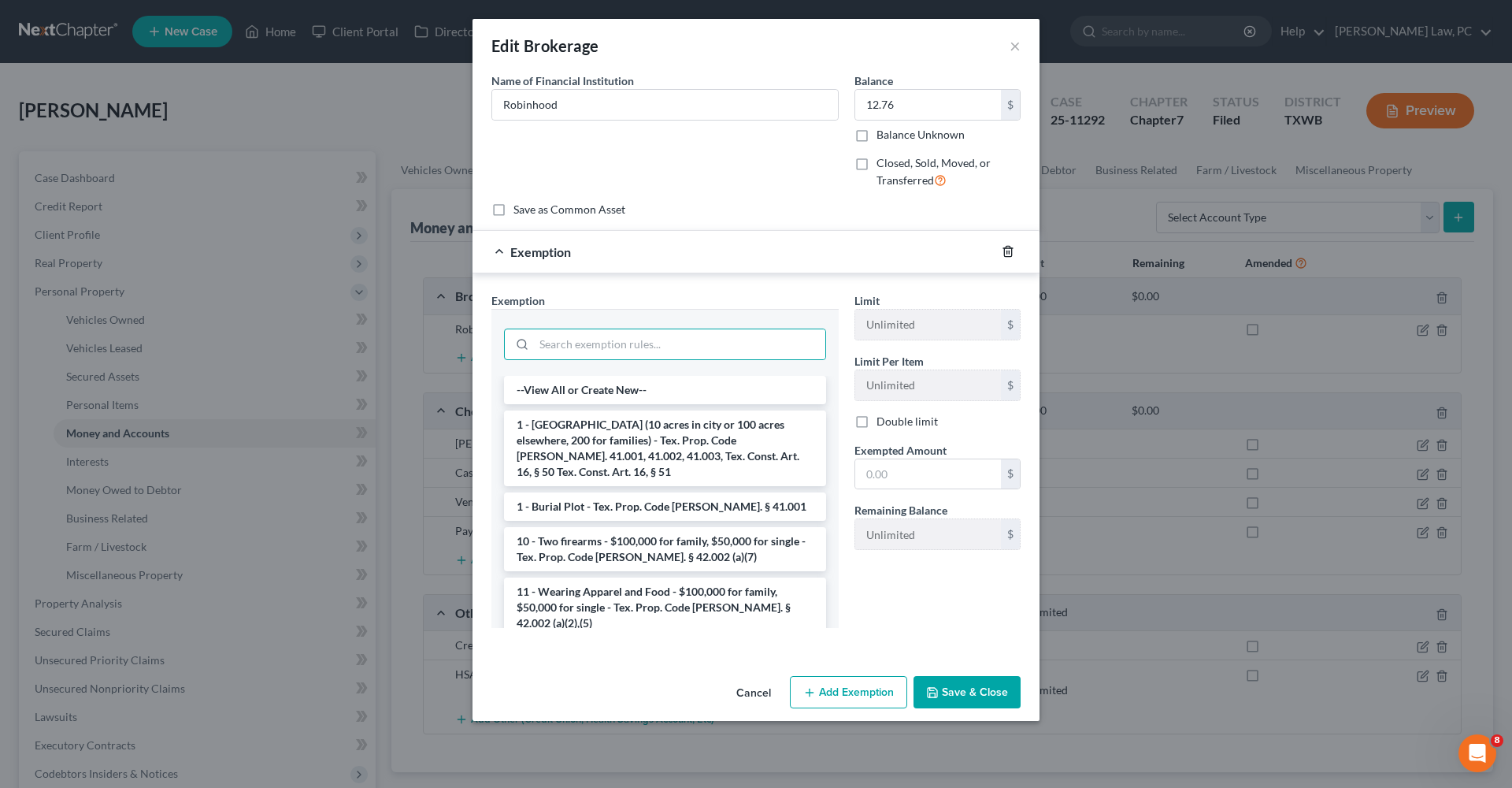
click at [1004, 247] on icon "button" at bounding box center [1007, 251] width 7 height 10
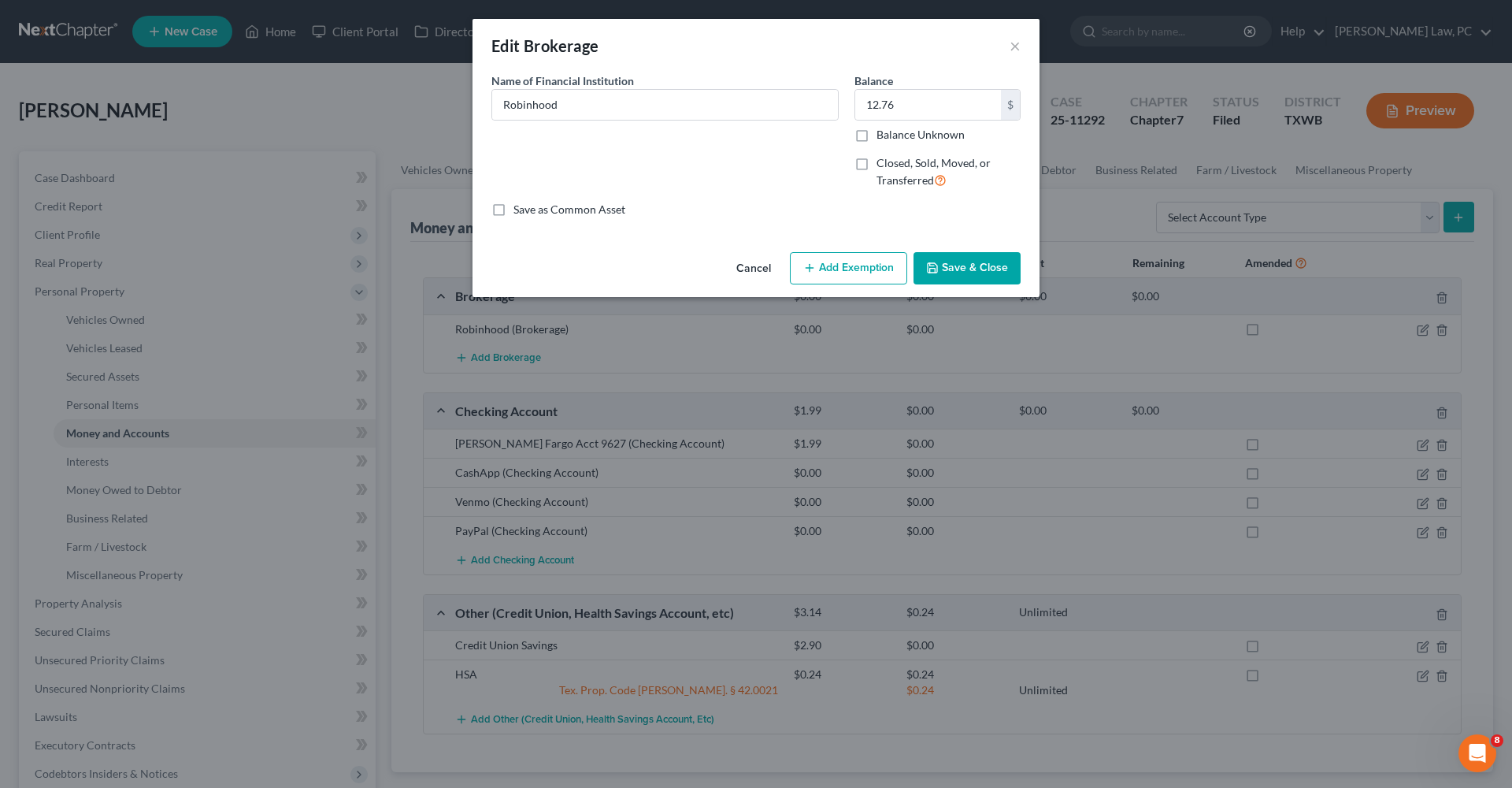
click at [950, 255] on button "Save & Close" at bounding box center [967, 268] width 107 height 33
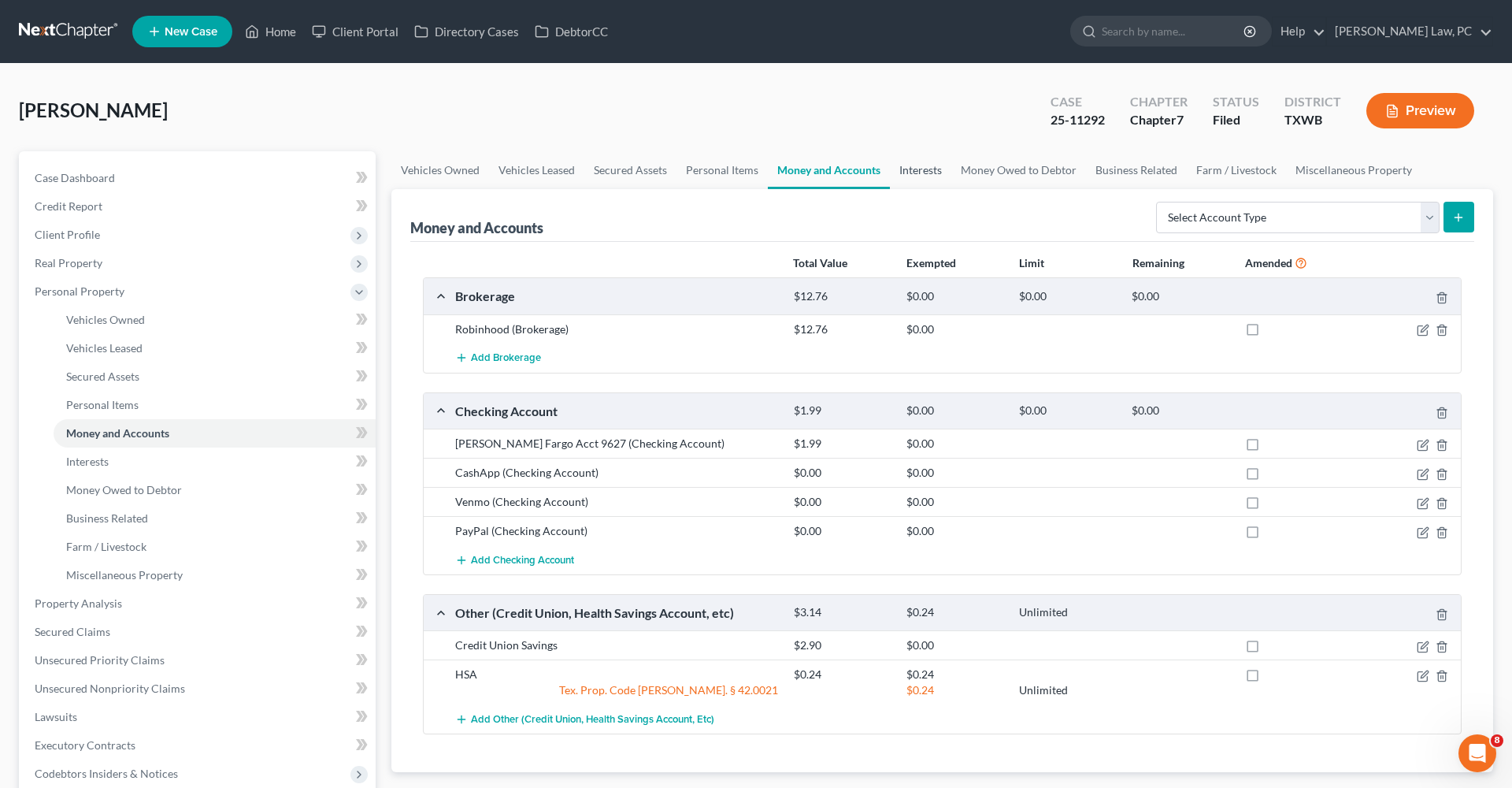
click at [913, 172] on link "Interests" at bounding box center [920, 170] width 62 height 38
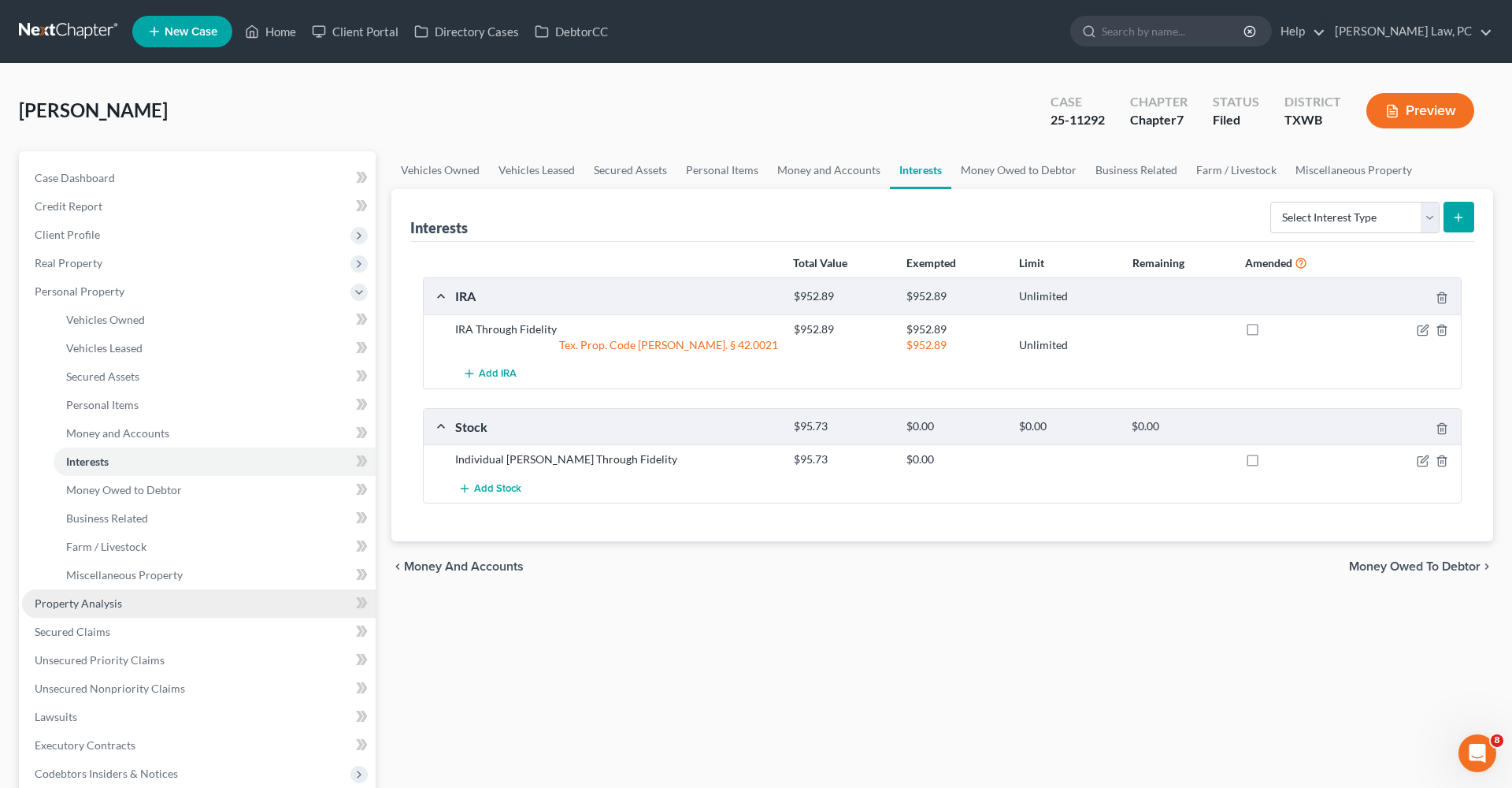
click at [100, 602] on span "Property Analysis" at bounding box center [79, 602] width 88 height 13
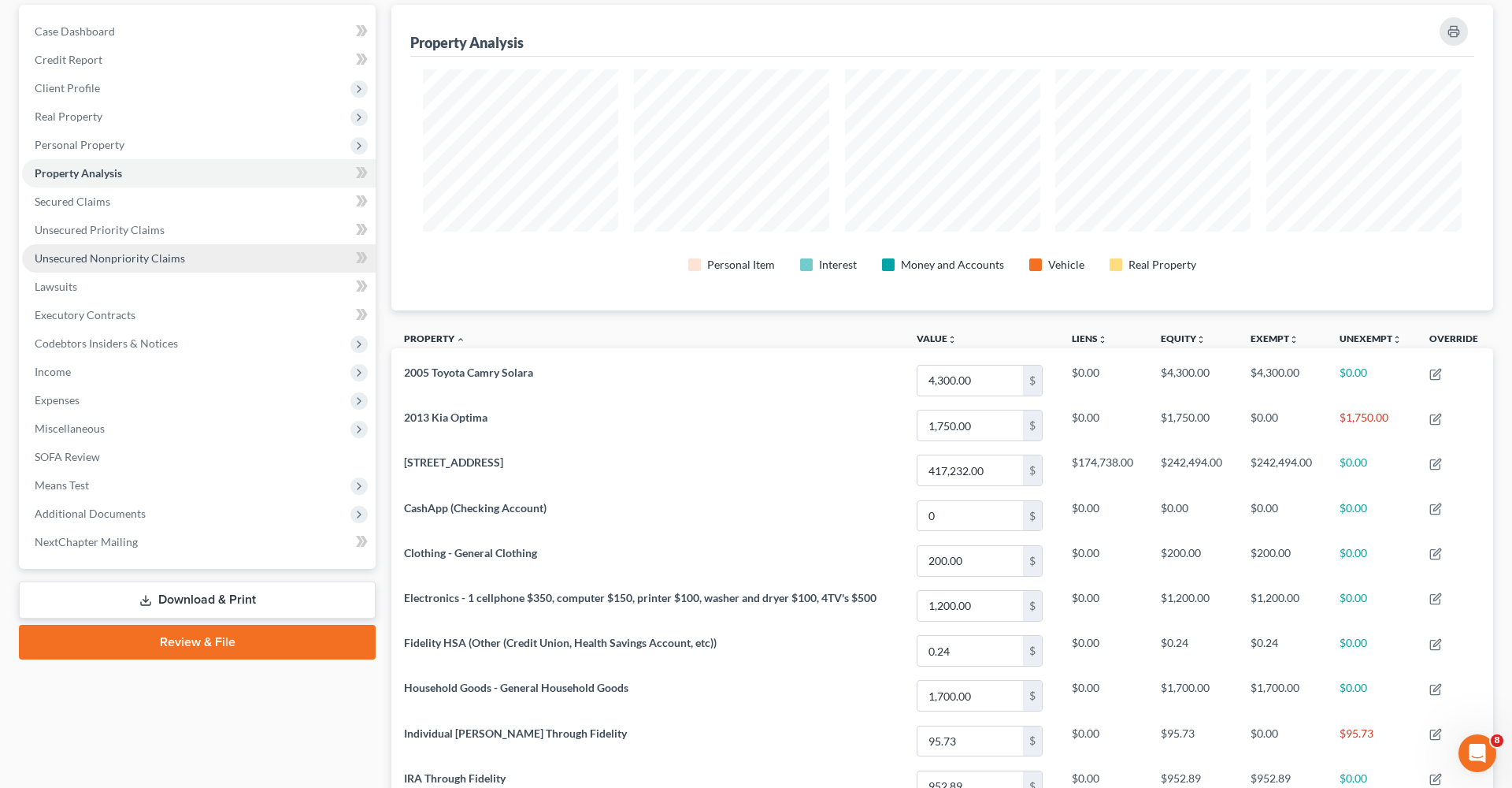
scroll to position [77, 0]
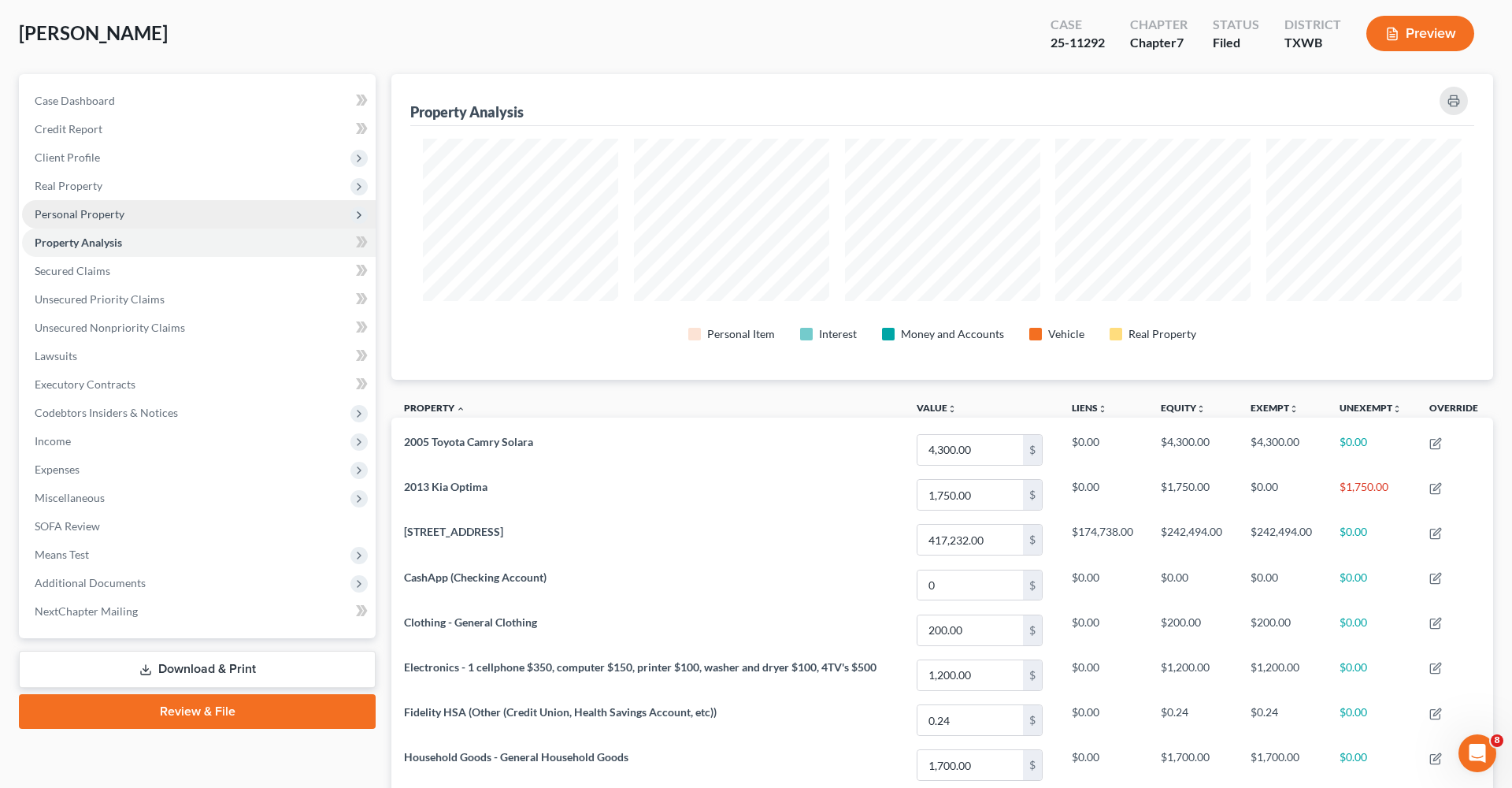
click at [97, 214] on span "Personal Property" at bounding box center [79, 214] width 89 height 13
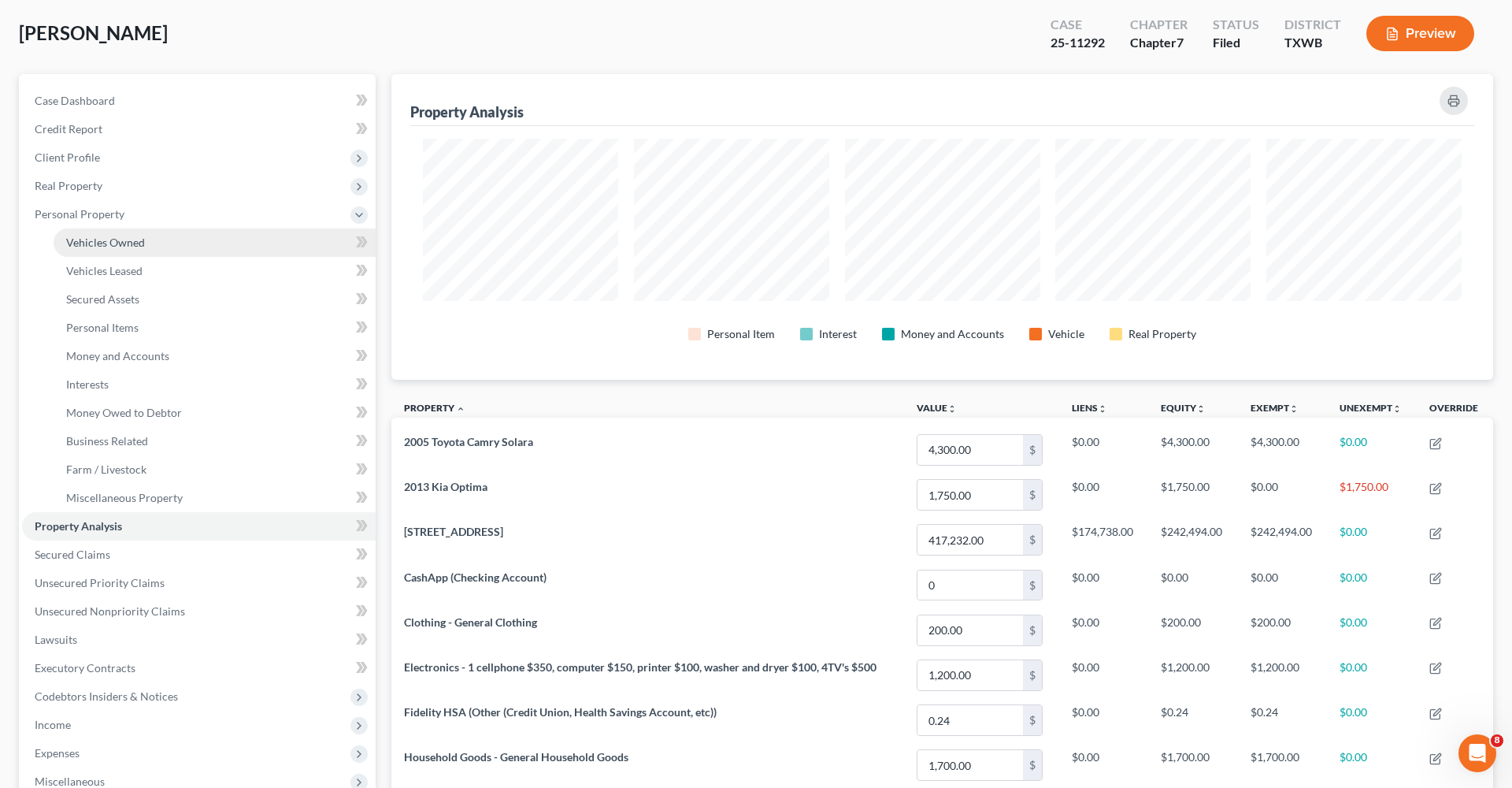
click at [115, 238] on span "Vehicles Owned" at bounding box center [105, 242] width 79 height 13
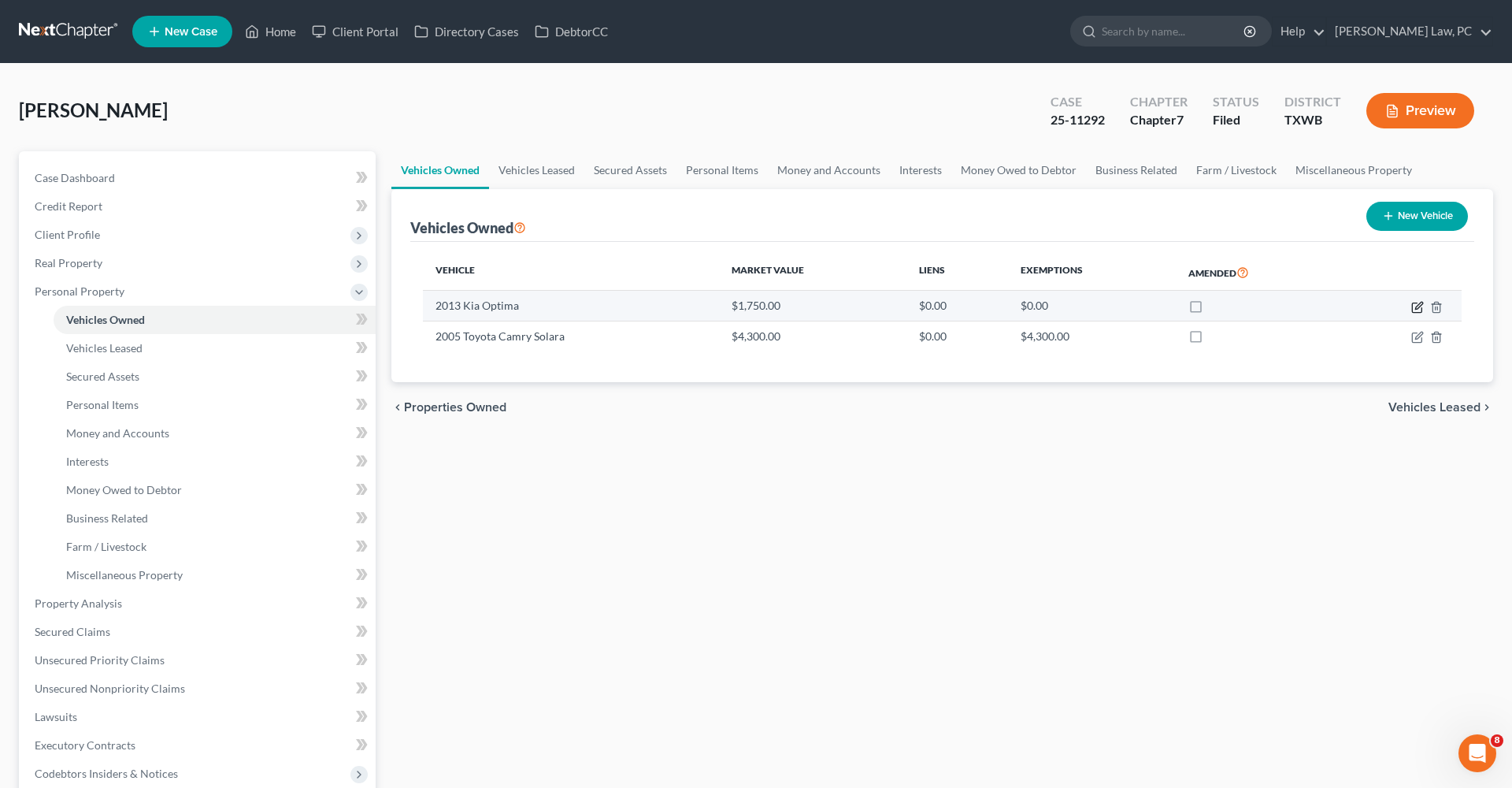
click at [1420, 306] on icon "button" at bounding box center [1417, 307] width 13 height 13
select select "0"
select select "13"
select select "4"
select select "3"
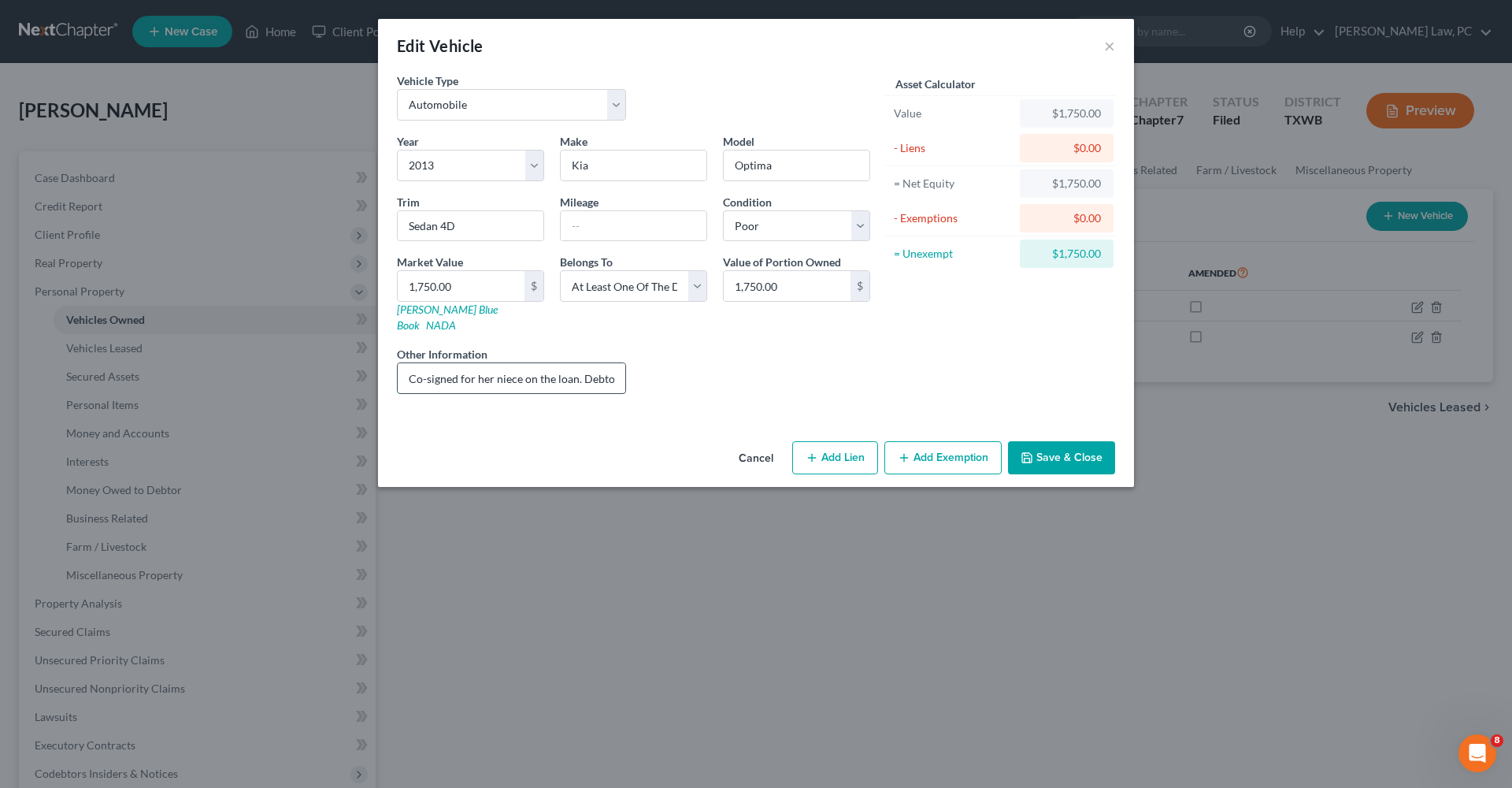
click at [601, 363] on input "Co-signed for her niece on the loan. Debtor and Niece are both in the title. Br…" at bounding box center [511, 377] width 228 height 29
click at [1082, 443] on button "Save & Close" at bounding box center [1061, 457] width 107 height 33
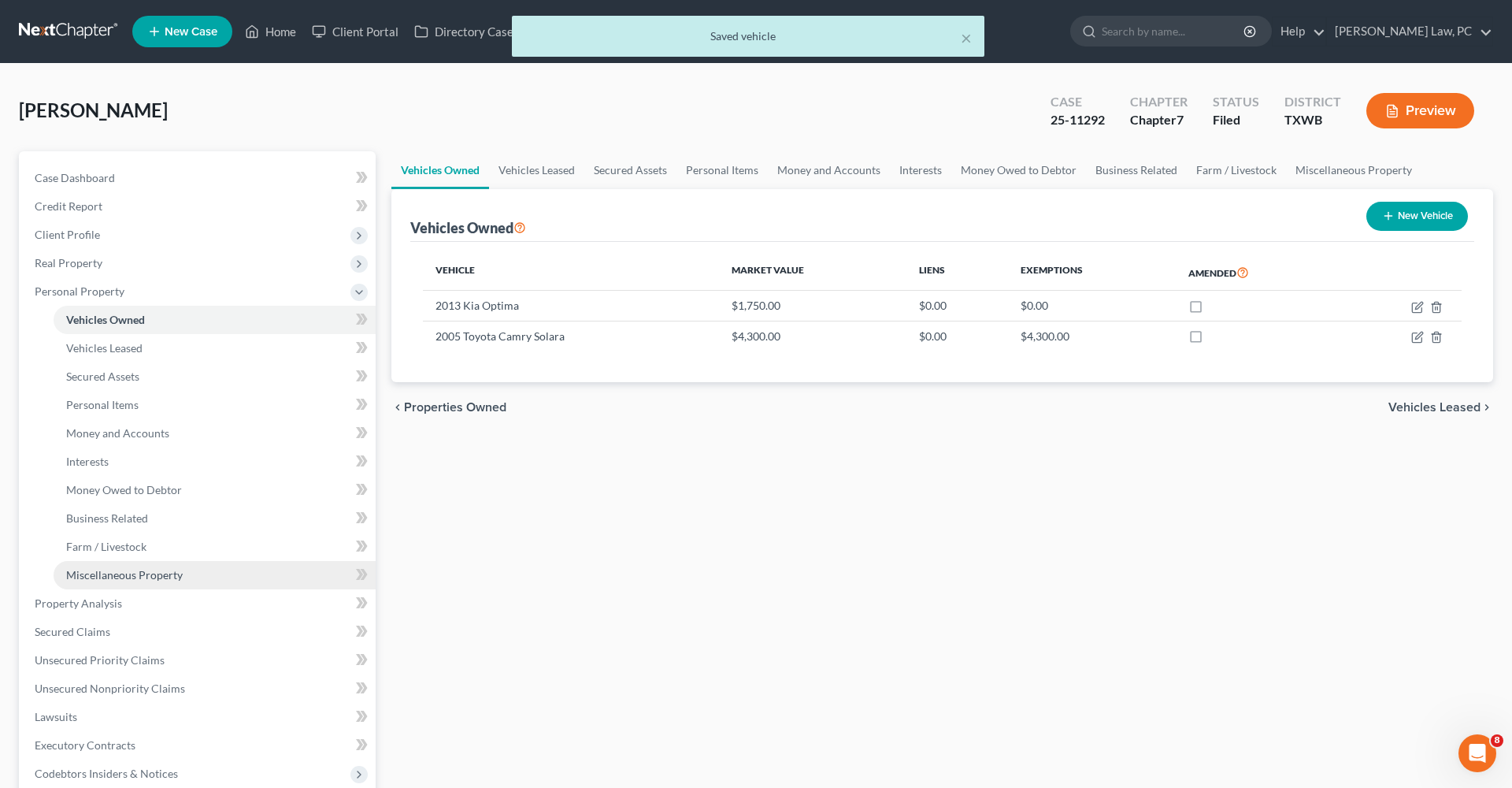
scroll to position [97, 0]
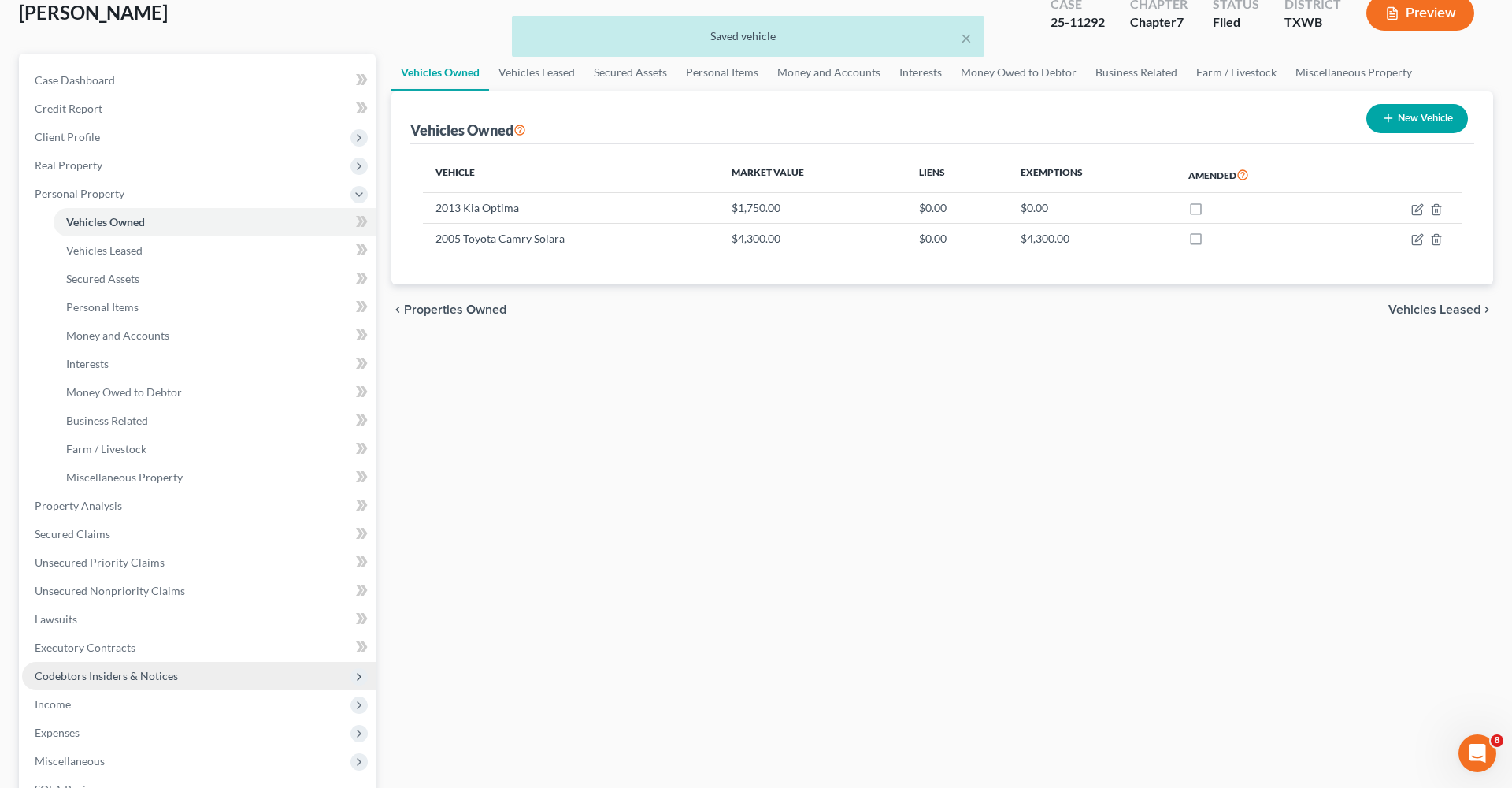
click at [99, 676] on span "Codebtors Insiders & Notices" at bounding box center [106, 675] width 143 height 13
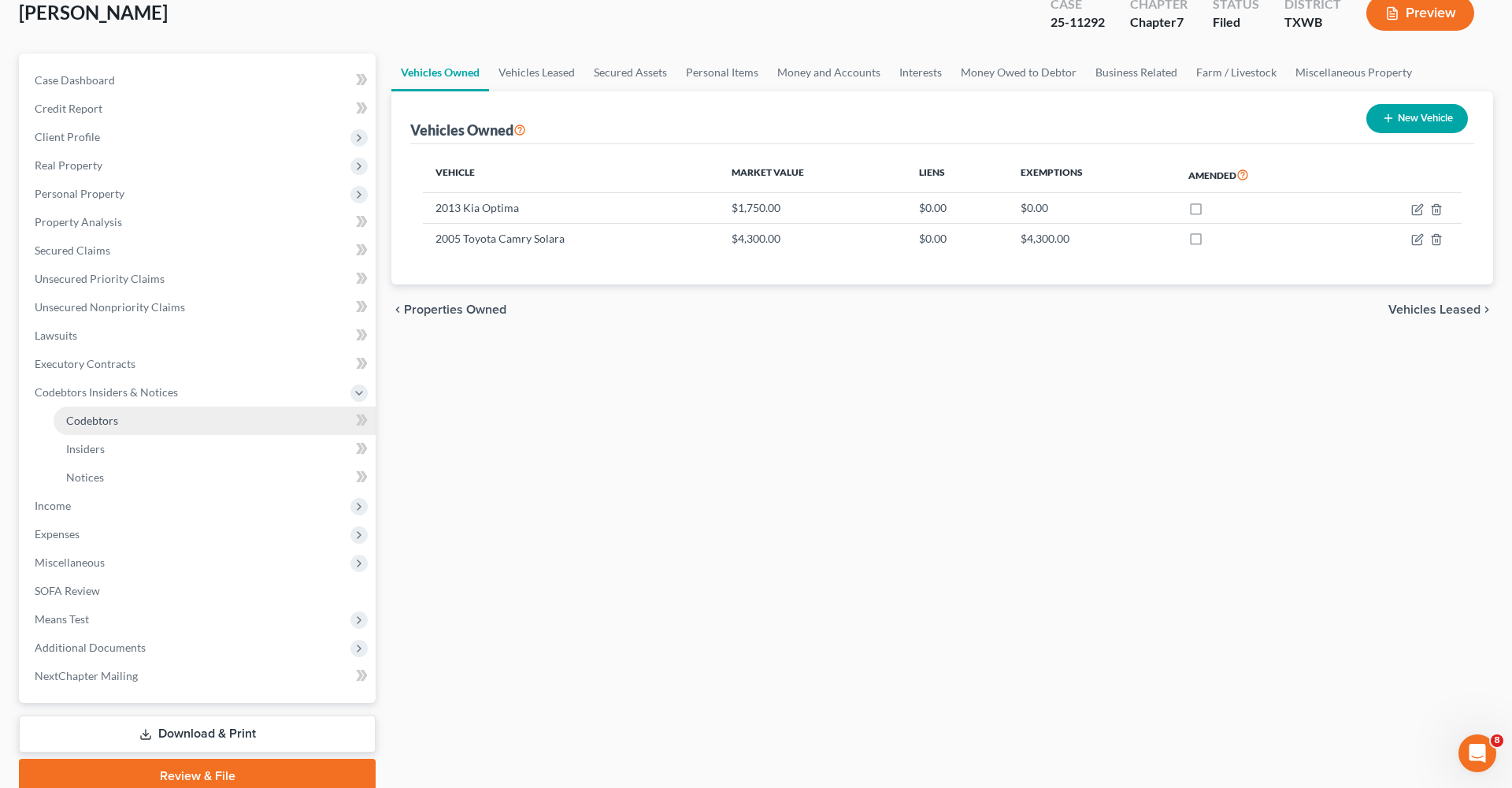
click at [100, 415] on span "Codebtors" at bounding box center [92, 420] width 52 height 13
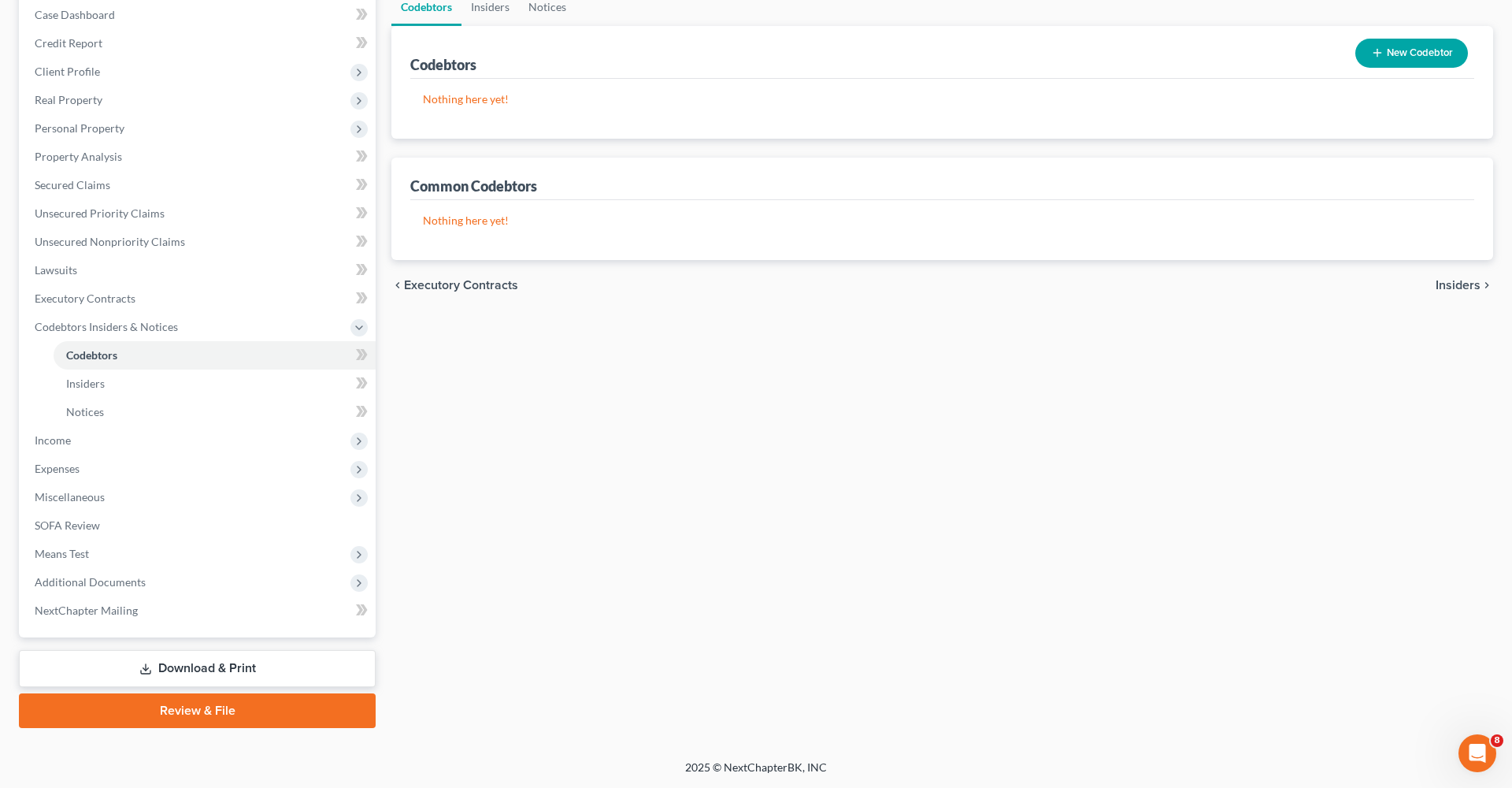
click at [165, 664] on link "Download & Print" at bounding box center [196, 667] width 356 height 37
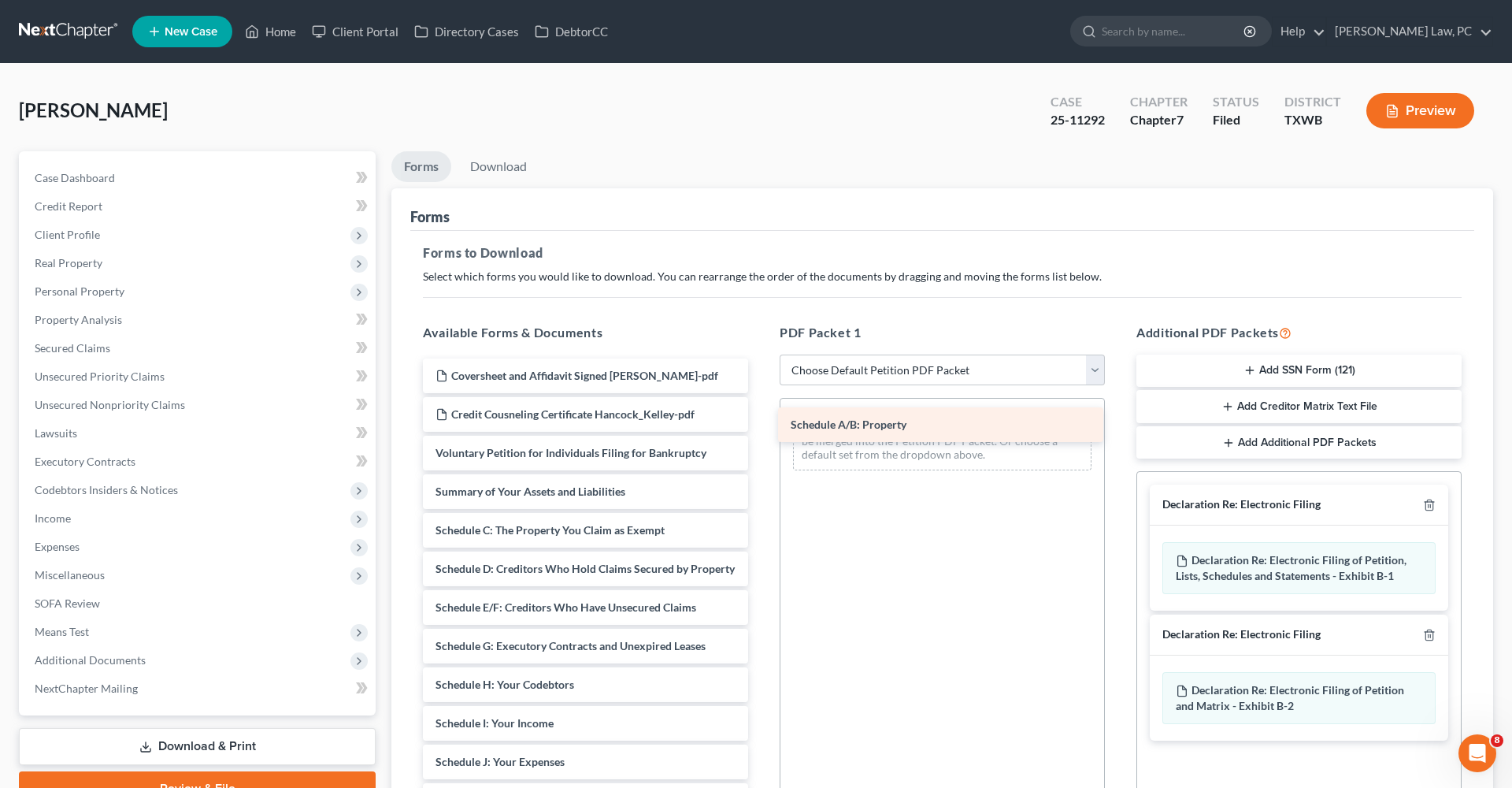
drag, startPoint x: 545, startPoint y: 529, endPoint x: 899, endPoint y: 423, distance: 369.5
click at [761, 424] on div "Schedule A/B: Property Coversheet and Affidavit Signed [PERSON_NAME]-pdf Credit…" at bounding box center [585, 746] width 350 height 776
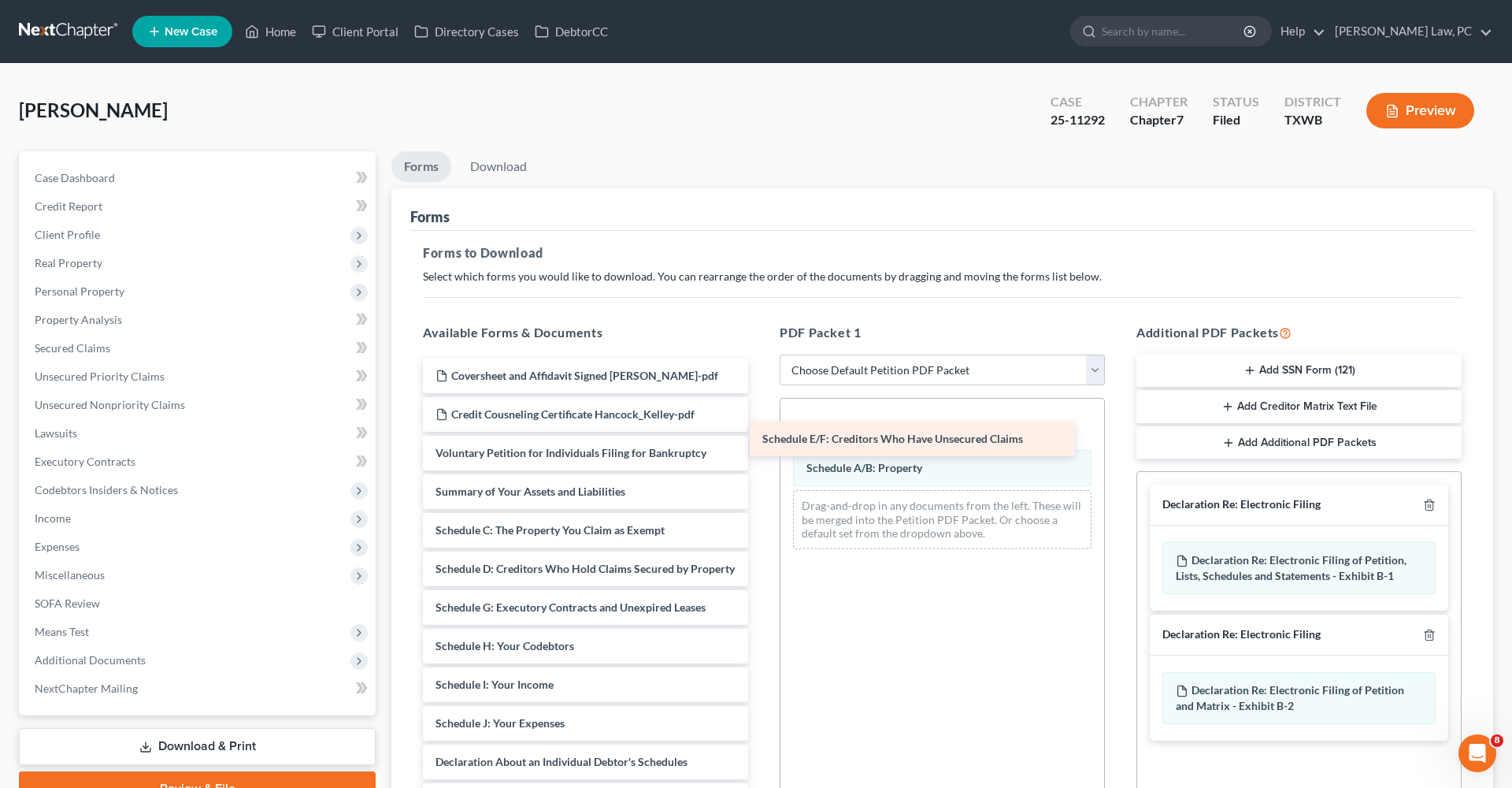
drag, startPoint x: 511, startPoint y: 608, endPoint x: 854, endPoint y: 465, distance: 371.6
click at [761, 465] on div "Schedule E/F: Creditors Who Have Unsecured Claims Coversheet and Affidavit Sign…" at bounding box center [585, 727] width 350 height 738
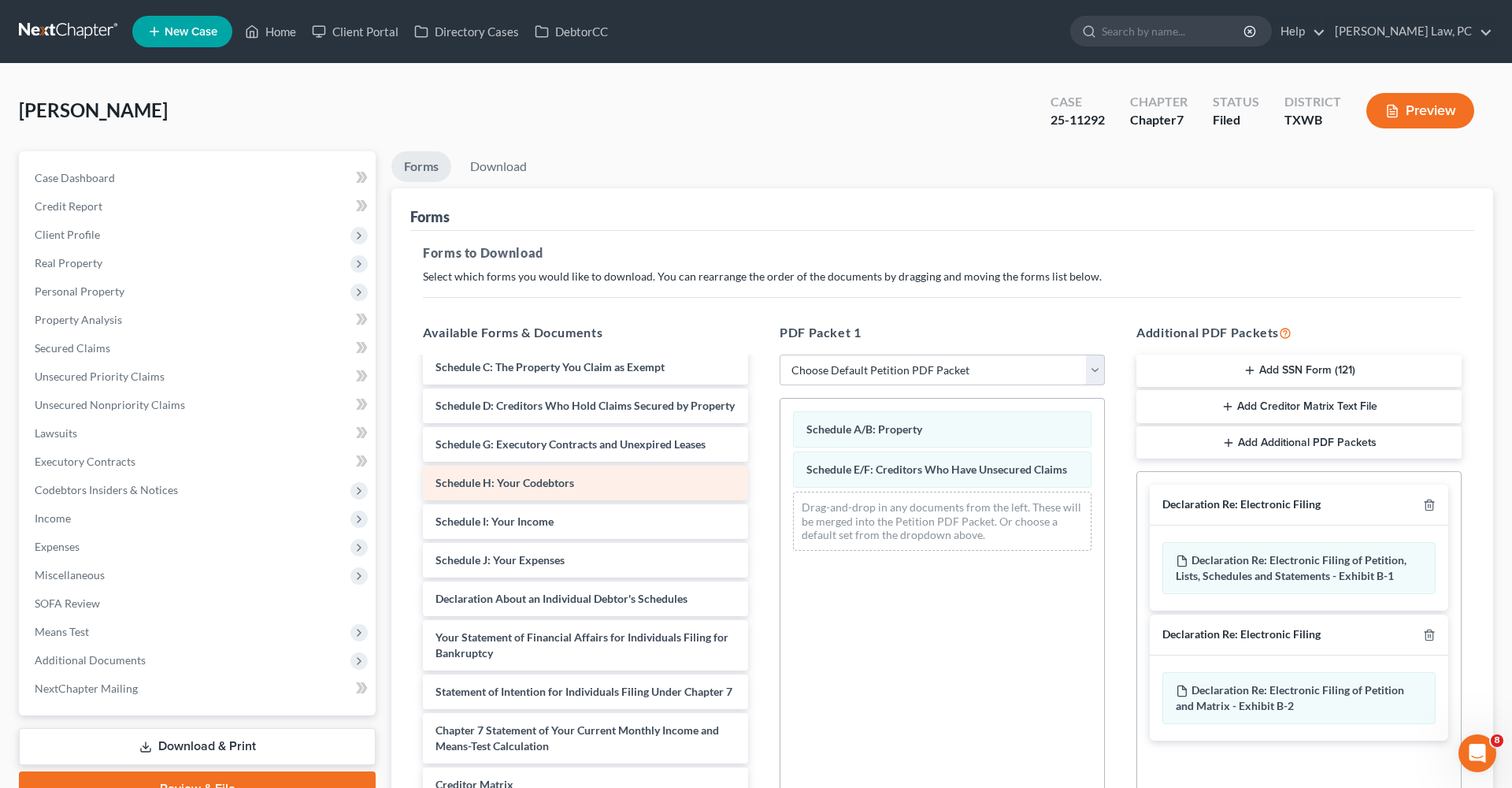
scroll to position [180, 0]
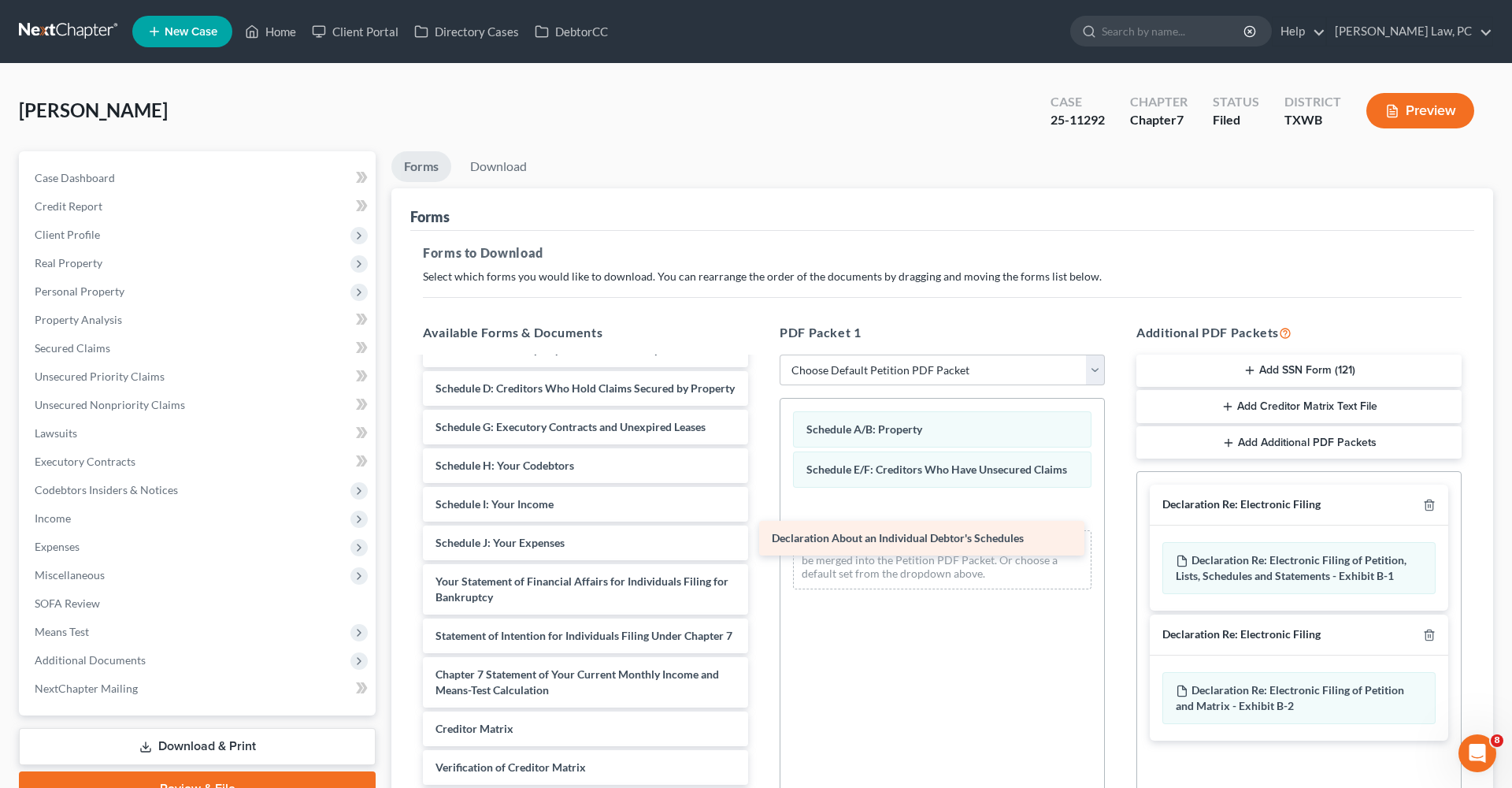
drag, startPoint x: 548, startPoint y: 585, endPoint x: 928, endPoint y: 529, distance: 384.1
click at [761, 529] on div "Declaration About an Individual Debtor's Schedules Coversheet and Affidavit Sig…" at bounding box center [585, 527] width 350 height 700
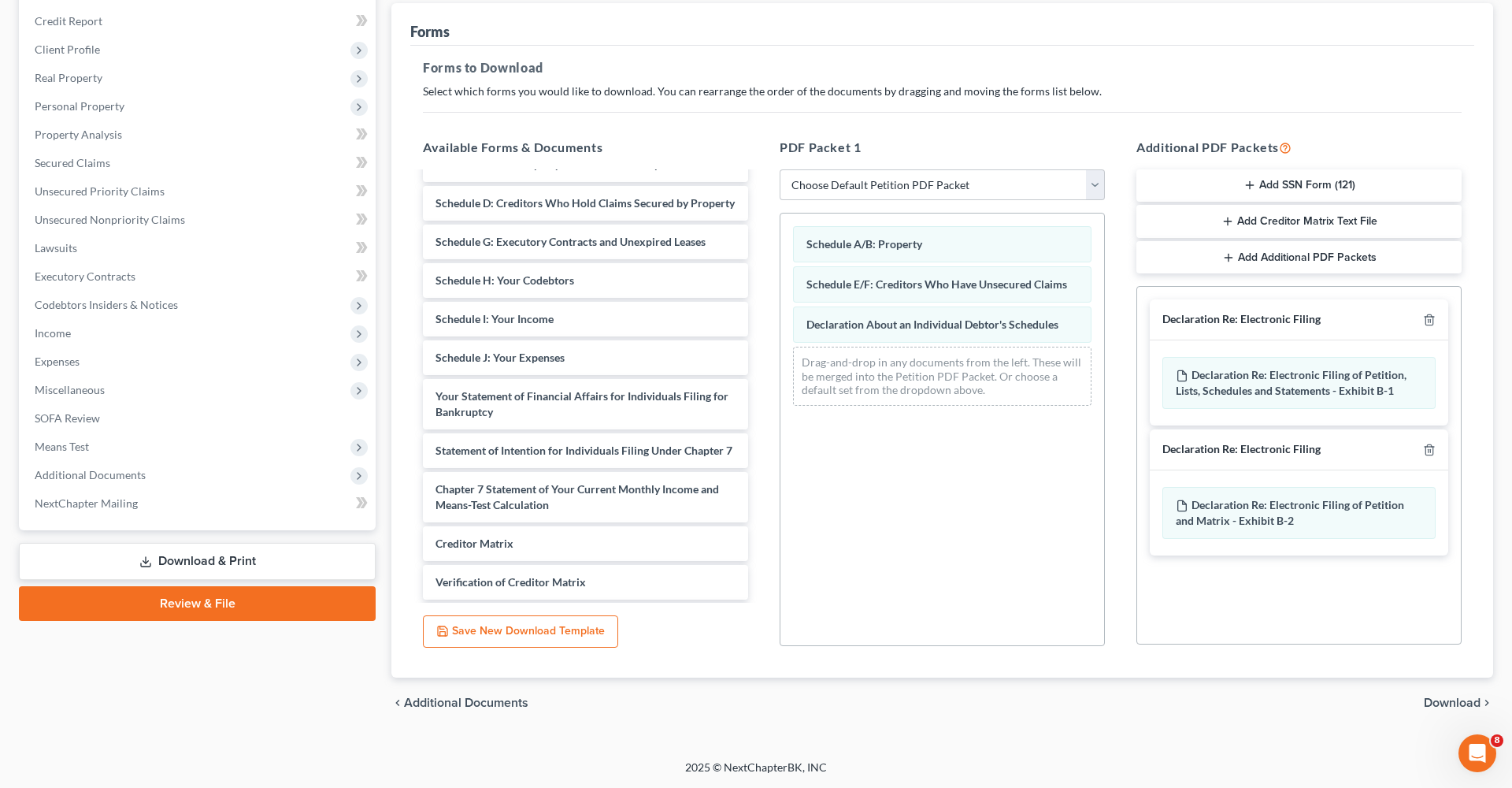
click at [1473, 698] on span "Download" at bounding box center [1451, 702] width 56 height 13
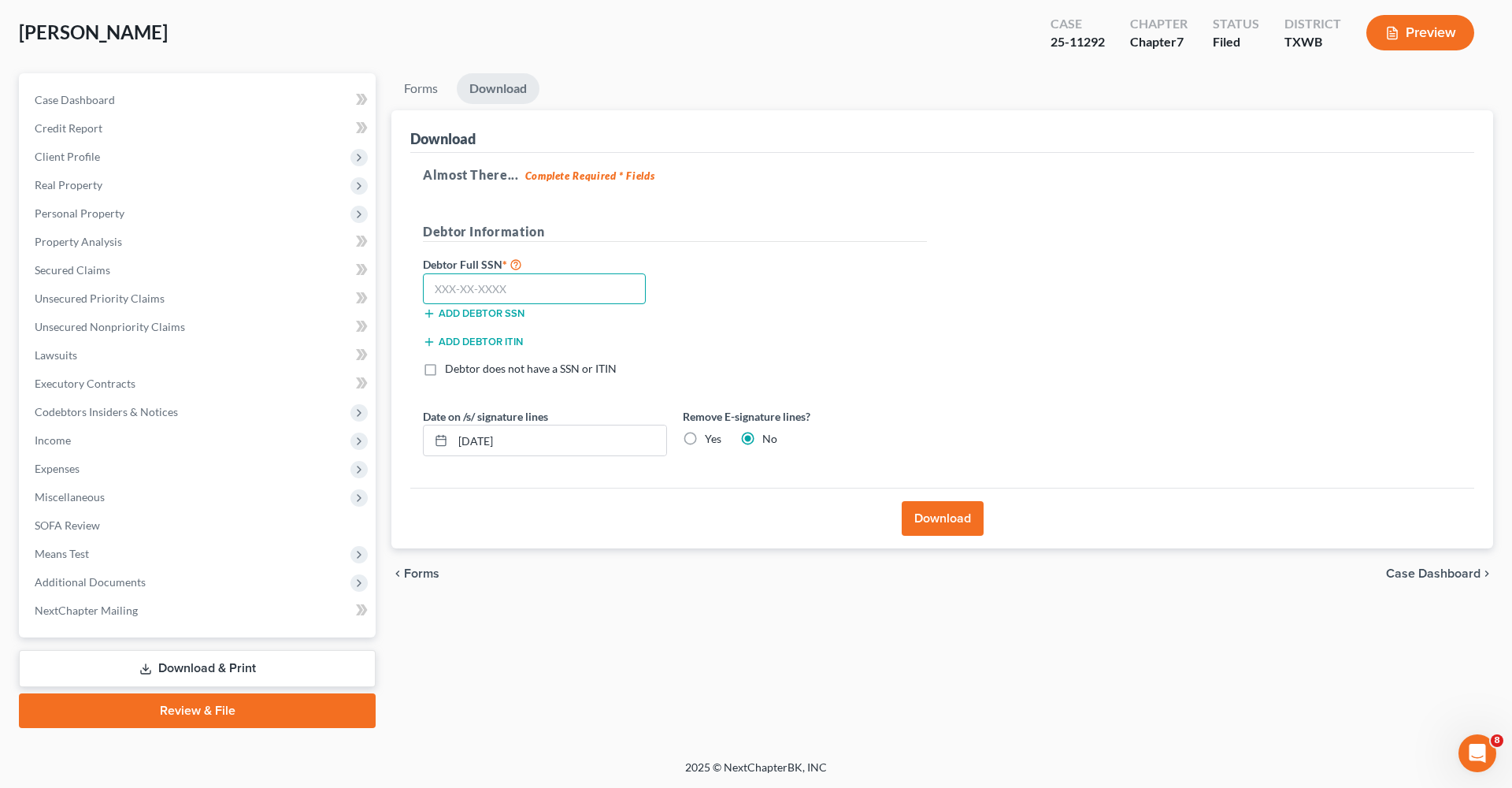
click at [539, 281] on input "text" at bounding box center [533, 289] width 222 height 31
paste input "650-13-9758"
type input "650-13-9758"
click at [944, 522] on button "Download" at bounding box center [942, 518] width 82 height 35
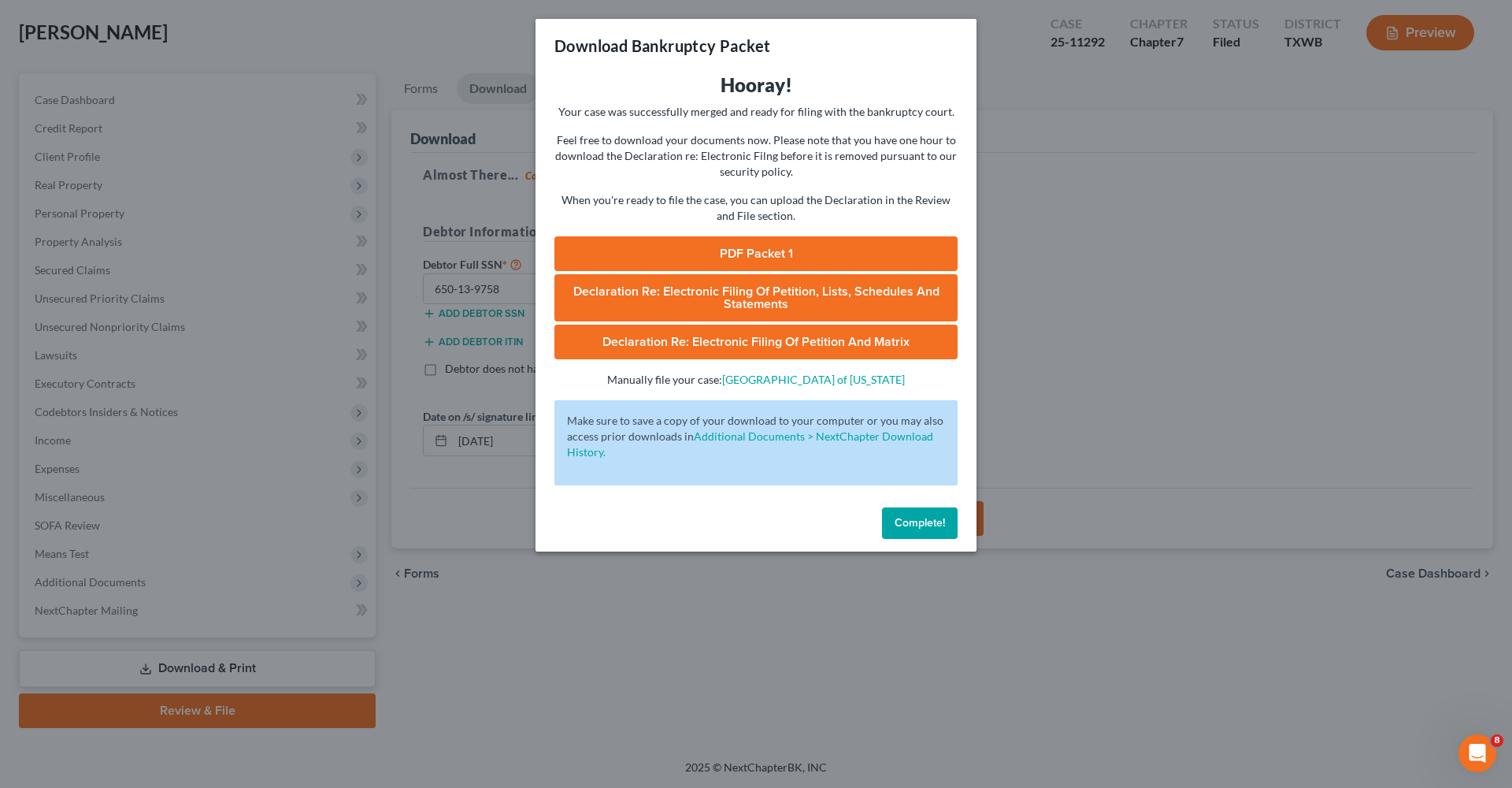
click at [720, 252] on link "PDF Packet 1" at bounding box center [756, 253] width 403 height 35
click at [908, 525] on span "Complete!" at bounding box center [919, 522] width 50 height 13
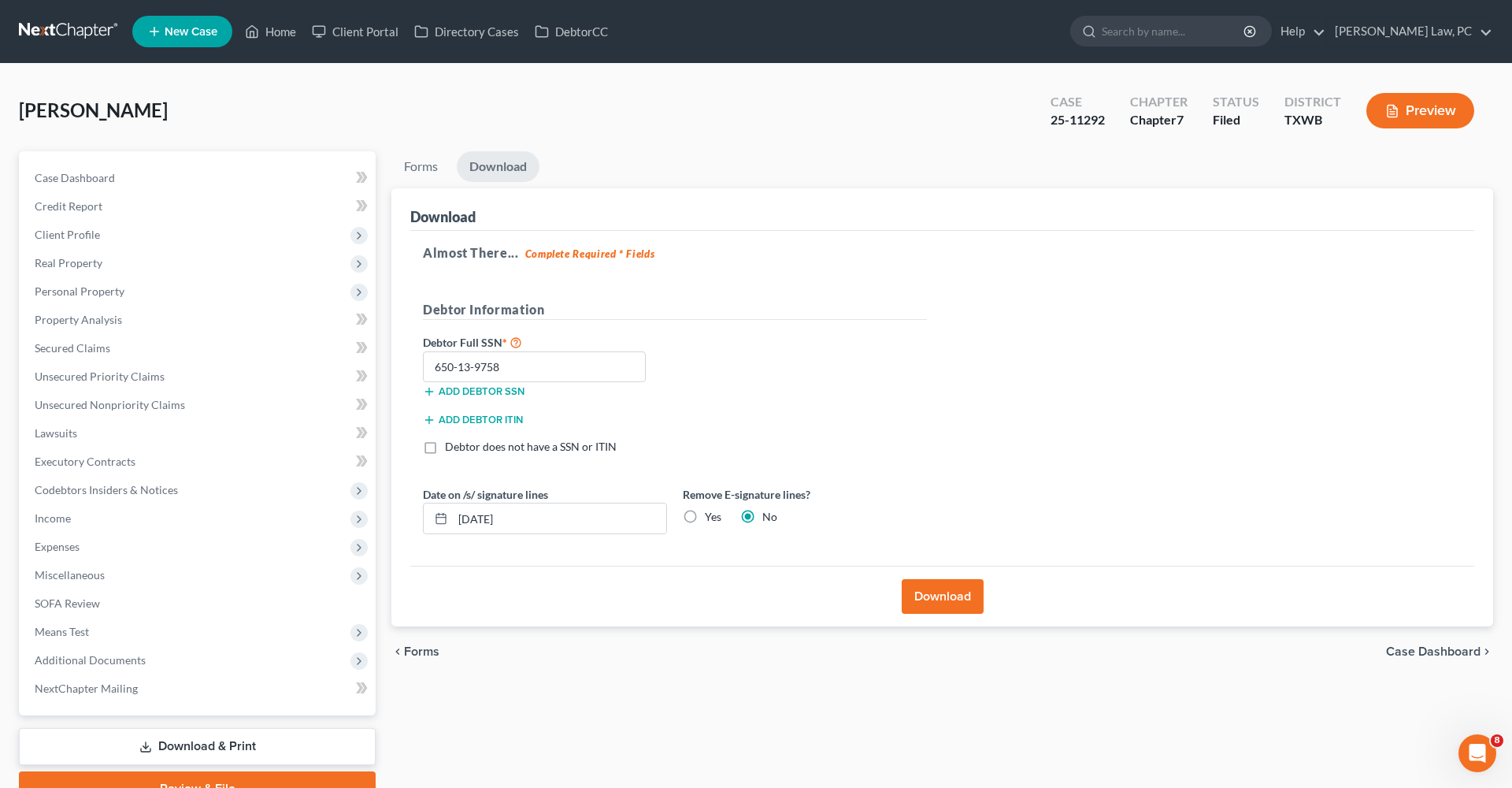
scroll to position [0, 0]
click at [69, 24] on link at bounding box center [69, 31] width 101 height 29
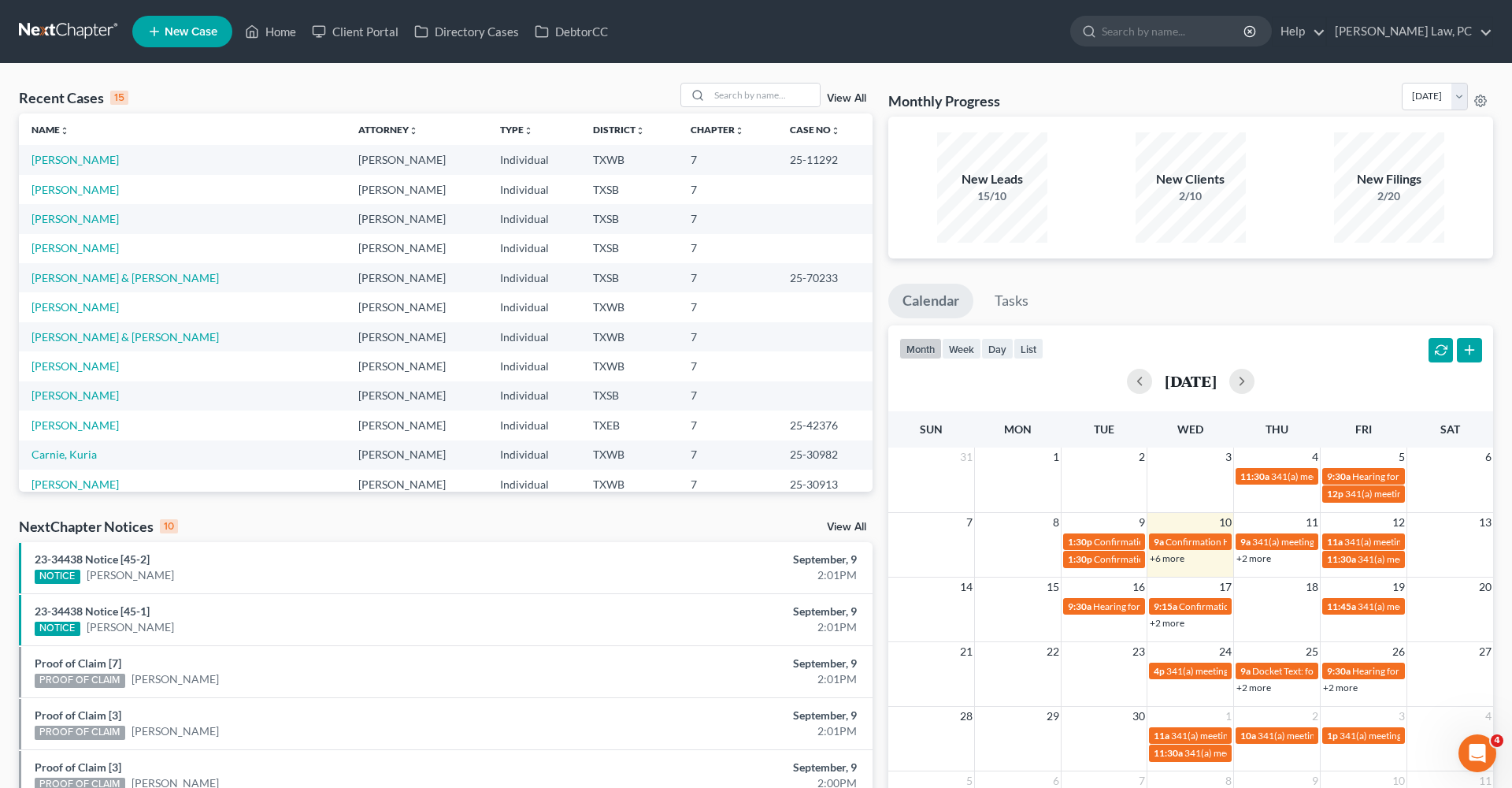
click at [202, 29] on span "New Case" at bounding box center [190, 31] width 53 height 12
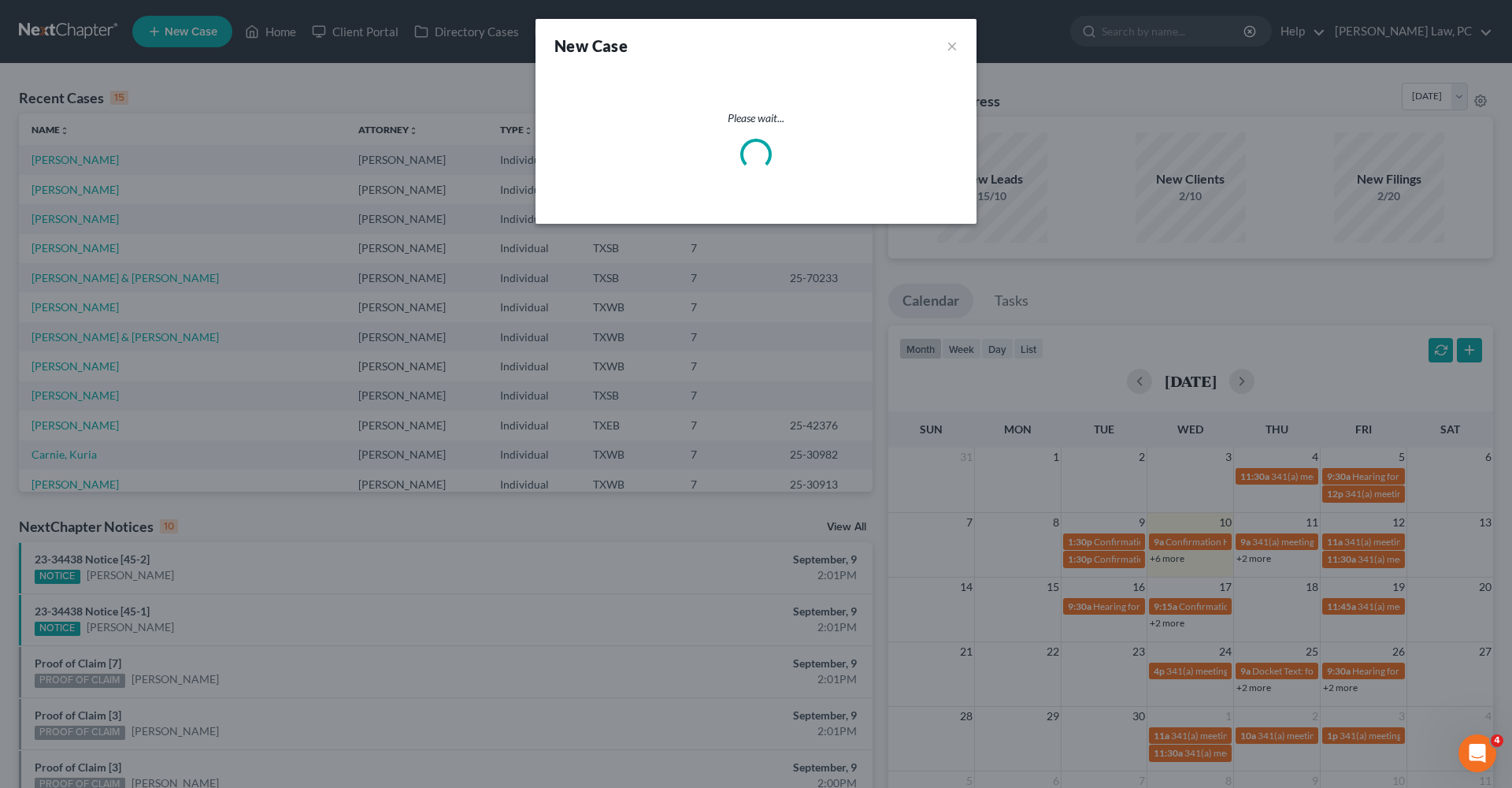
select select "79"
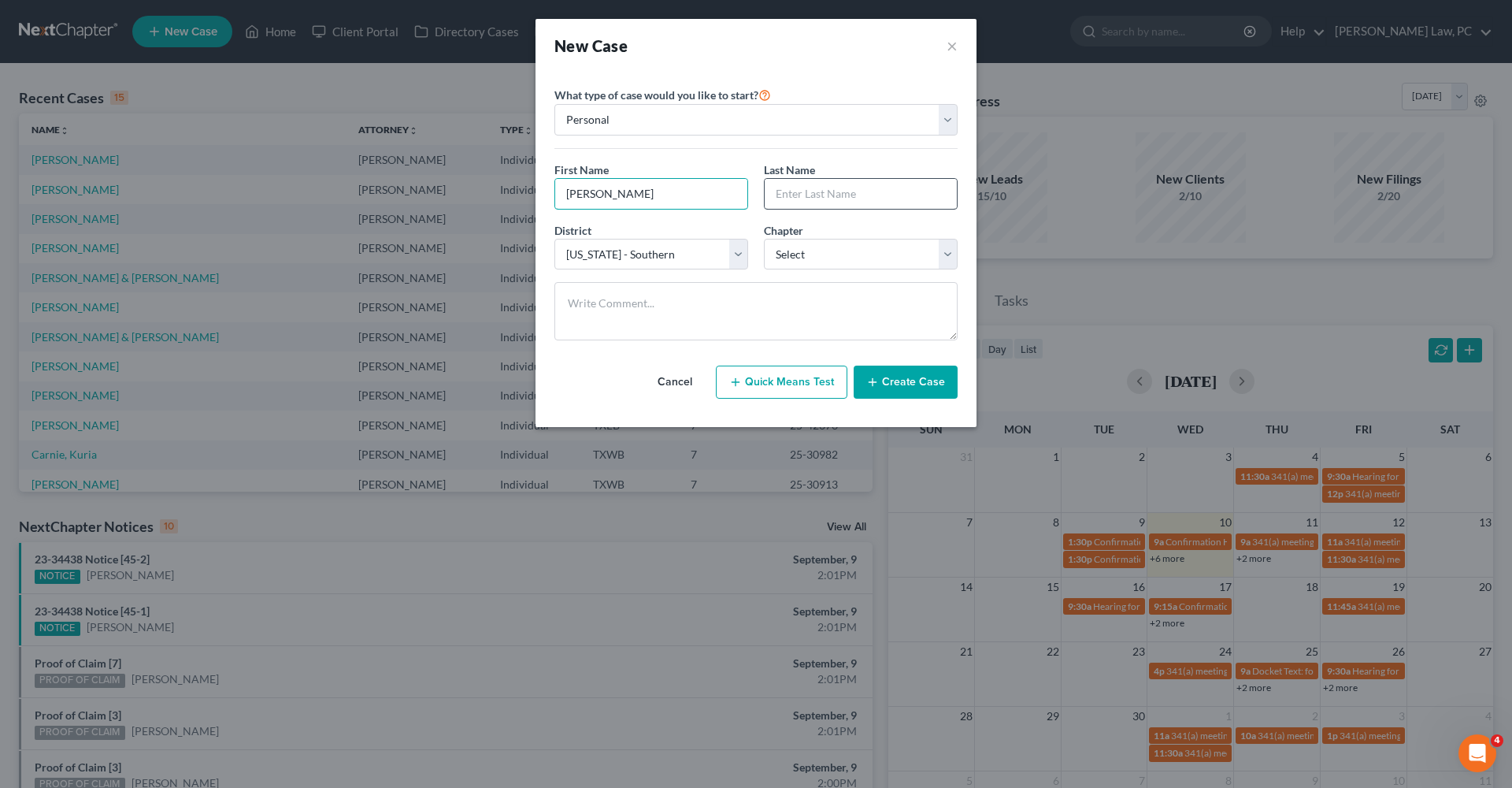
type input "[PERSON_NAME]"
select select "0"
click at [926, 378] on button "Create Case" at bounding box center [906, 381] width 104 height 33
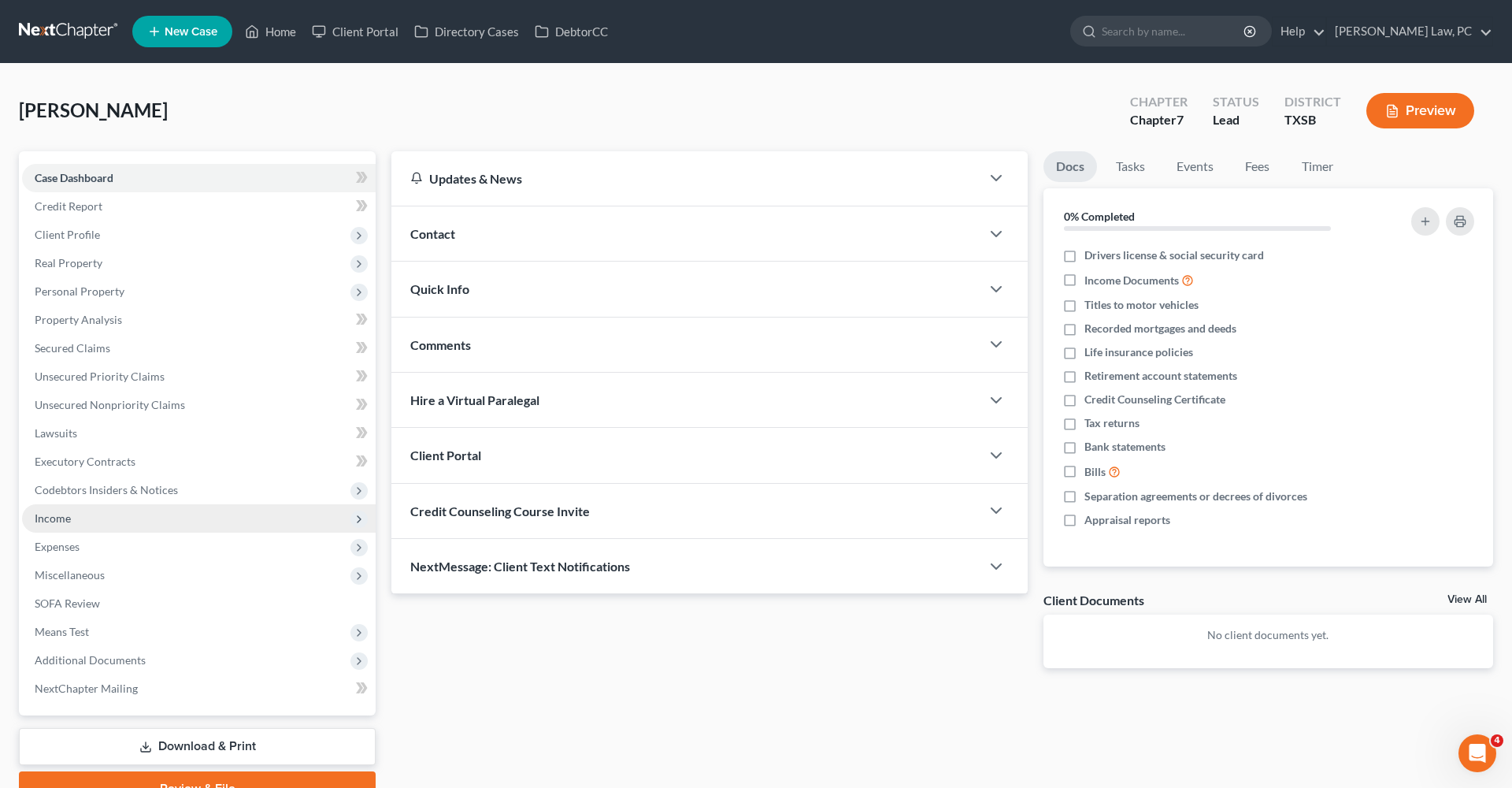
click at [52, 524] on span "Income" at bounding box center [53, 517] width 37 height 13
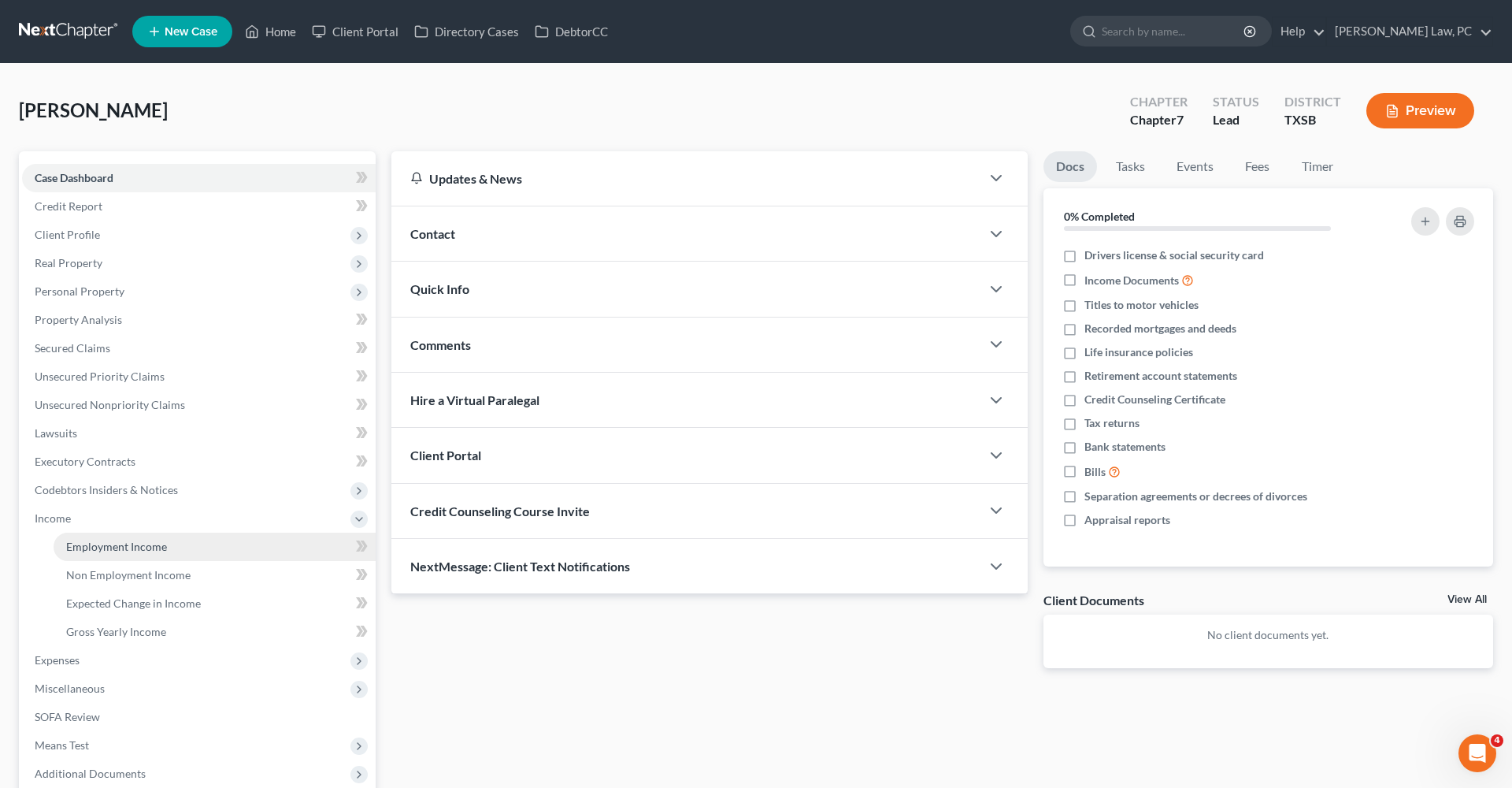
click at [115, 545] on span "Employment Income" at bounding box center [116, 546] width 101 height 13
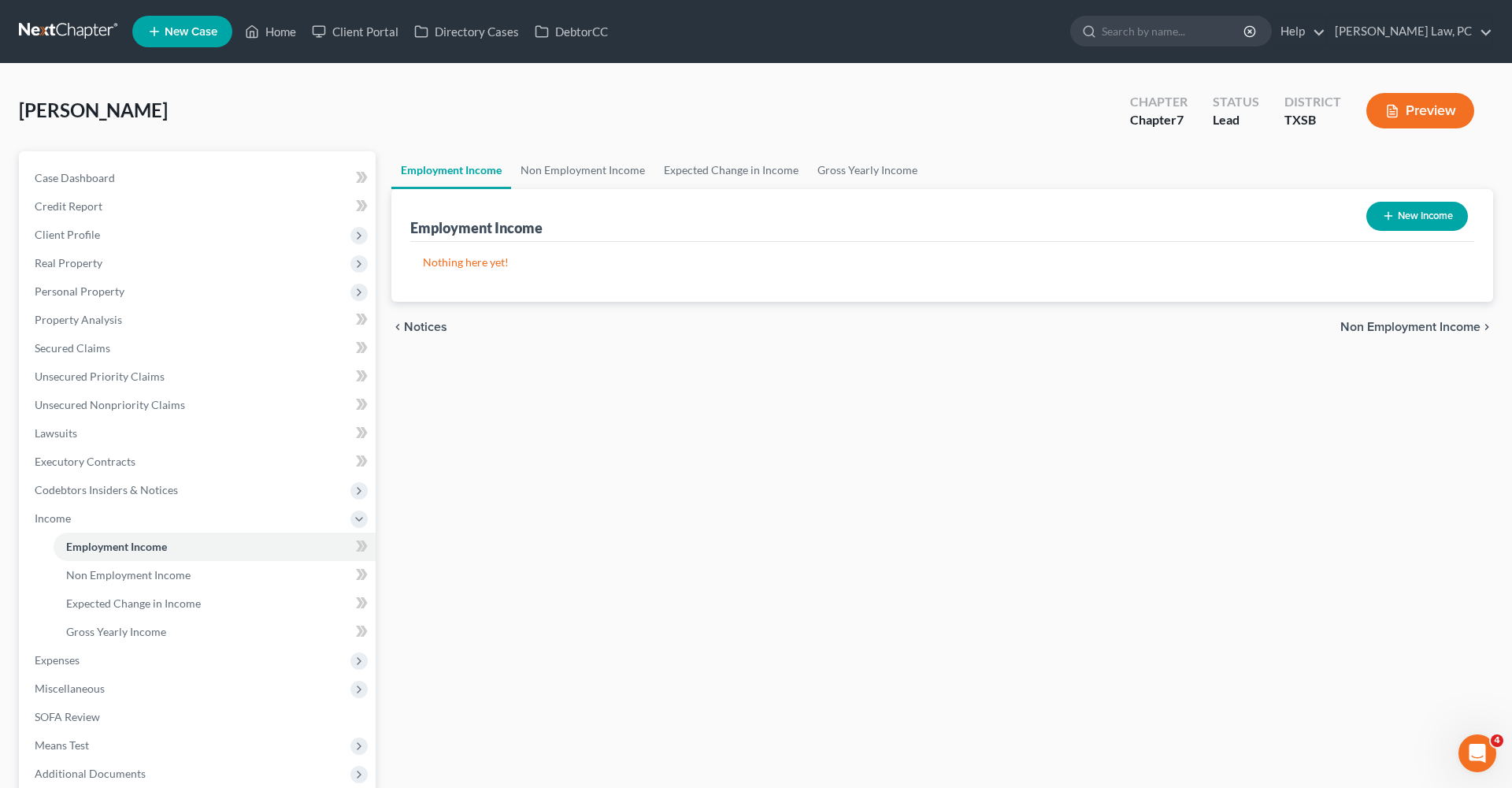
click at [1385, 224] on button "New Income" at bounding box center [1416, 216] width 102 height 29
select select "0"
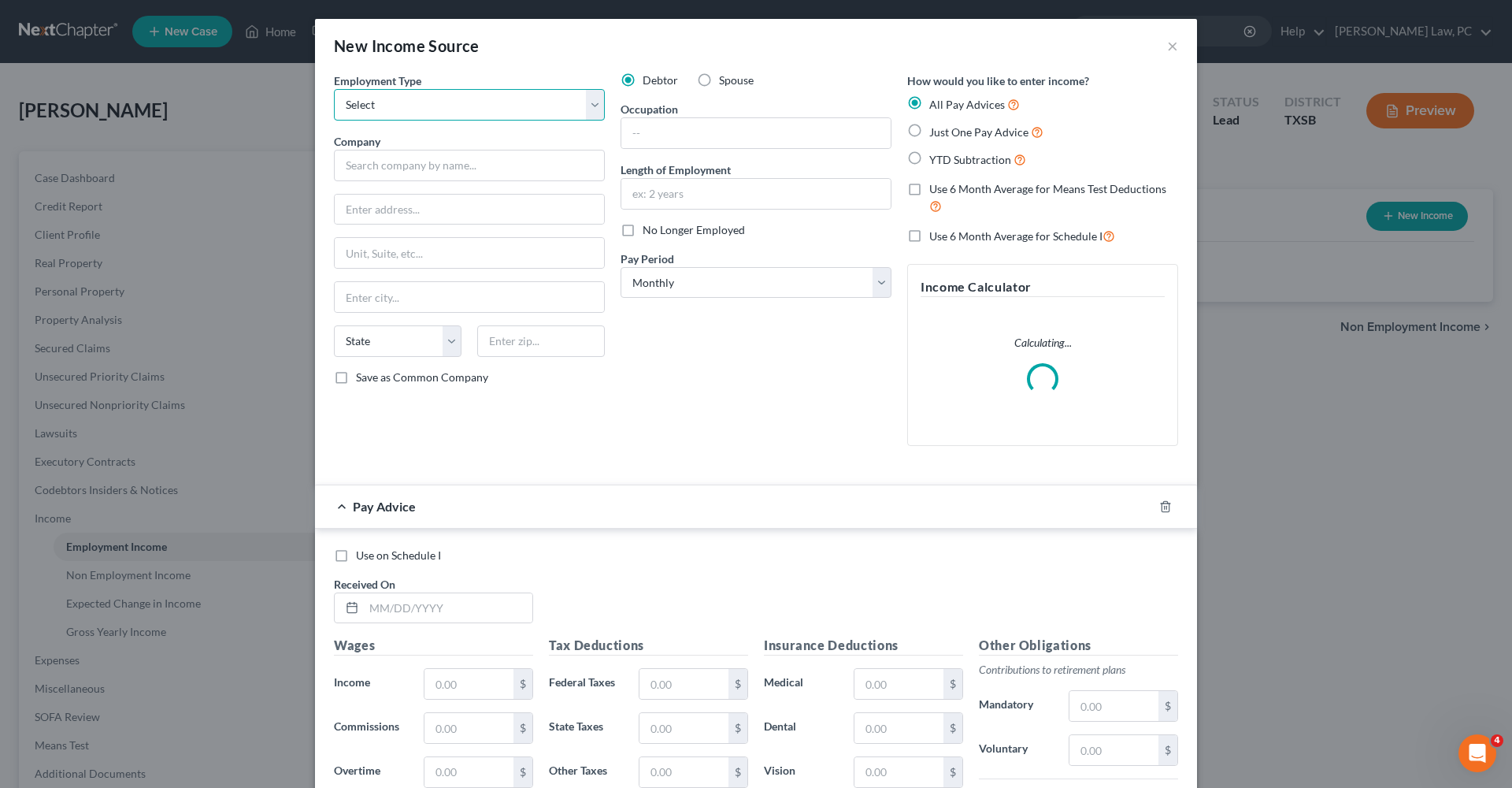
select select "1"
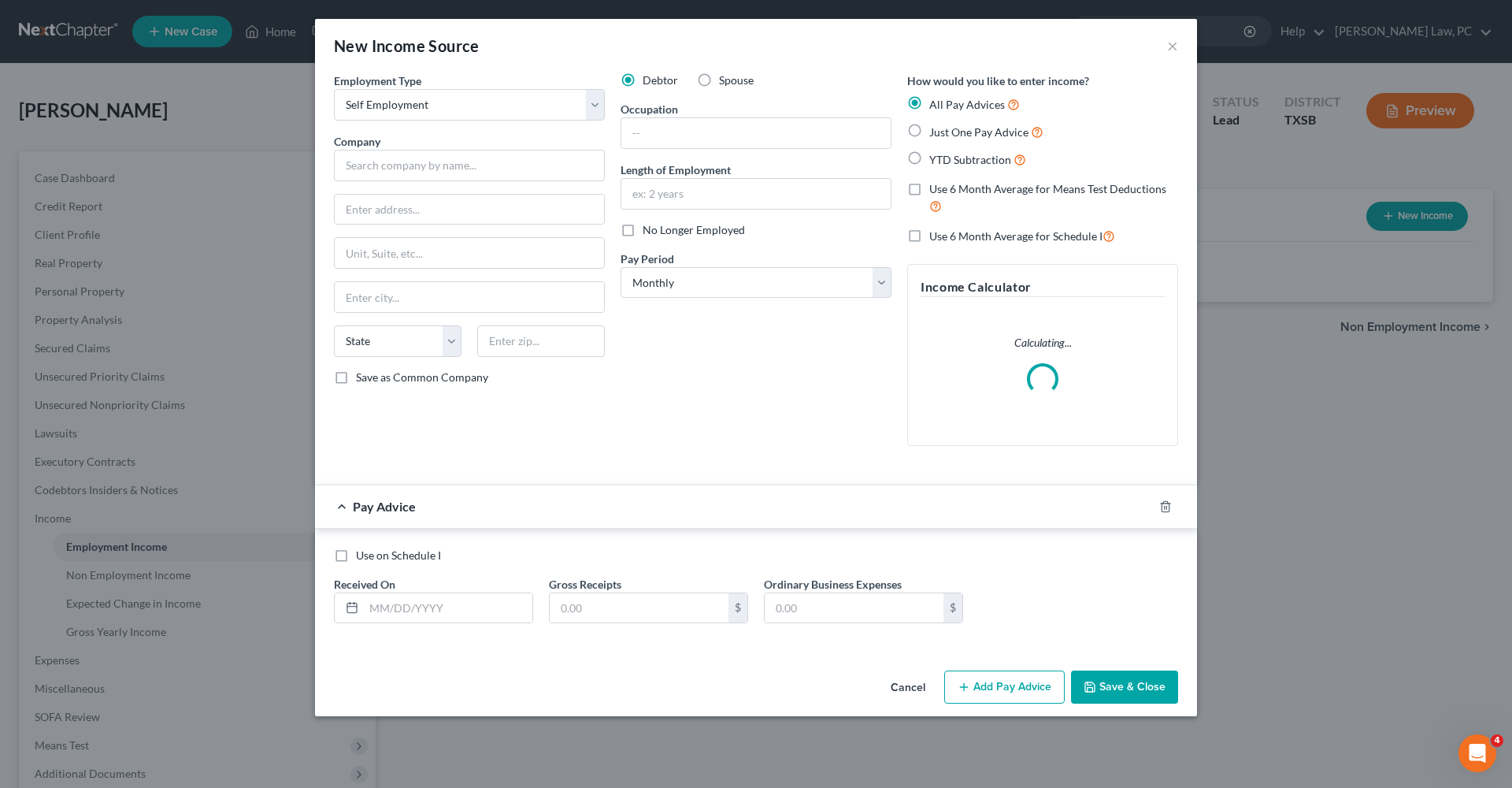
click at [935, 136] on span "Just One Pay Advice" at bounding box center [978, 131] width 99 height 13
click at [935, 133] on input "Just One Pay Advice" at bounding box center [940, 128] width 10 height 10
radio input "true"
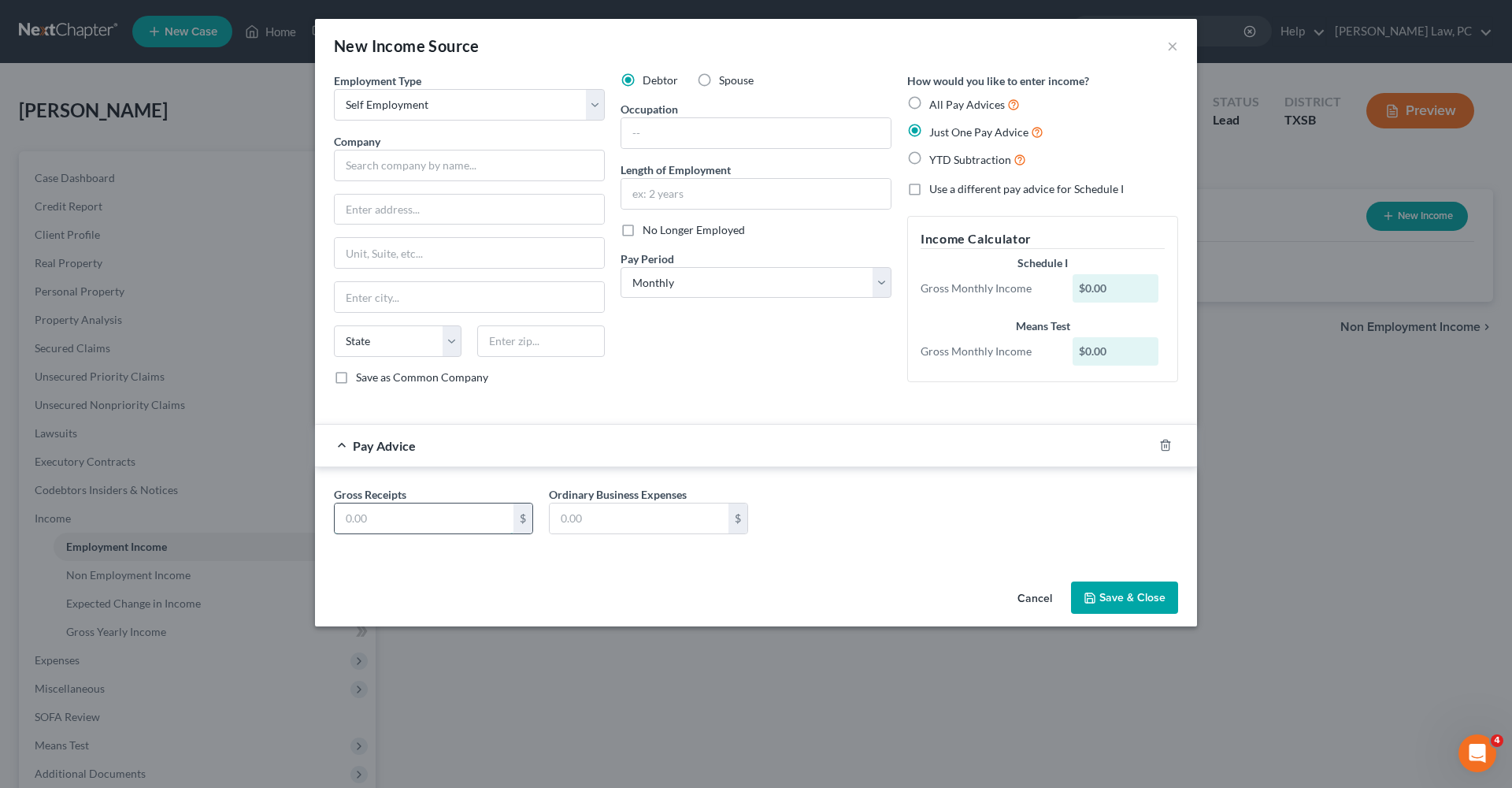
click at [407, 523] on input "text" at bounding box center [424, 517] width 179 height 29
type input "5,899.85"
click at [890, 535] on div "Gross Receipts 5,899.85 $ Ordinary Business Expenses $" at bounding box center [756, 516] width 860 height 61
click at [1091, 596] on icon "button" at bounding box center [1090, 598] width 13 height 13
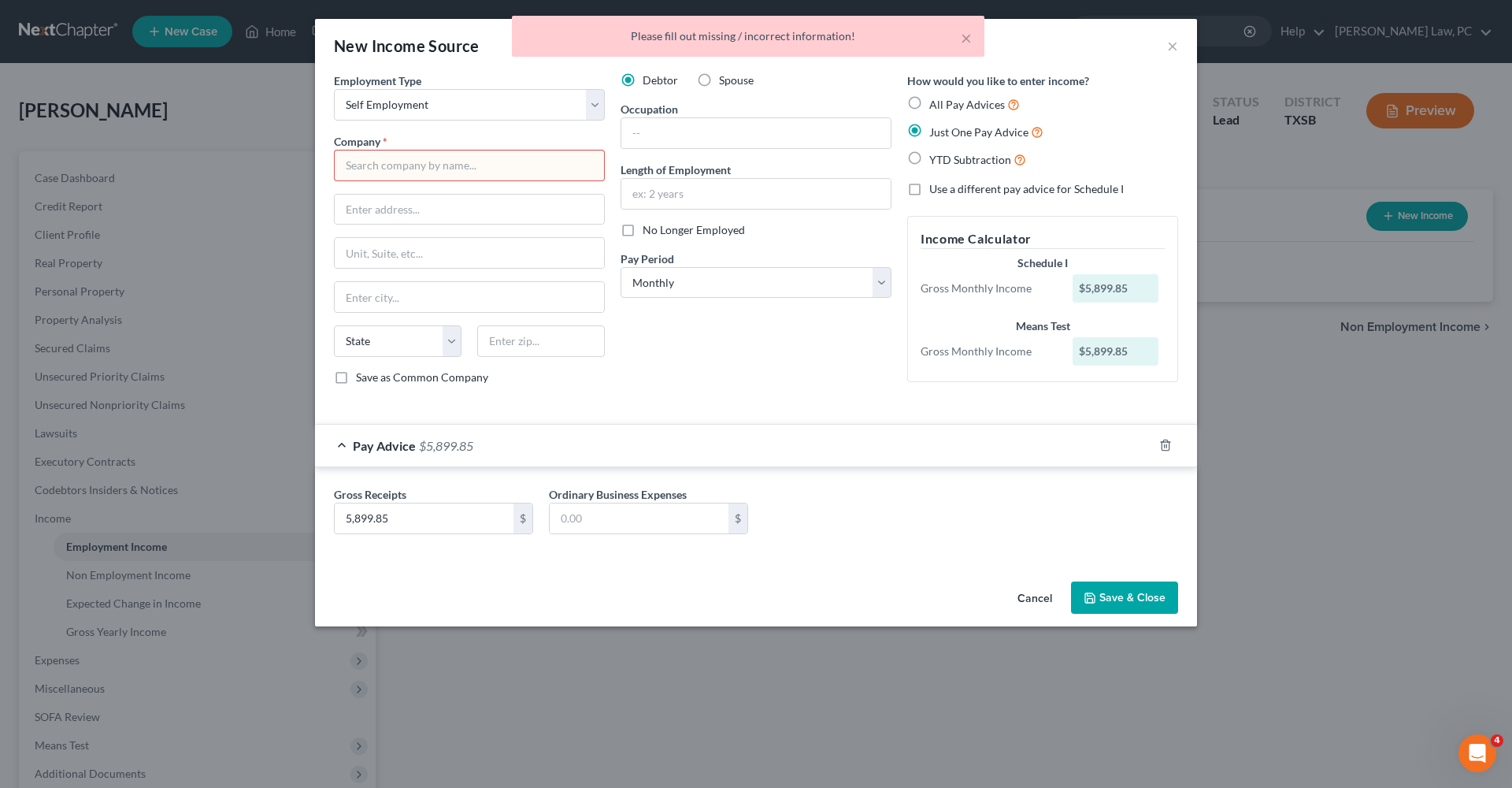
click at [409, 167] on input "text" at bounding box center [469, 164] width 271 height 31
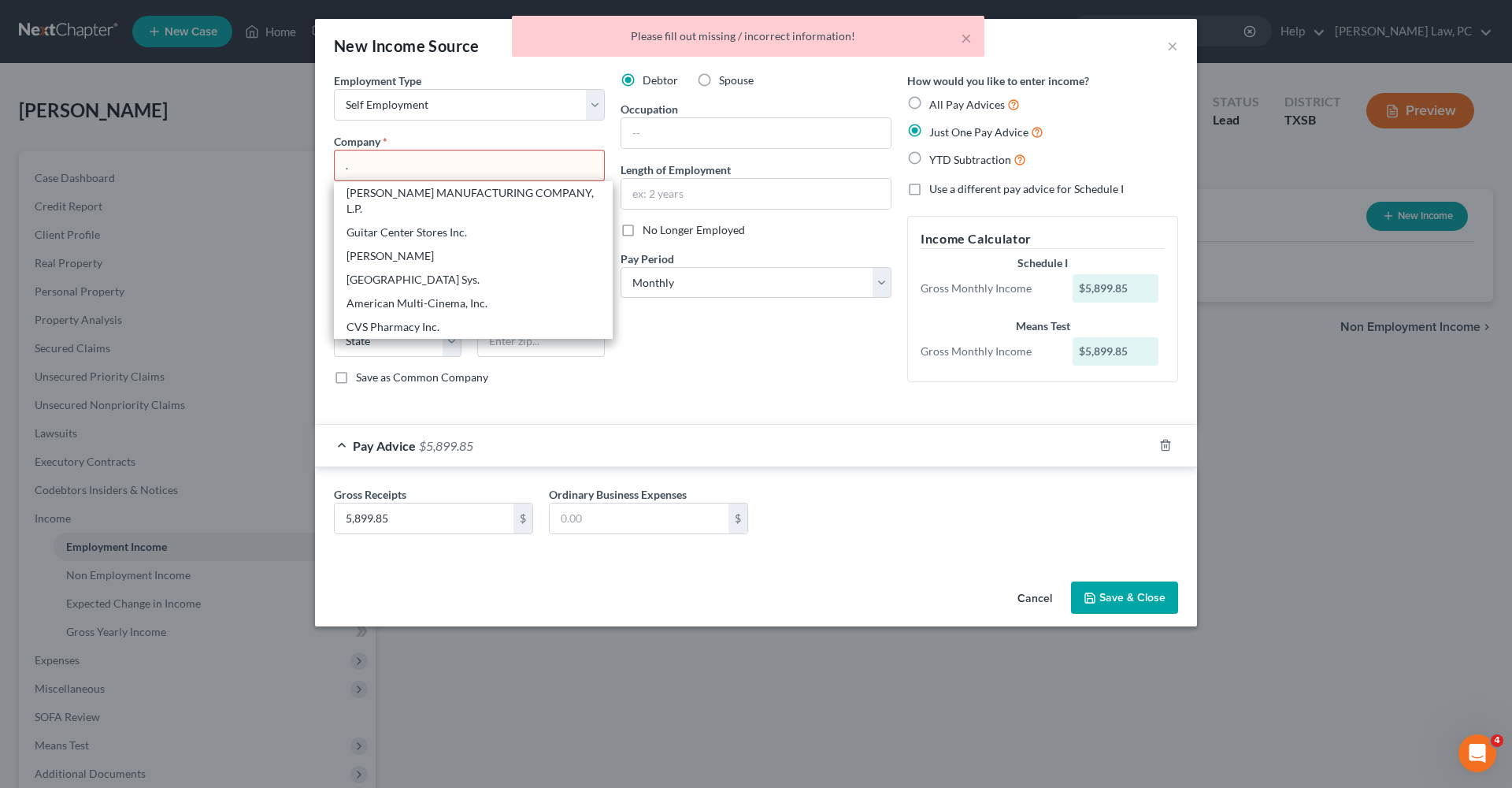
type input "."
click at [1125, 603] on button "Save & Close" at bounding box center [1124, 598] width 107 height 33
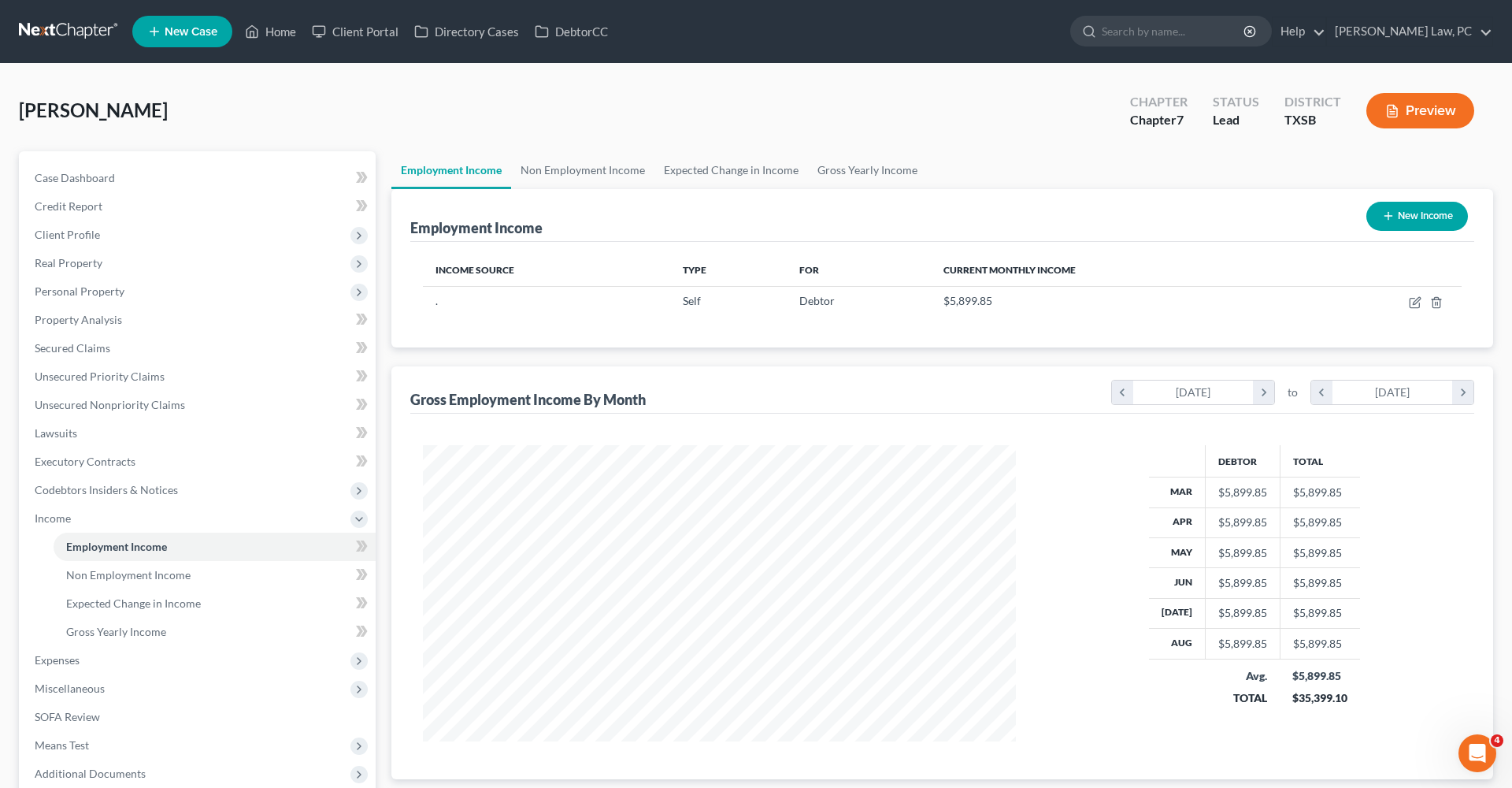
scroll to position [296, 624]
click at [1403, 221] on button "New Income" at bounding box center [1416, 216] width 102 height 29
select select "0"
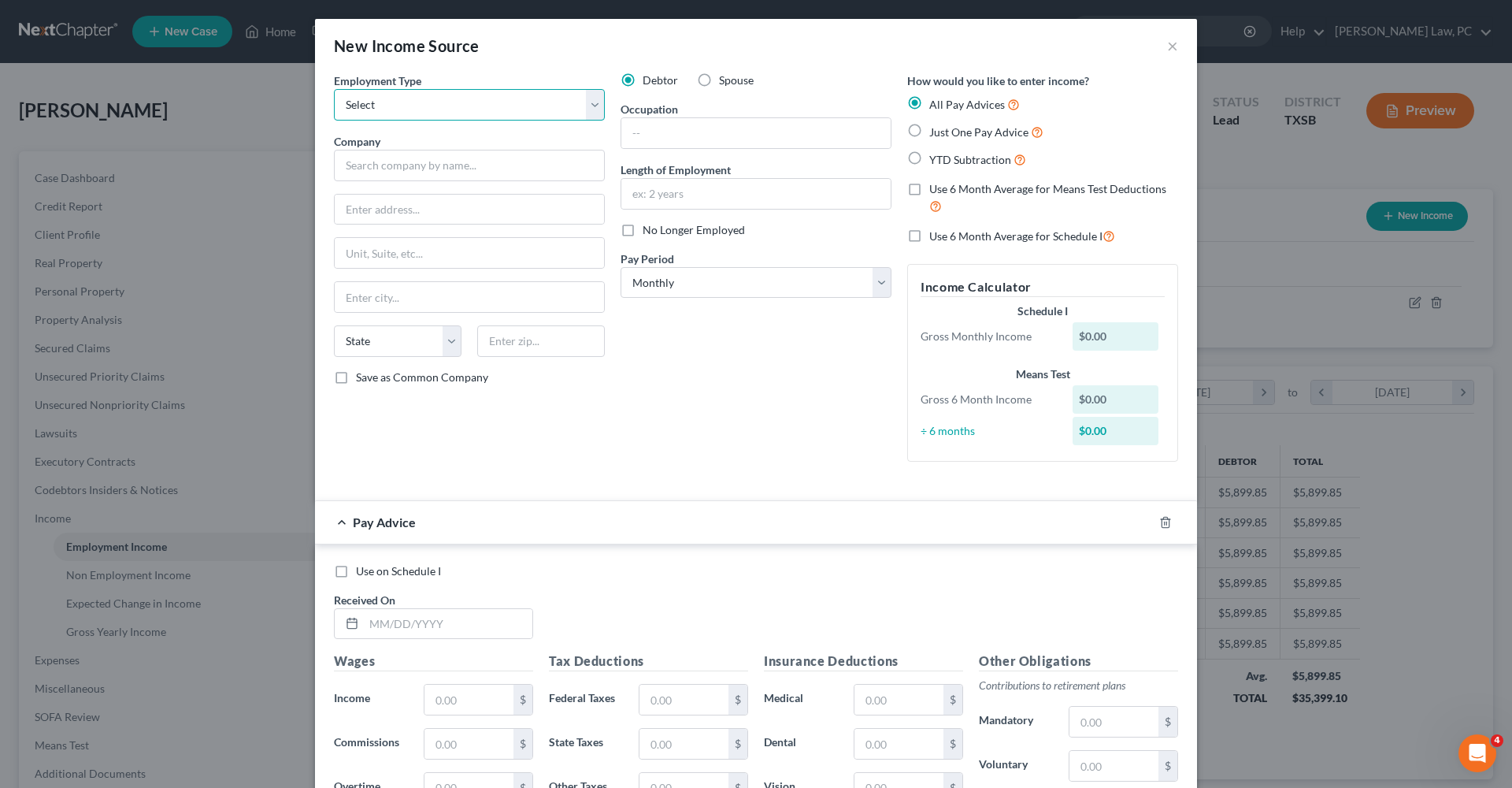
select select "0"
click at [743, 77] on span "Spouse" at bounding box center [736, 80] width 35 height 13
click at [735, 77] on input "Spouse" at bounding box center [730, 77] width 10 height 10
radio input "true"
click at [439, 179] on input "text" at bounding box center [469, 164] width 271 height 31
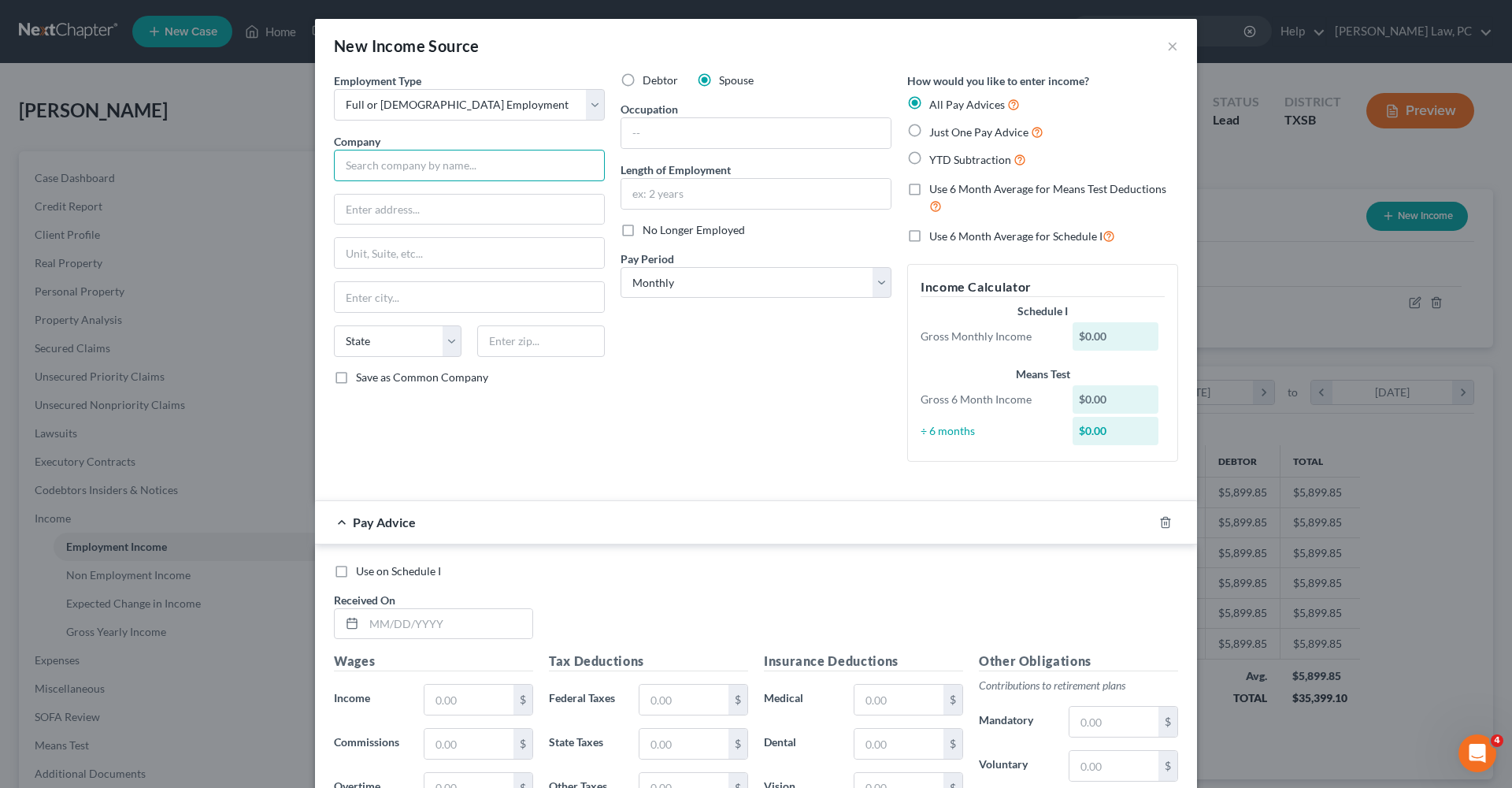
click at [388, 171] on input "text" at bounding box center [469, 164] width 271 height 31
type input "Corpus Christi ISD"
type input "801 Leopard/PO Box 110"
type input "78403"
click at [664, 404] on div "Debtor Spouse Occupation Length of Employment No Longer Employed Pay Period * S…" at bounding box center [756, 273] width 287 height 402
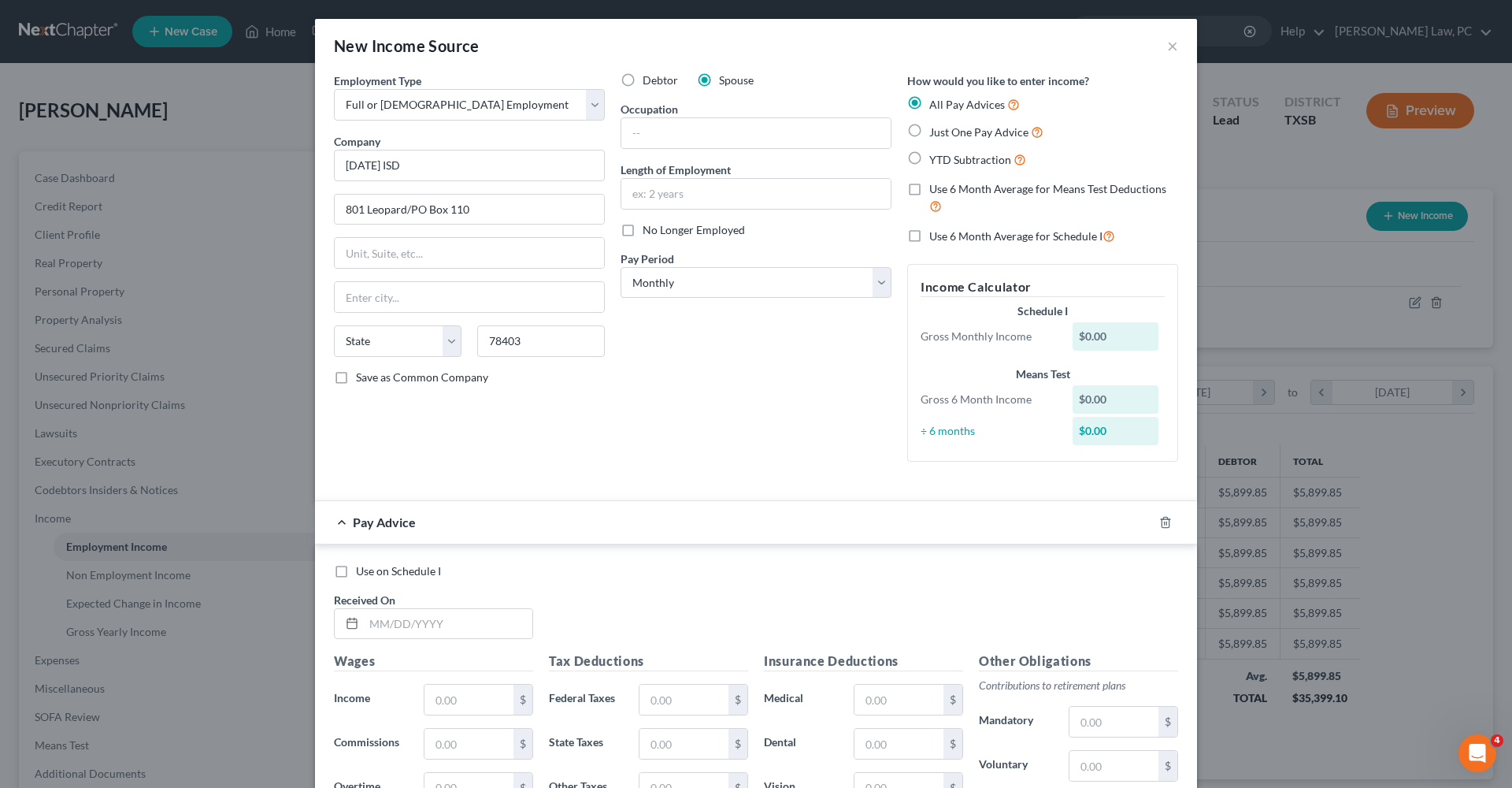
type input "Corpus Christi"
select select "45"
select select "1"
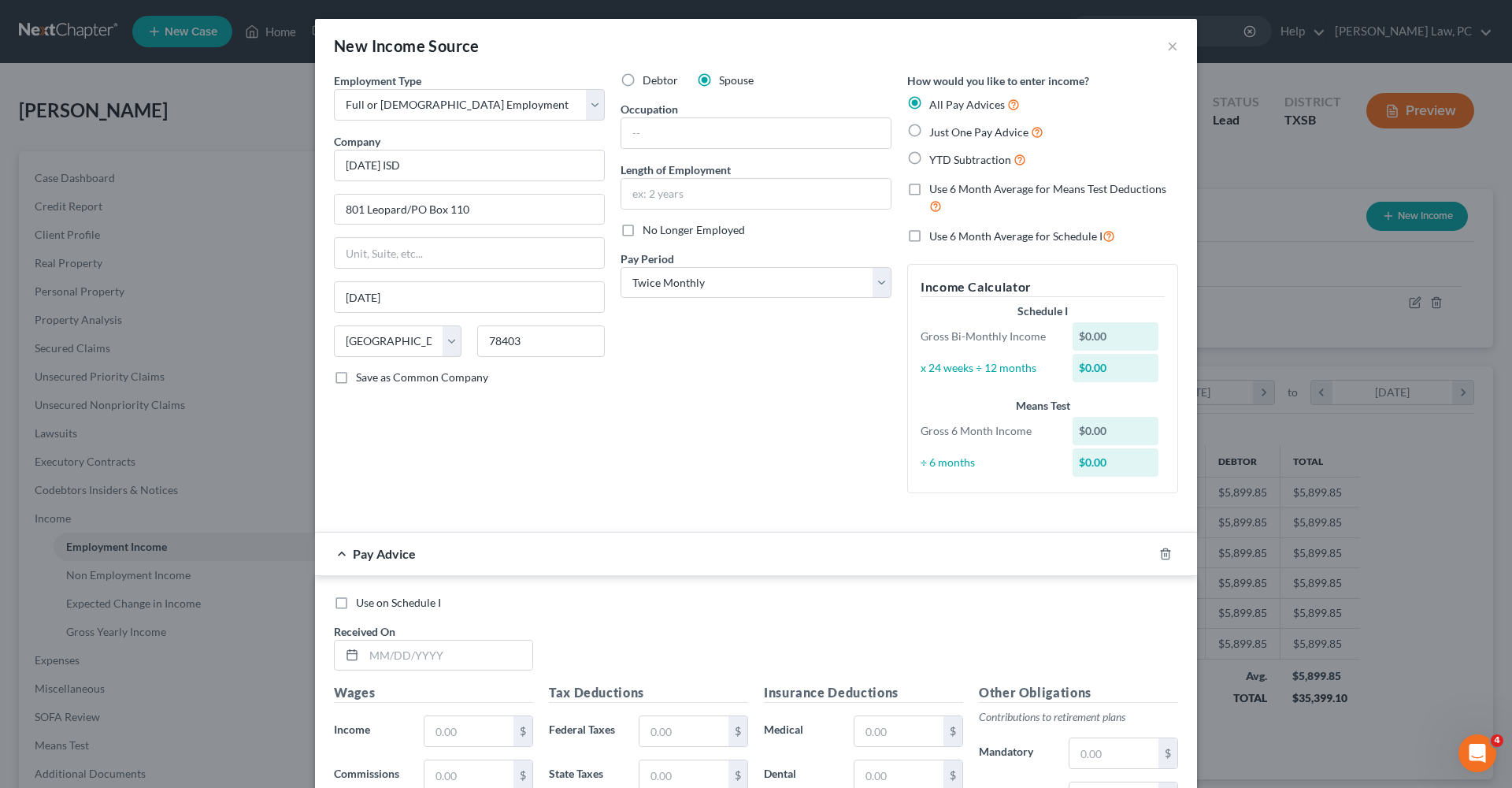
click at [948, 131] on span "Just One Pay Advice" at bounding box center [978, 131] width 99 height 13
click at [946, 131] on input "Just One Pay Advice" at bounding box center [940, 128] width 10 height 10
radio input "true"
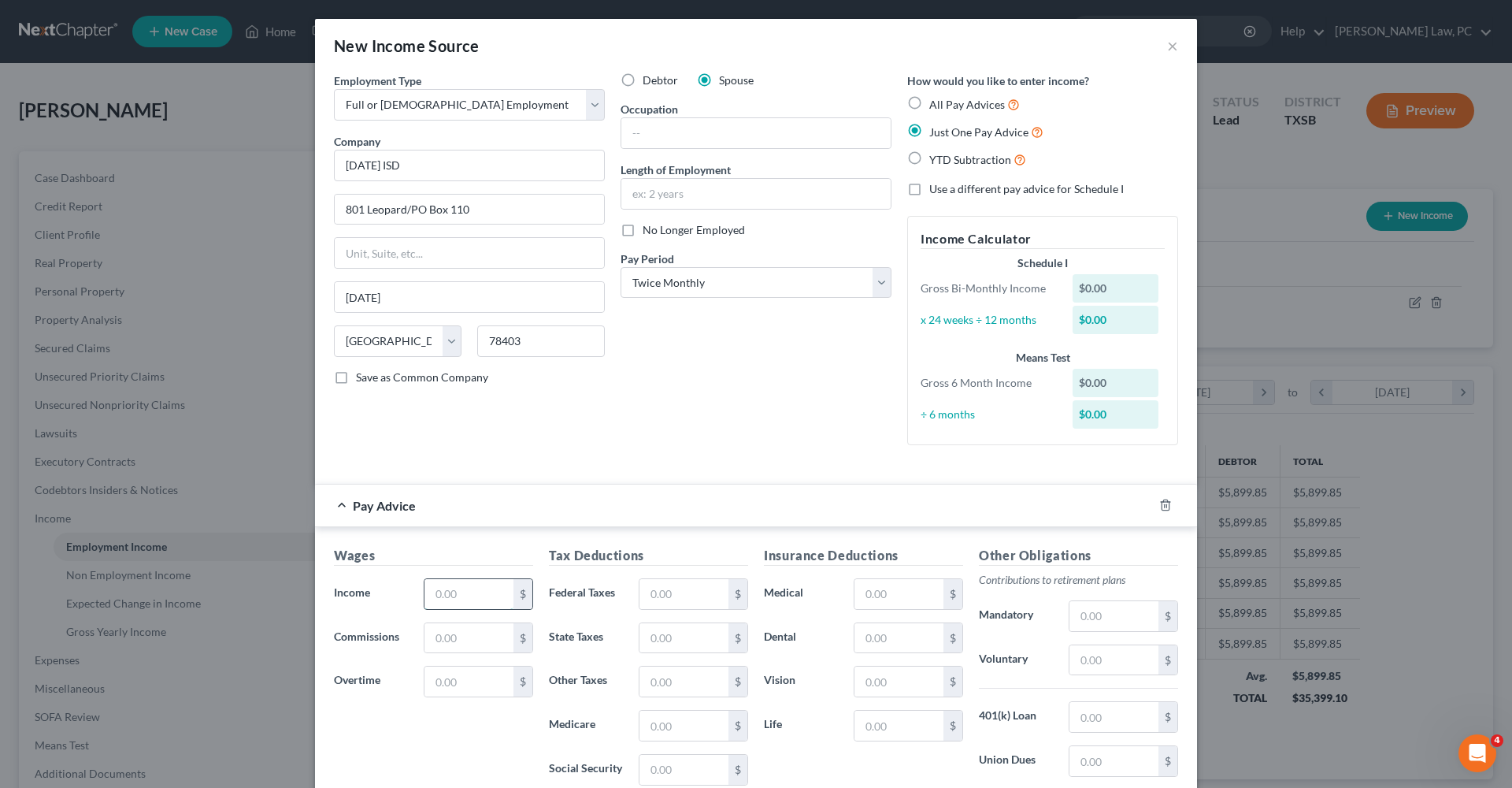
click at [475, 592] on input "text" at bounding box center [469, 593] width 89 height 29
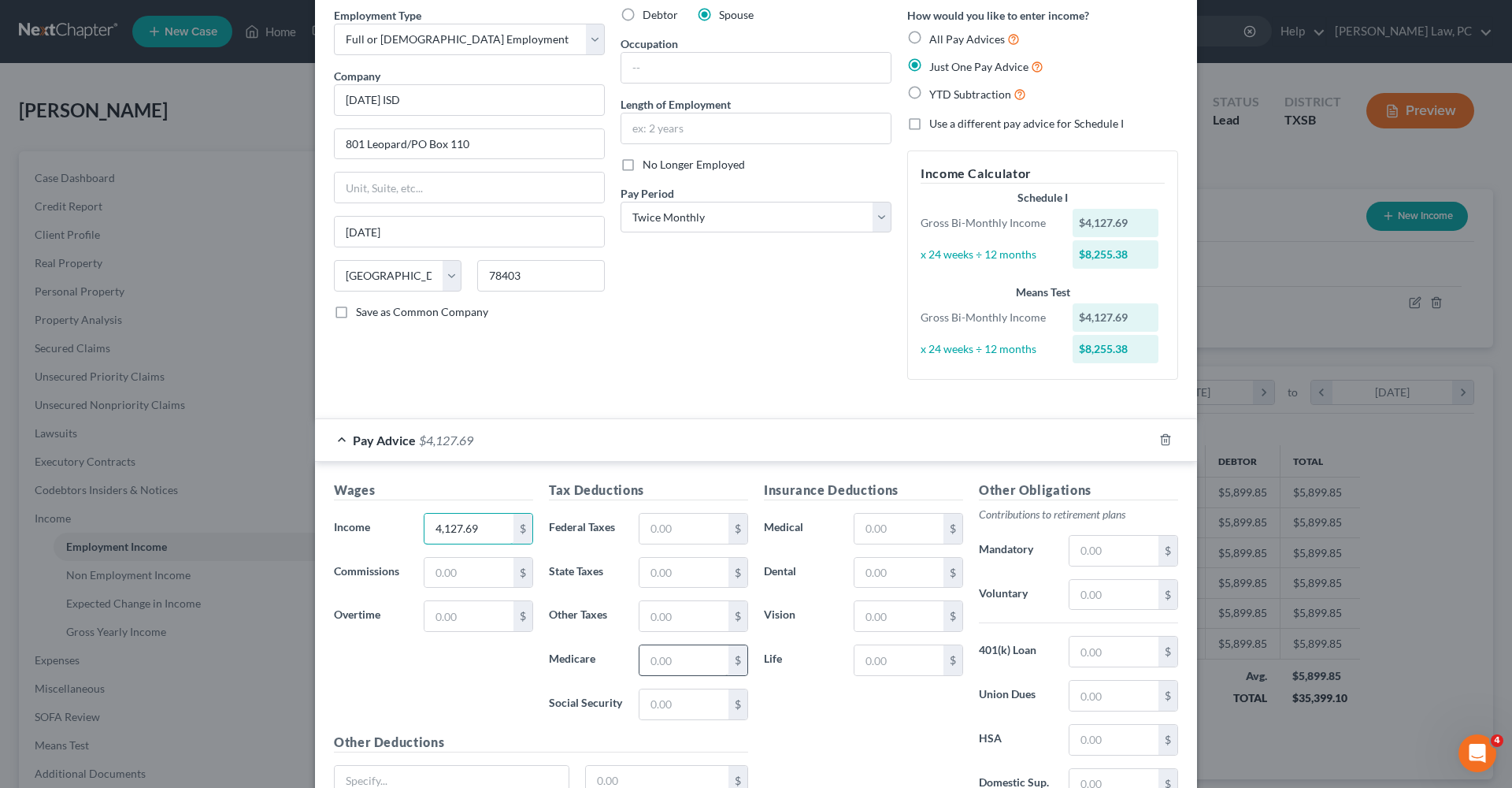
type input "4,127.69"
click at [685, 659] on input "text" at bounding box center [684, 659] width 89 height 29
type input "54"
click at [686, 533] on input "text" at bounding box center [684, 528] width 89 height 29
type input "279.13"
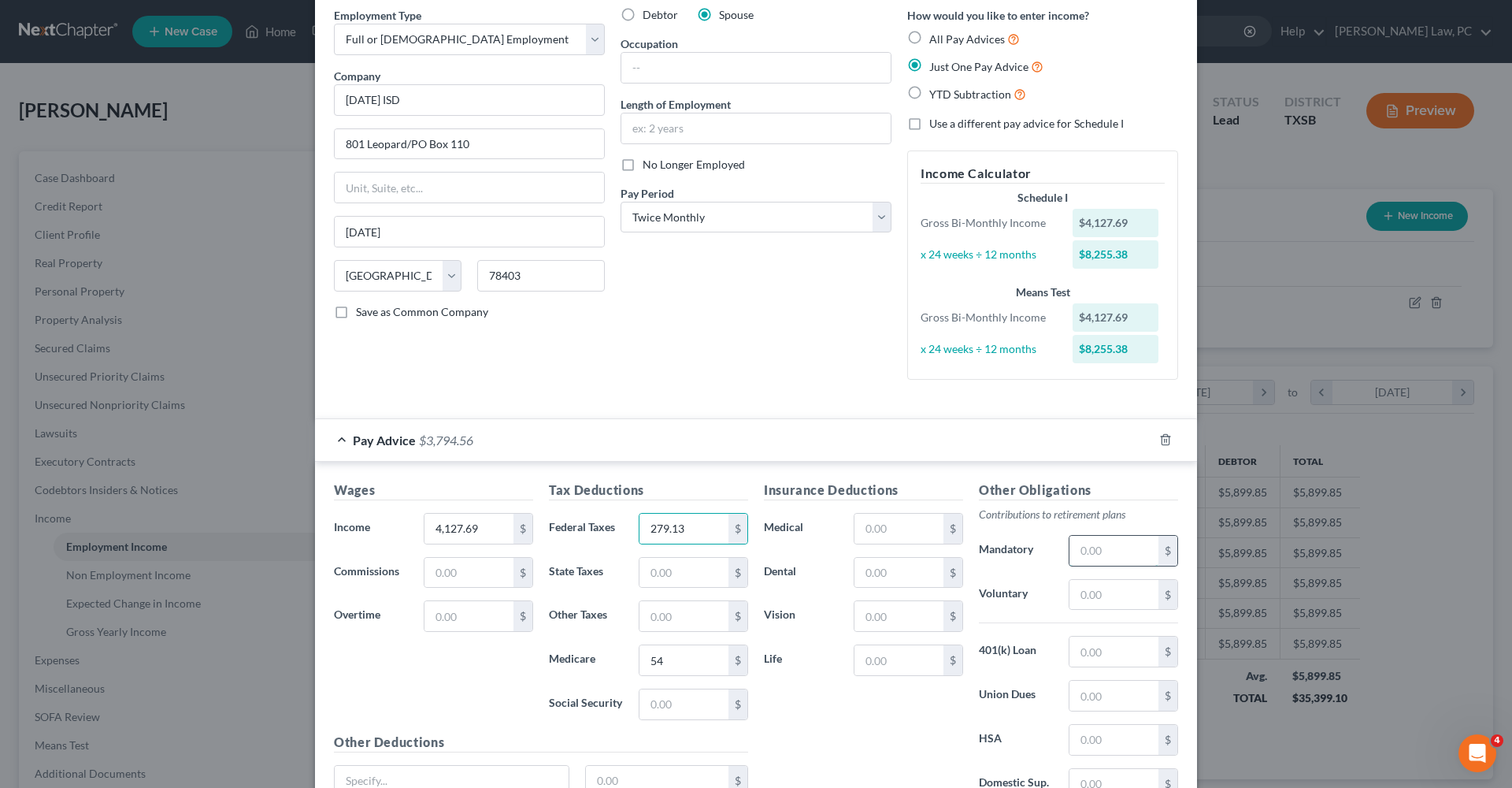
click at [1097, 556] on input "text" at bounding box center [1114, 549] width 89 height 29
type input "340.53"
click at [884, 532] on input "text" at bounding box center [898, 528] width 89 height 29
type input "294"
click at [901, 573] on input "text" at bounding box center [898, 572] width 89 height 29
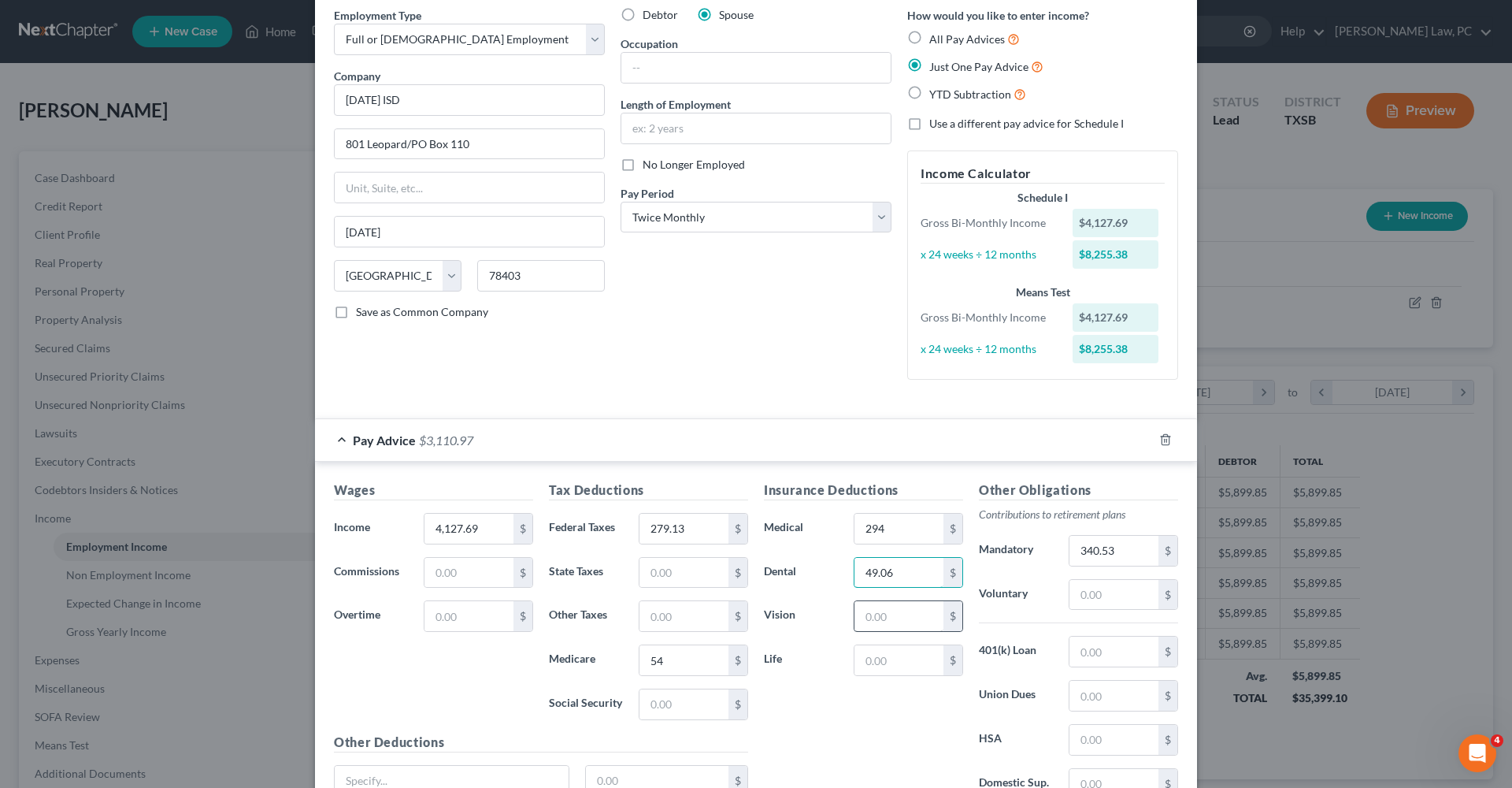
type input "49.06"
click at [893, 620] on input "text" at bounding box center [898, 616] width 89 height 29
type input "10.75"
click at [1127, 741] on input "text" at bounding box center [1114, 739] width 89 height 29
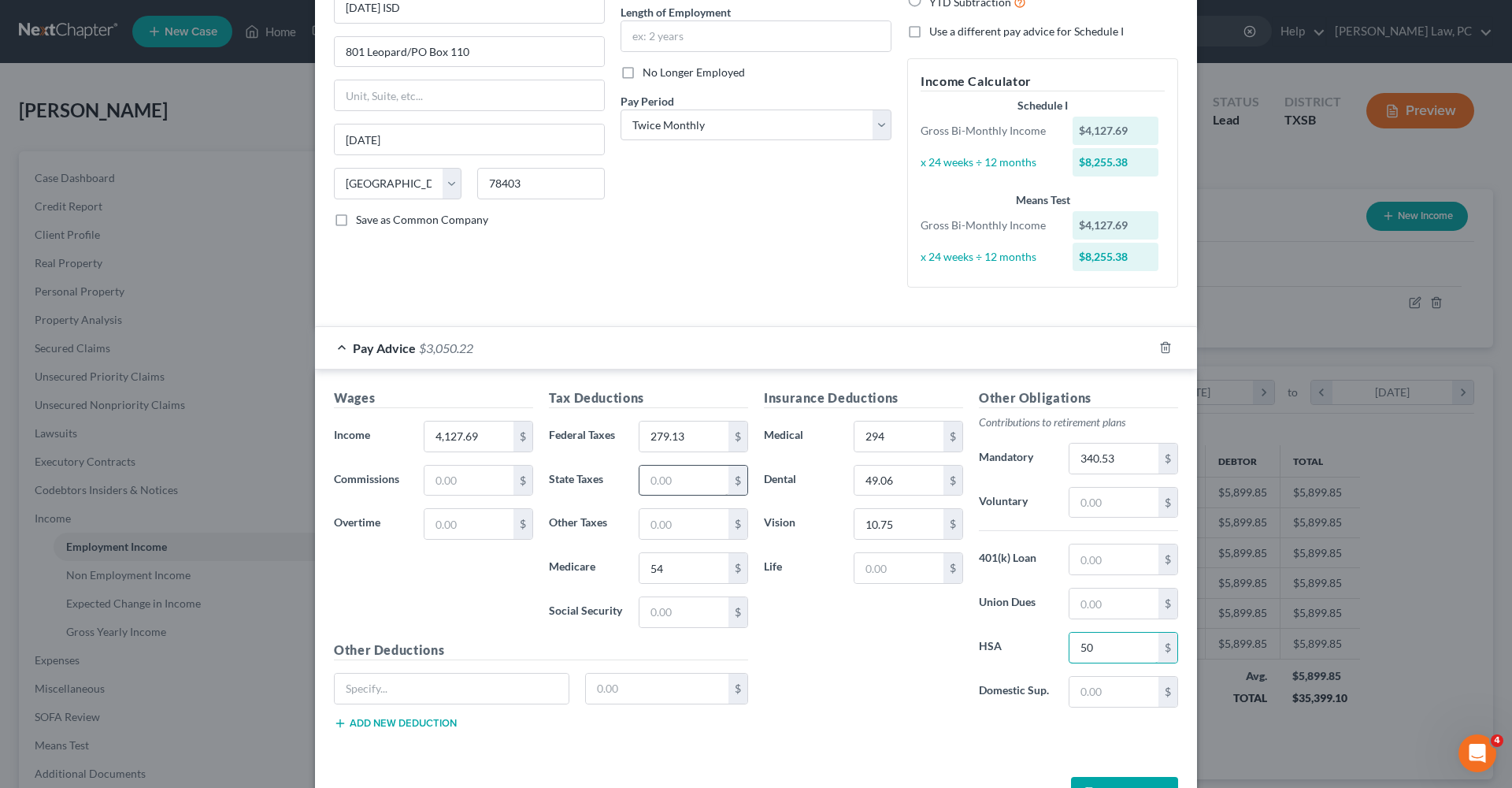
scroll to position [164, 0]
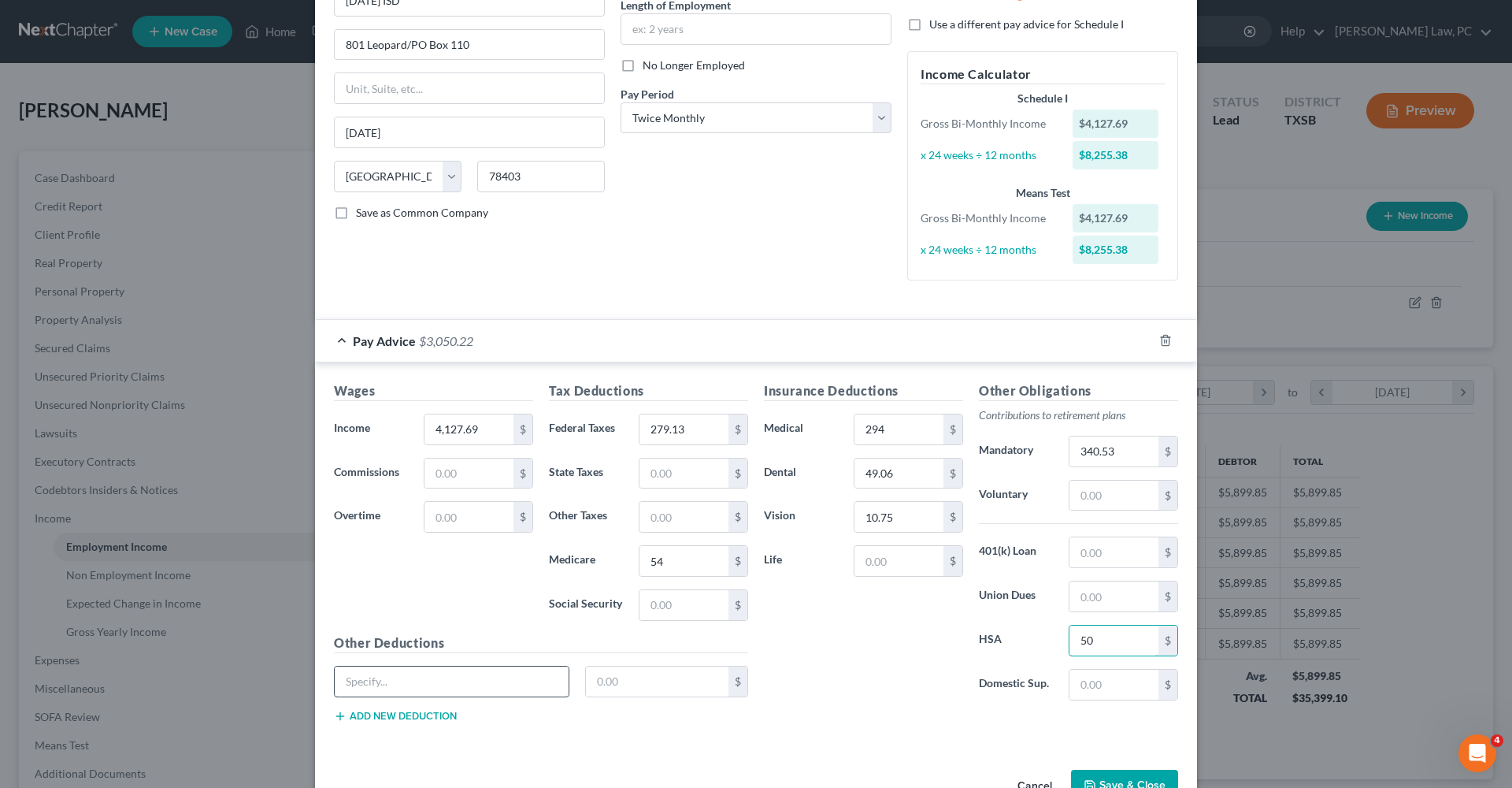
type input "50"
type input "TRS Ins"
click at [623, 678] on input "text" at bounding box center [657, 681] width 143 height 29
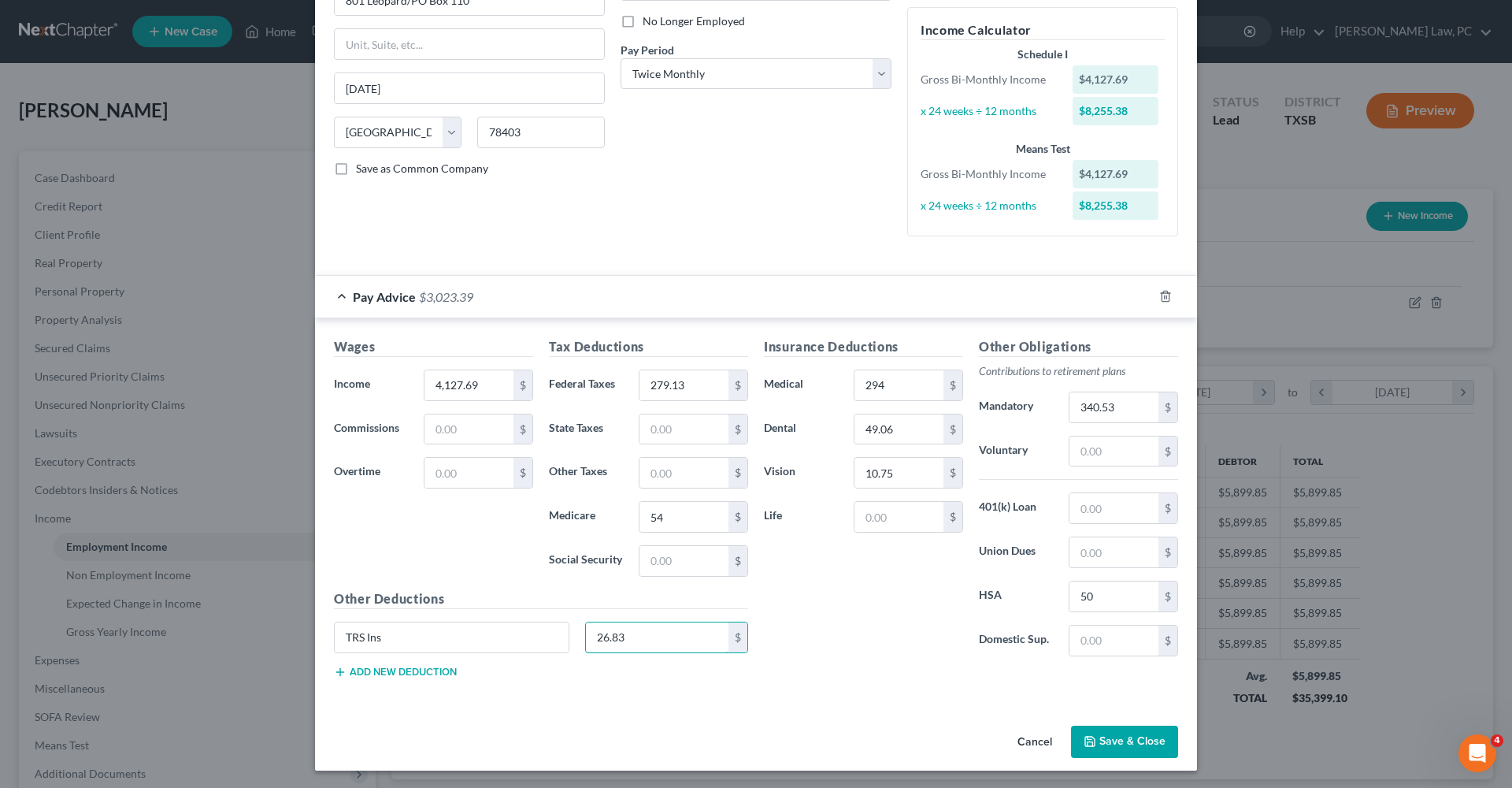
scroll to position [208, 0]
type input "26.83"
click at [429, 666] on button "Add new deduction" at bounding box center [396, 673] width 123 height 13
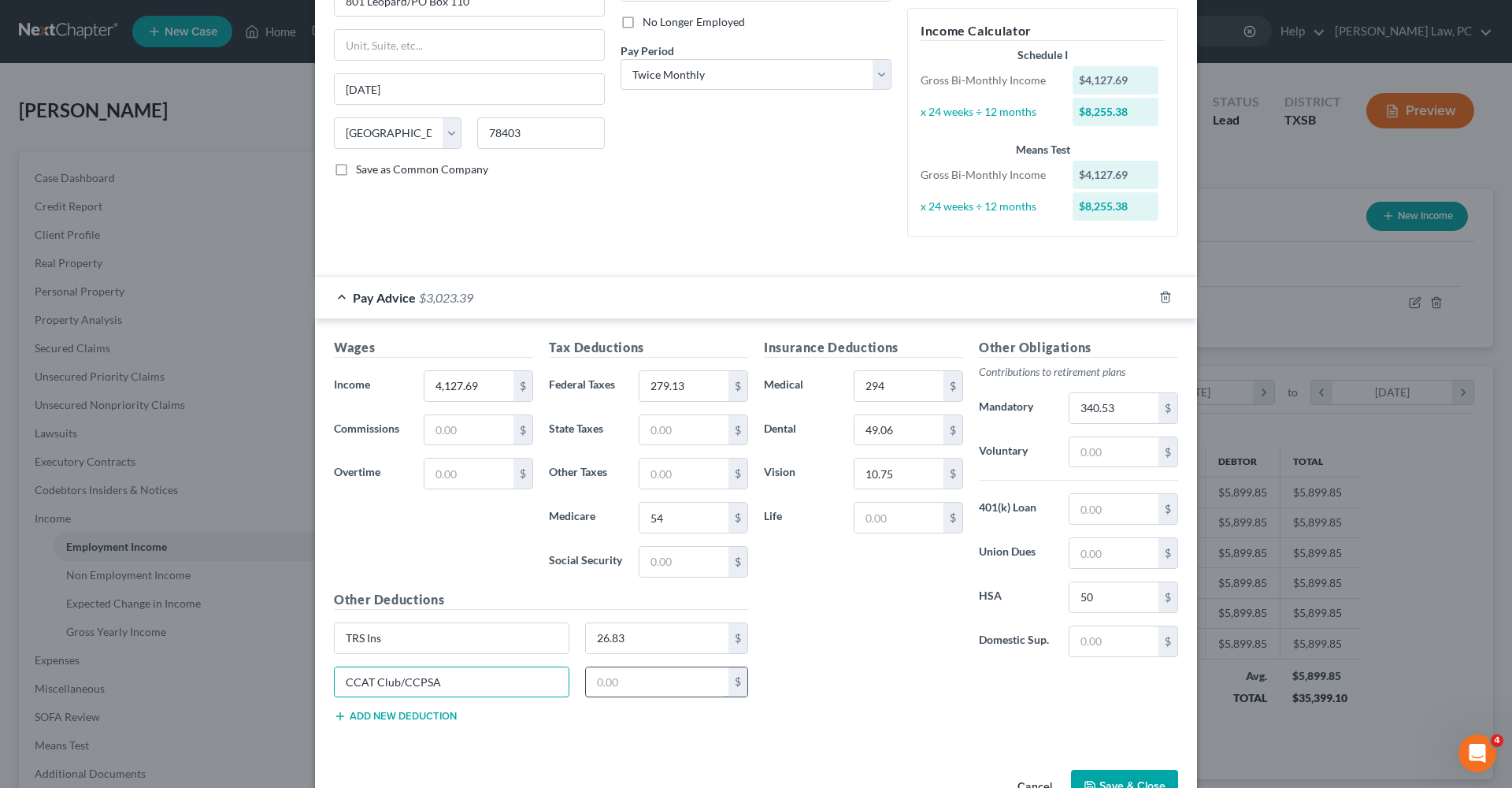
type input "CCAT Club/CCPSA"
click at [608, 686] on input "text" at bounding box center [657, 682] width 143 height 29
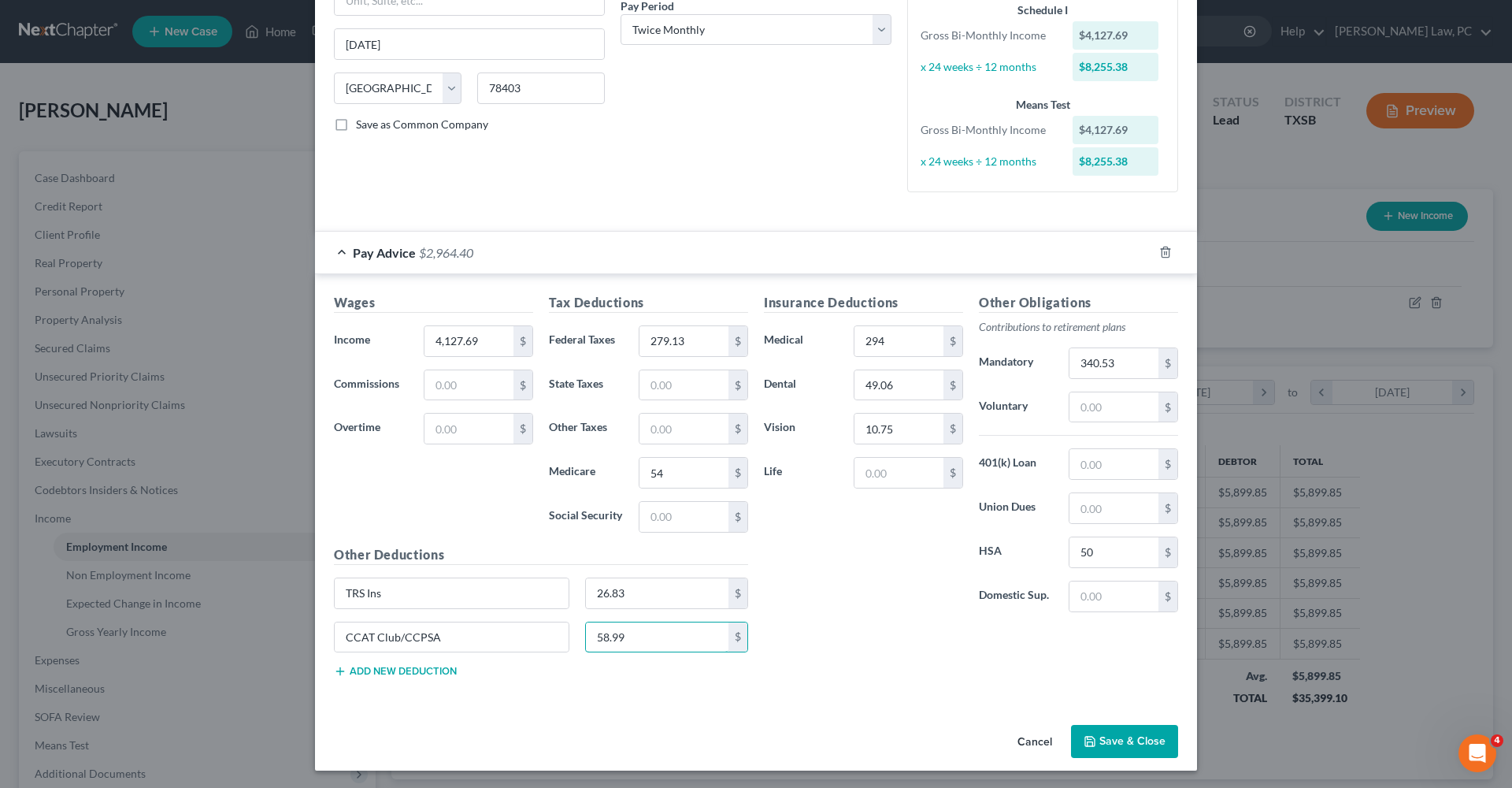
scroll to position [252, 0]
type input "58.99"
click at [410, 682] on div "Other Deductions TRS Ins 26.83 $ CCAT Club/CCPSA 58.99 $ Add new deduction" at bounding box center [540, 618] width 430 height 146
click at [398, 670] on button "Add new deduction" at bounding box center [396, 672] width 123 height 13
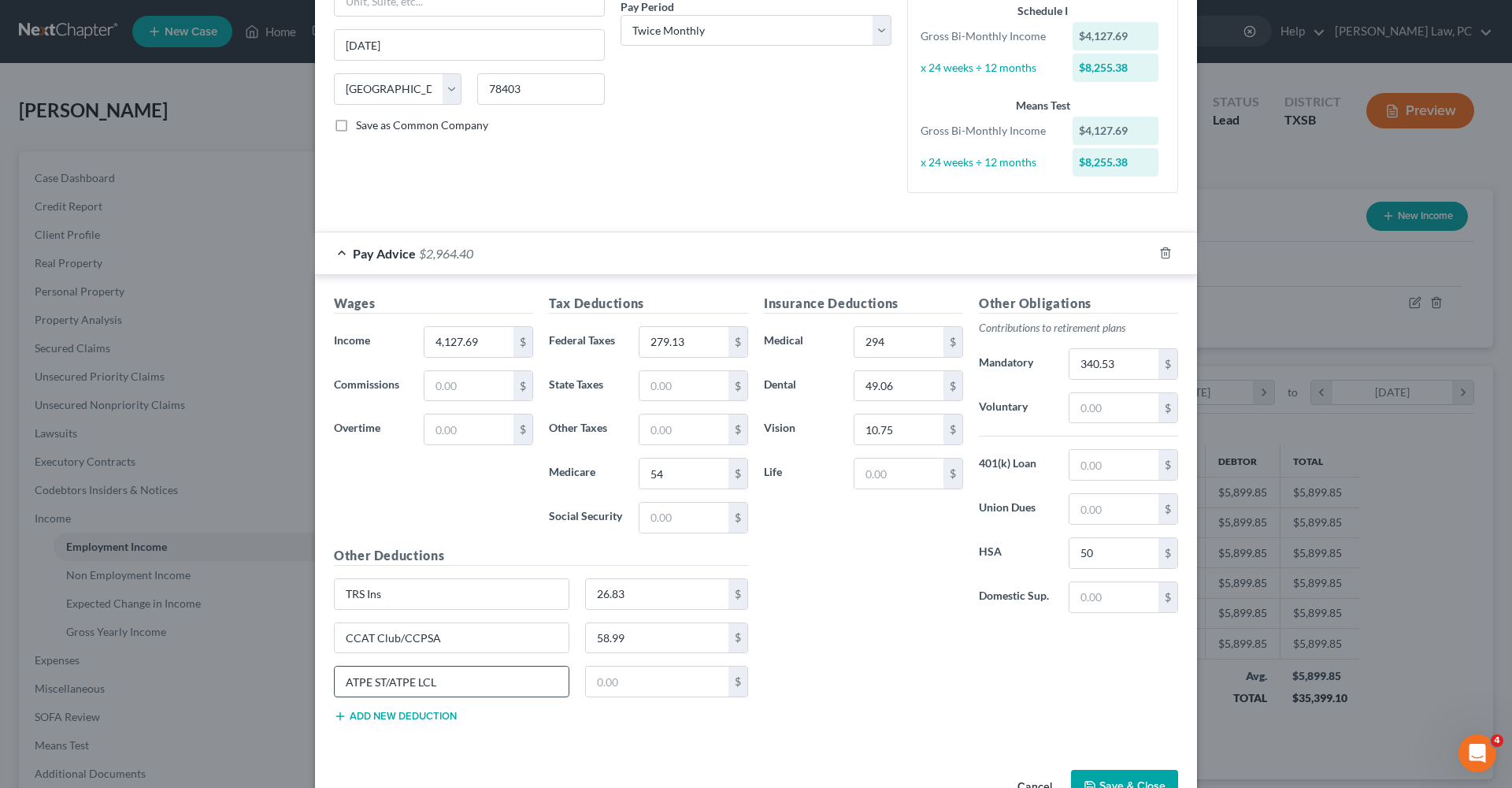
click at [388, 684] on input "ATPE ST/ATPE LCL" at bounding box center [452, 681] width 234 height 29
type input "ATPE ST/ ATPE LCL"
click at [622, 673] on input "text" at bounding box center [657, 681] width 143 height 29
type input "10.51"
click at [871, 682] on div "Insurance Deductions Medical 294 $ Dental 49.06 $ Vision 10.75 $ Life $ Other O…" at bounding box center [970, 515] width 430 height 441
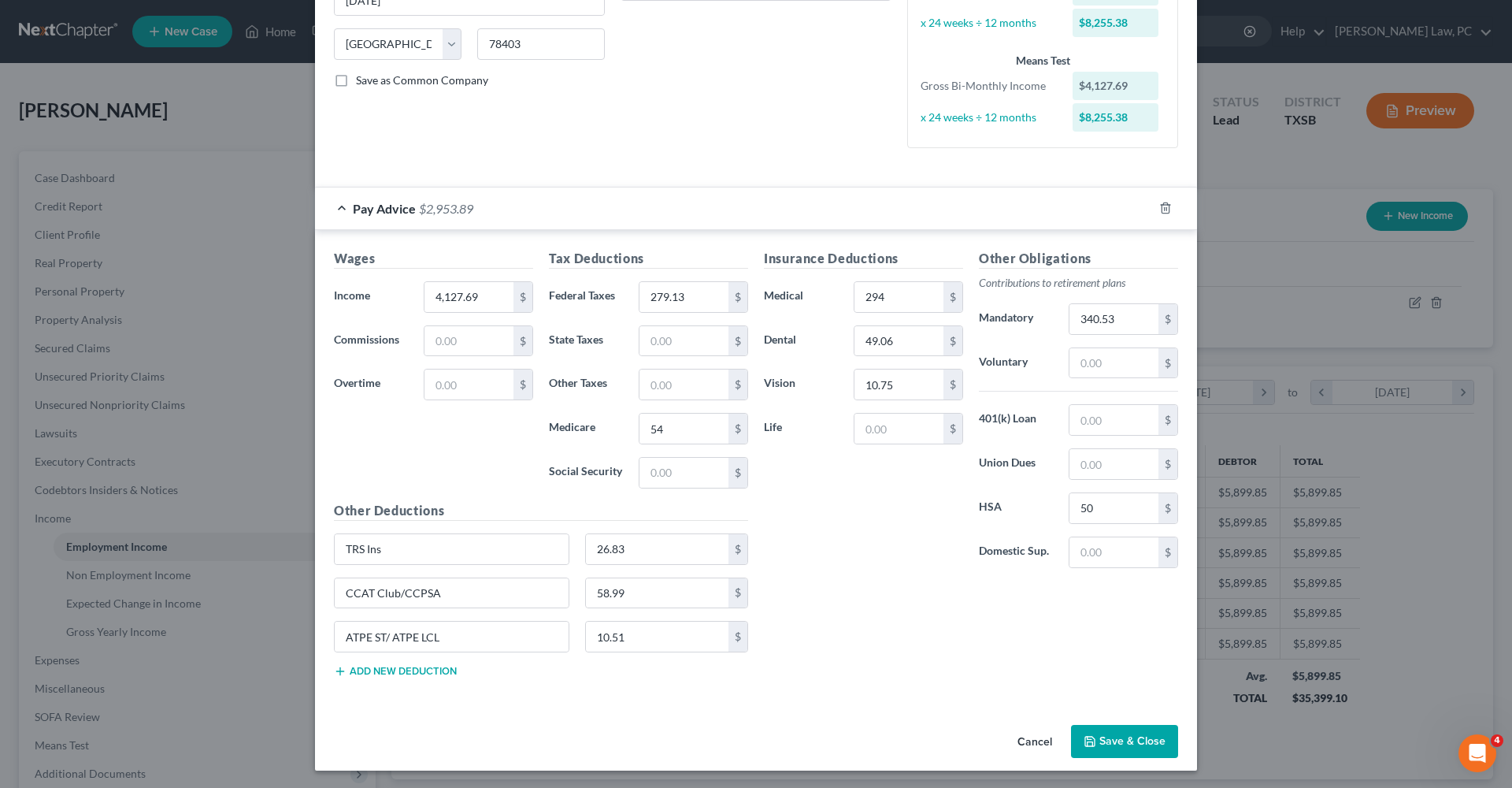
scroll to position [296, 0]
click at [1100, 739] on button "Save & Close" at bounding box center [1124, 742] width 107 height 33
